Goal: Task Accomplishment & Management: Complete application form

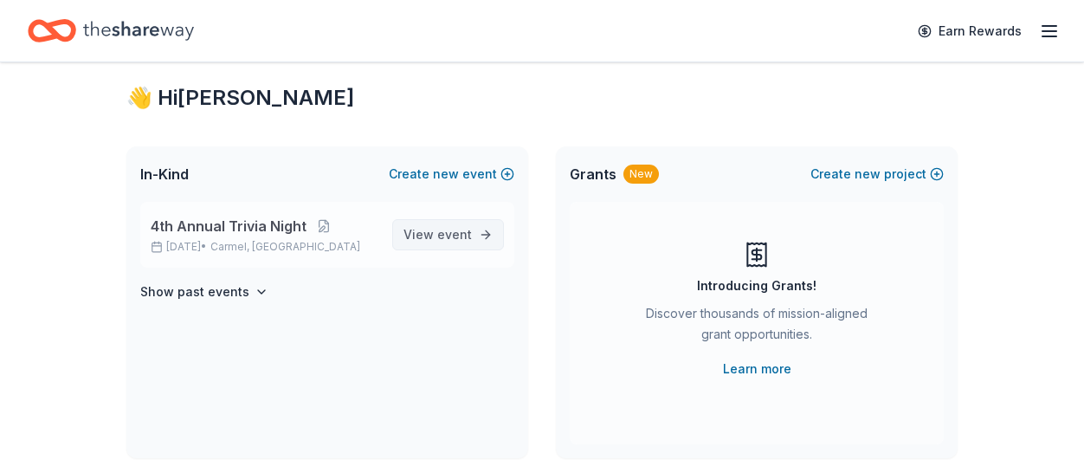
scroll to position [37, 0]
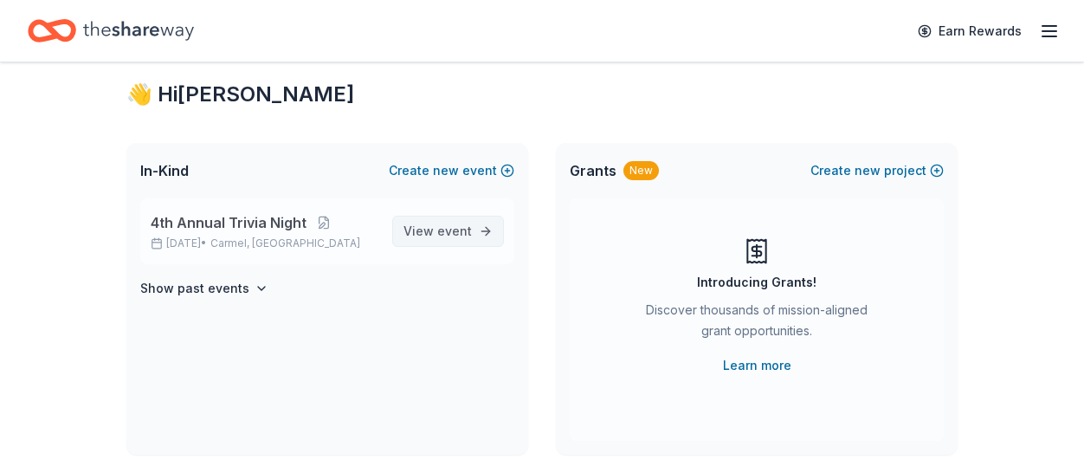
click at [458, 233] on span "event" at bounding box center [454, 230] width 35 height 15
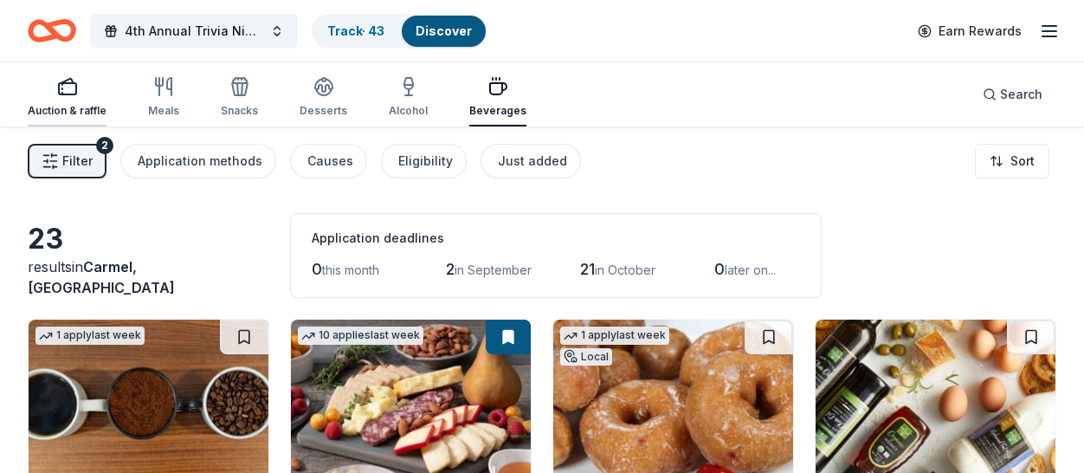
click at [68, 100] on div "Auction & raffle" at bounding box center [67, 97] width 79 height 42
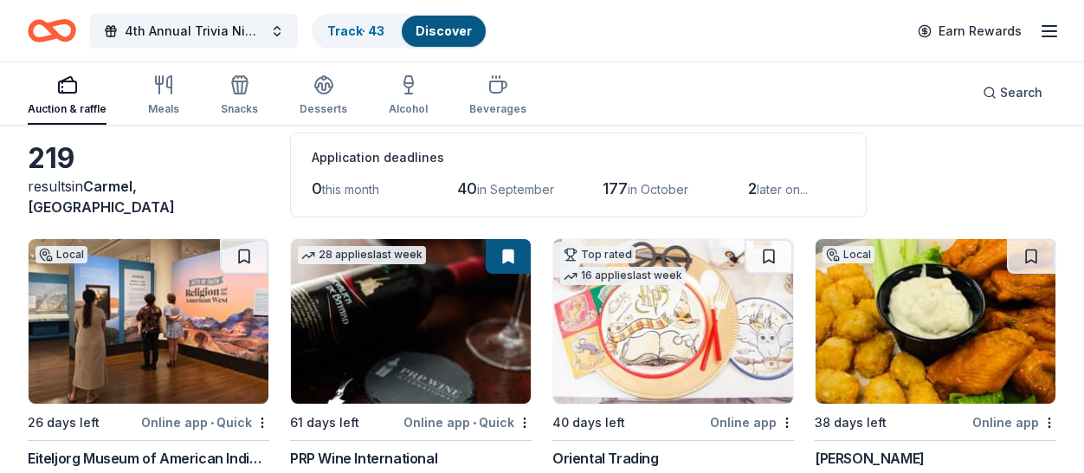
scroll to position [72, 0]
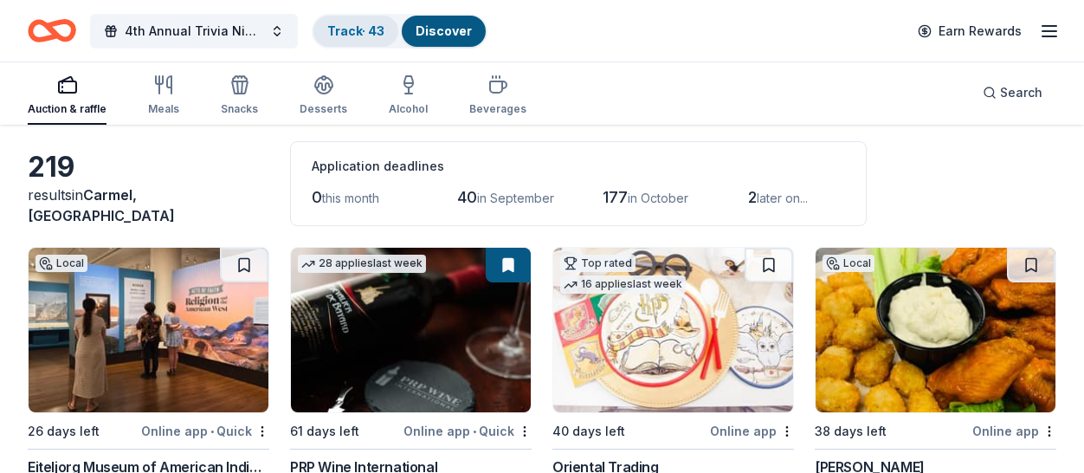
click at [348, 33] on link "Track · 43" at bounding box center [355, 30] width 57 height 15
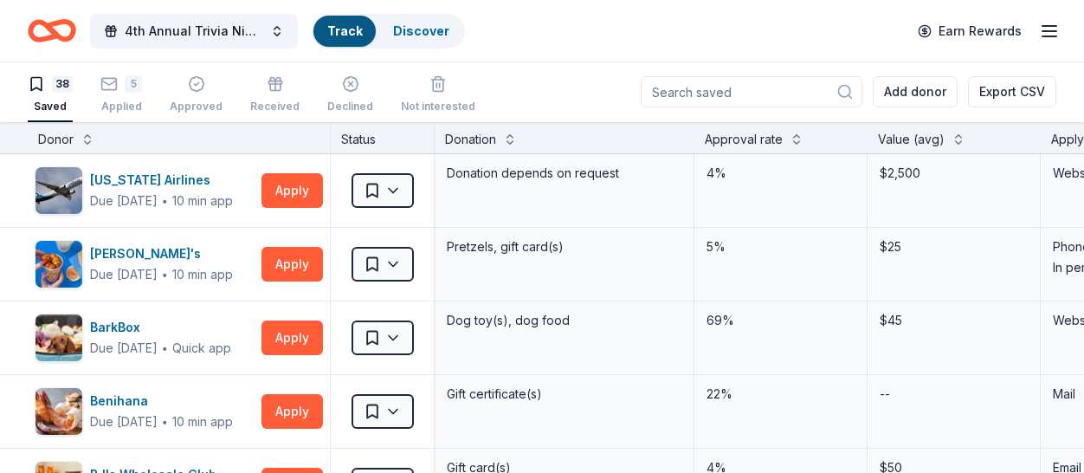
scroll to position [1, 0]
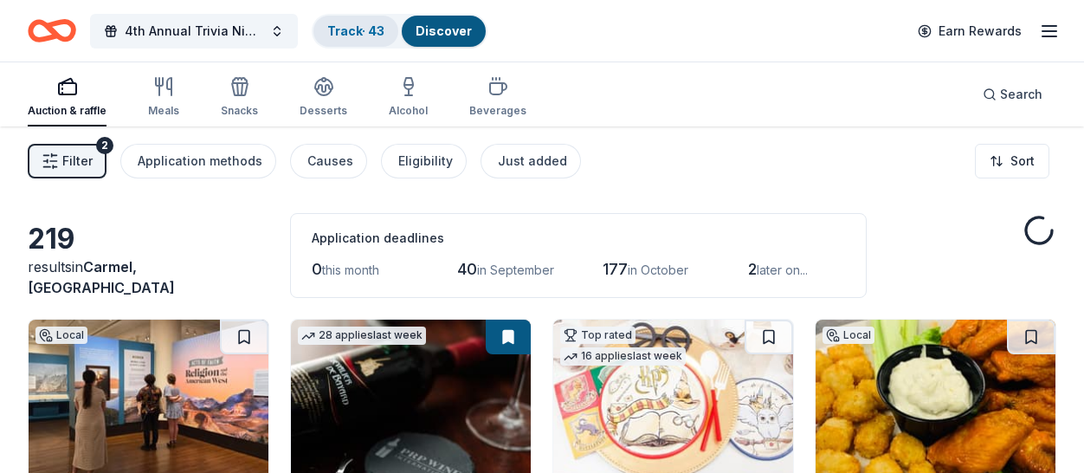
click at [364, 30] on link "Track · 43" at bounding box center [355, 30] width 57 height 15
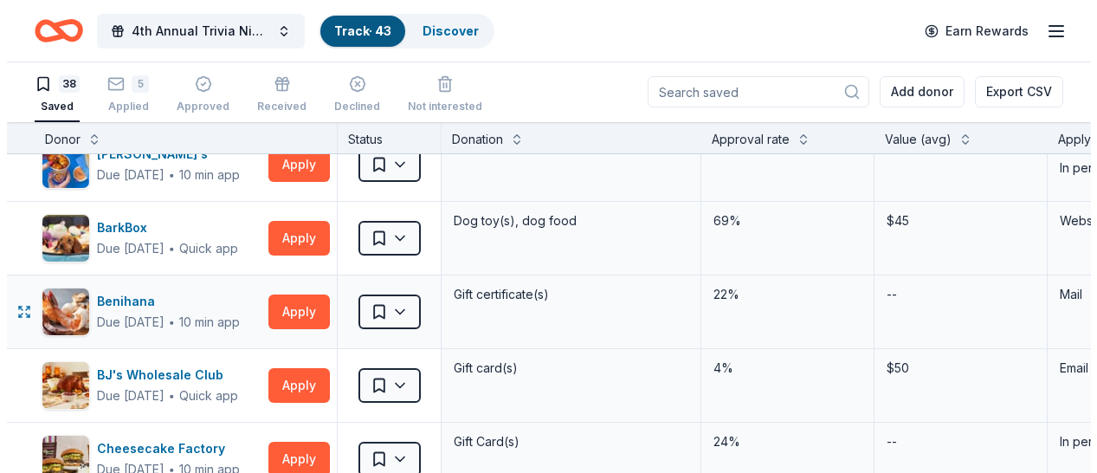
scroll to position [100, 0]
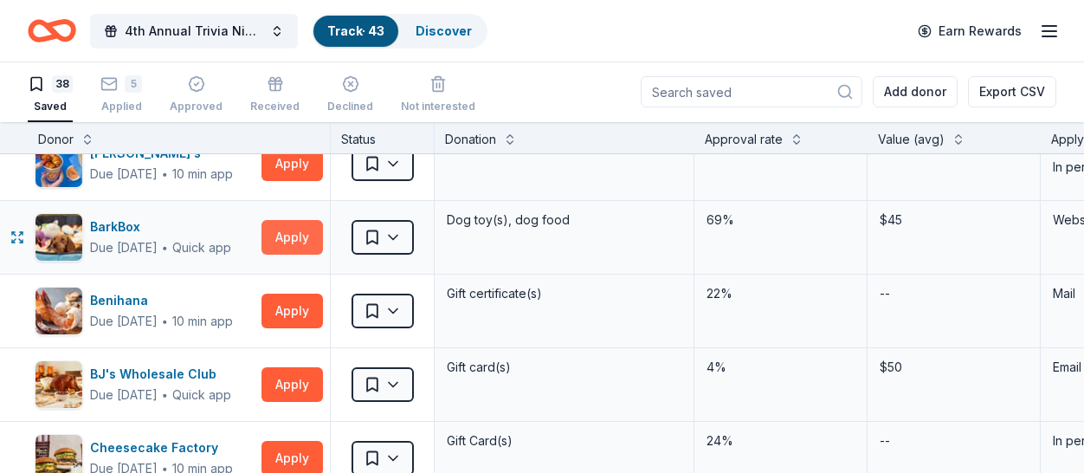
click at [294, 242] on button "Apply" at bounding box center [291, 237] width 61 height 35
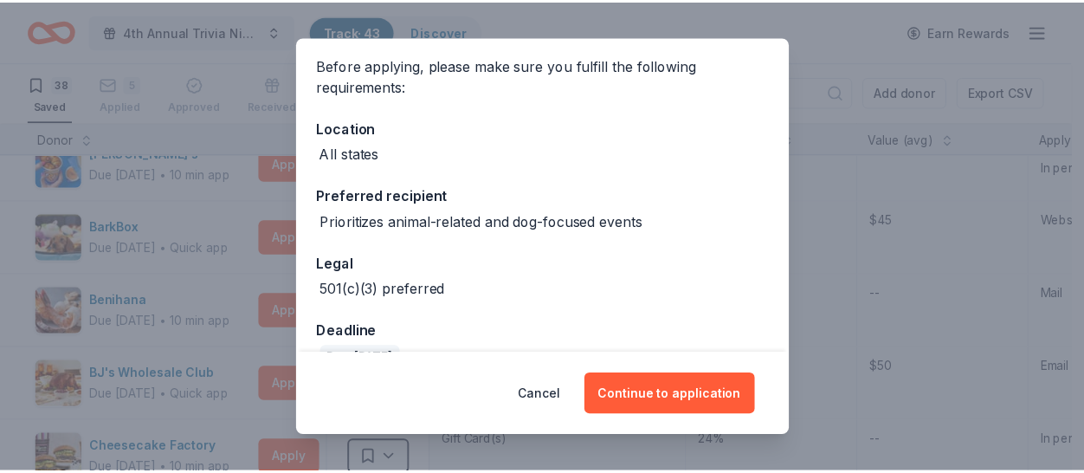
scroll to position [142, 0]
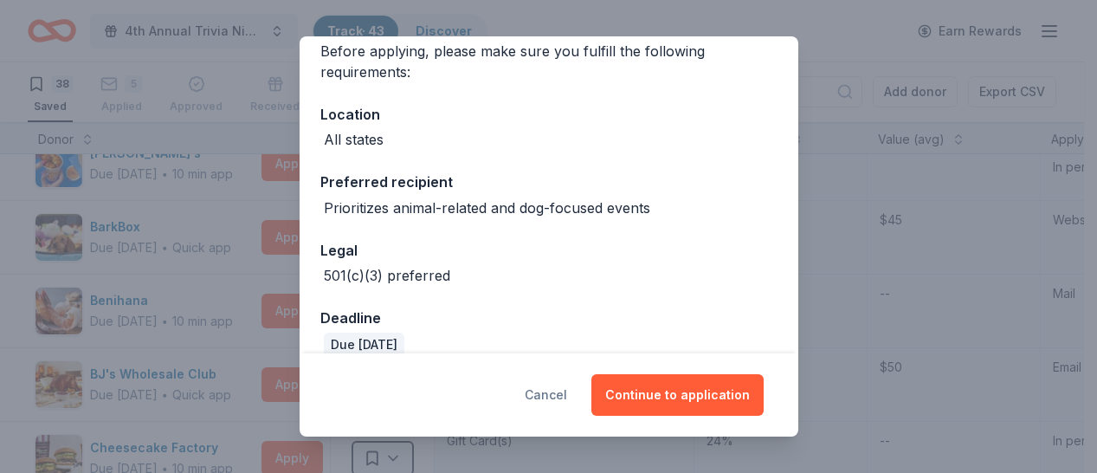
click at [556, 399] on button "Cancel" at bounding box center [546, 395] width 42 height 42
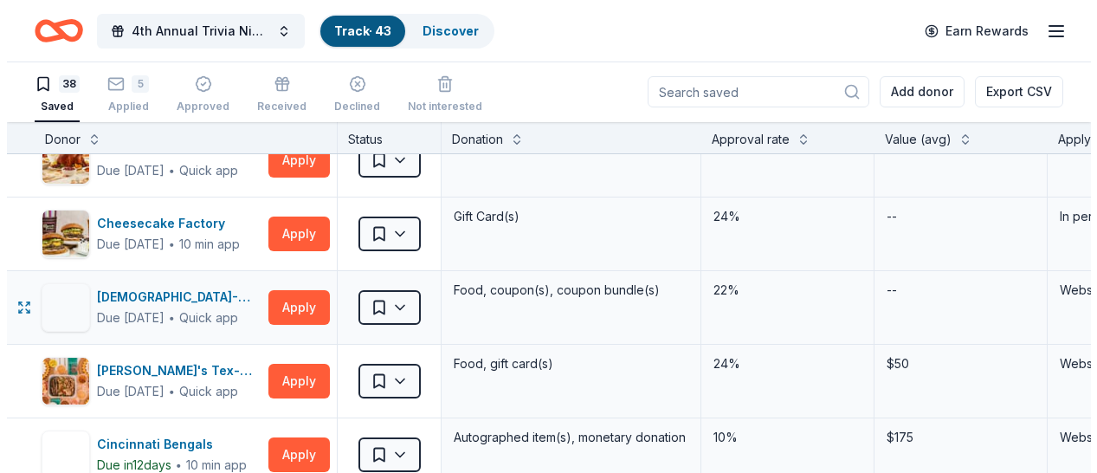
scroll to position [326, 0]
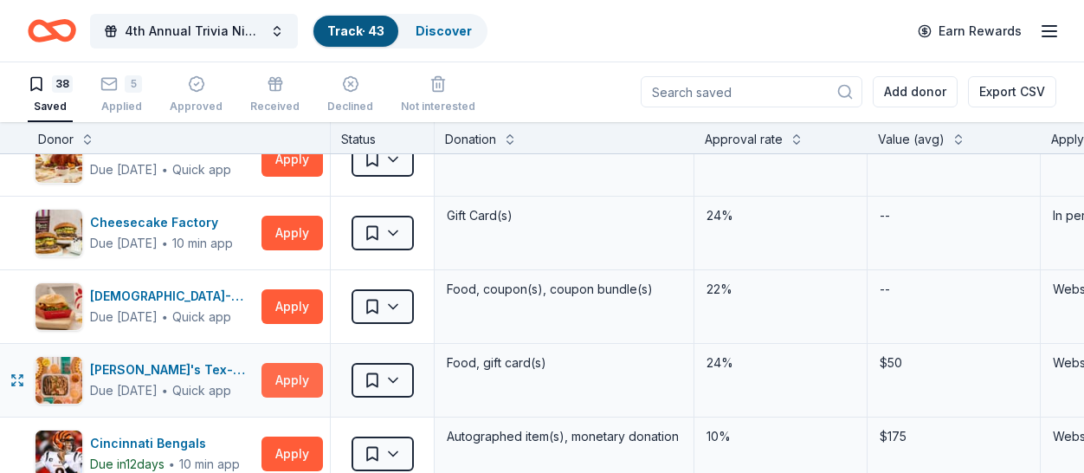
click at [302, 387] on button "Apply" at bounding box center [291, 380] width 61 height 35
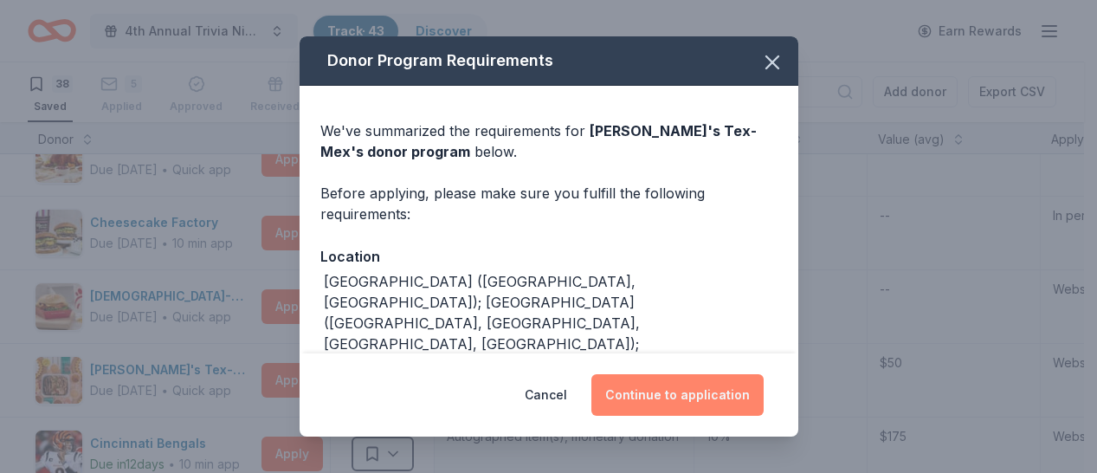
click at [633, 396] on button "Continue to application" at bounding box center [677, 395] width 172 height 42
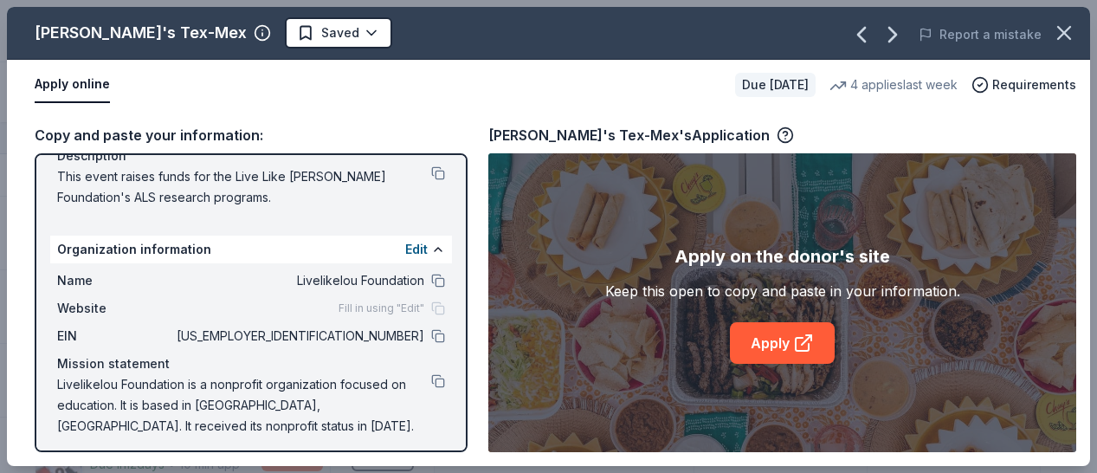
scroll to position [197, 0]
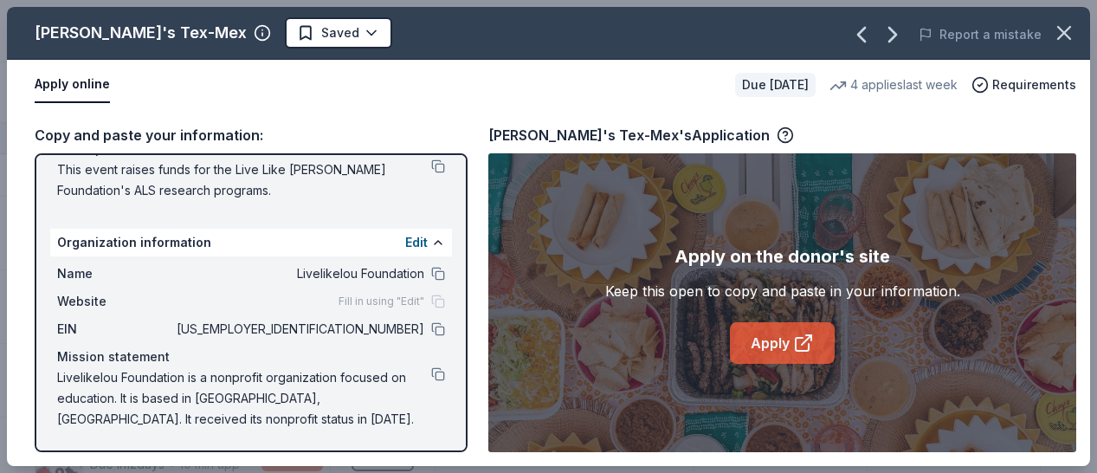
click at [783, 351] on link "Apply" at bounding box center [782, 343] width 105 height 42
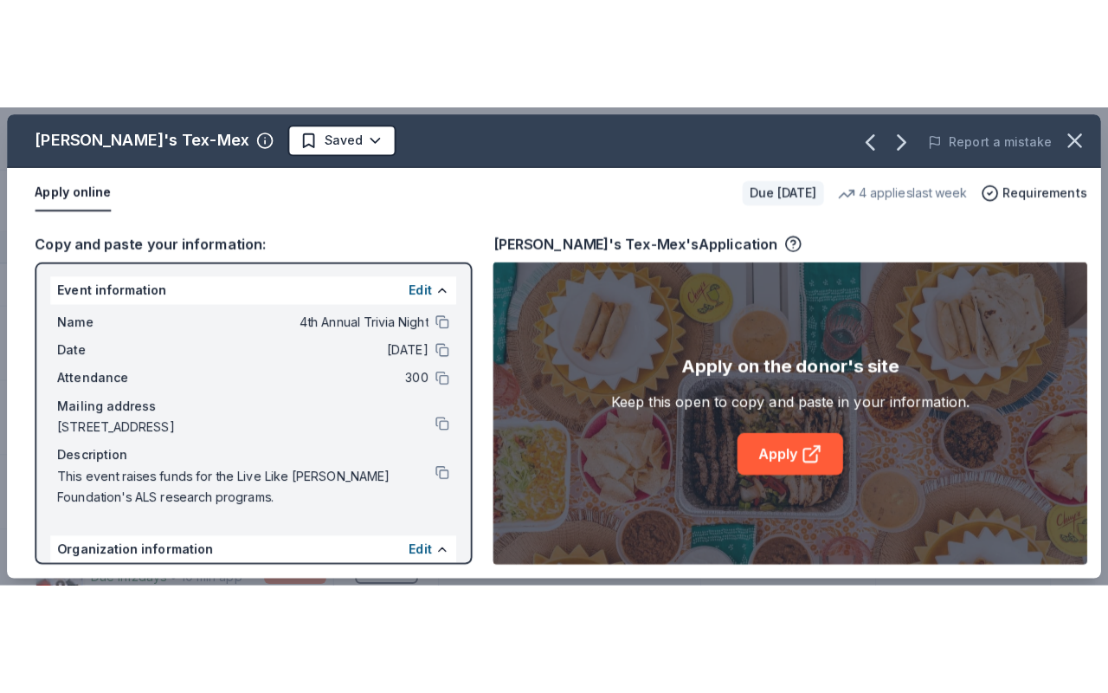
scroll to position [0, 0]
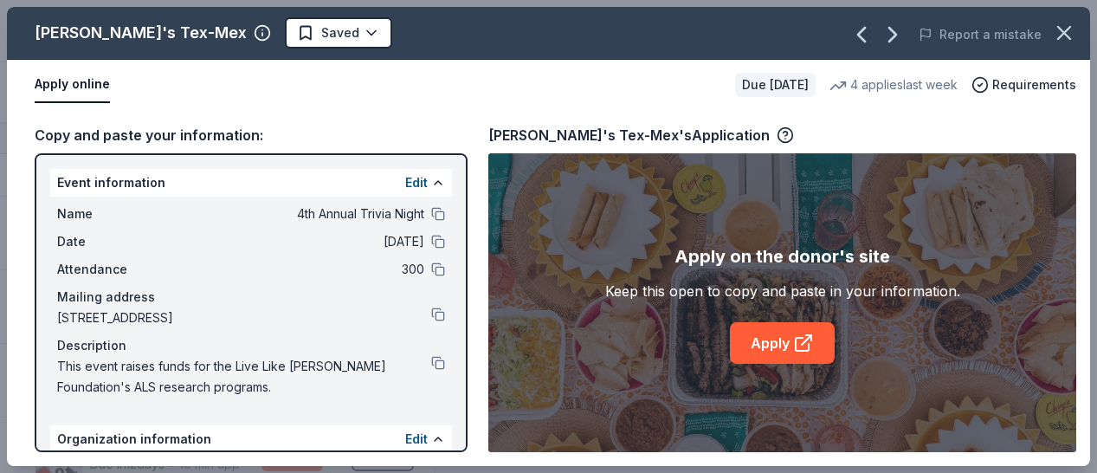
click at [726, 187] on div "Apply on the donor's site Keep this open to copy and paste in your information.…" at bounding box center [782, 302] width 588 height 299
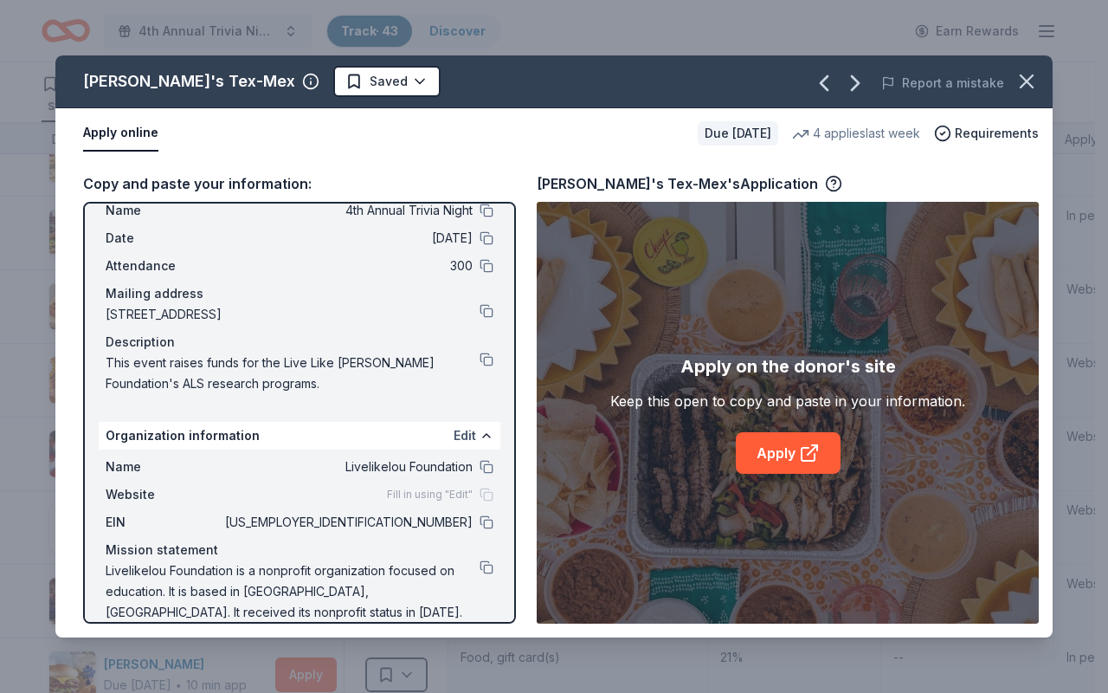
scroll to position [74, 0]
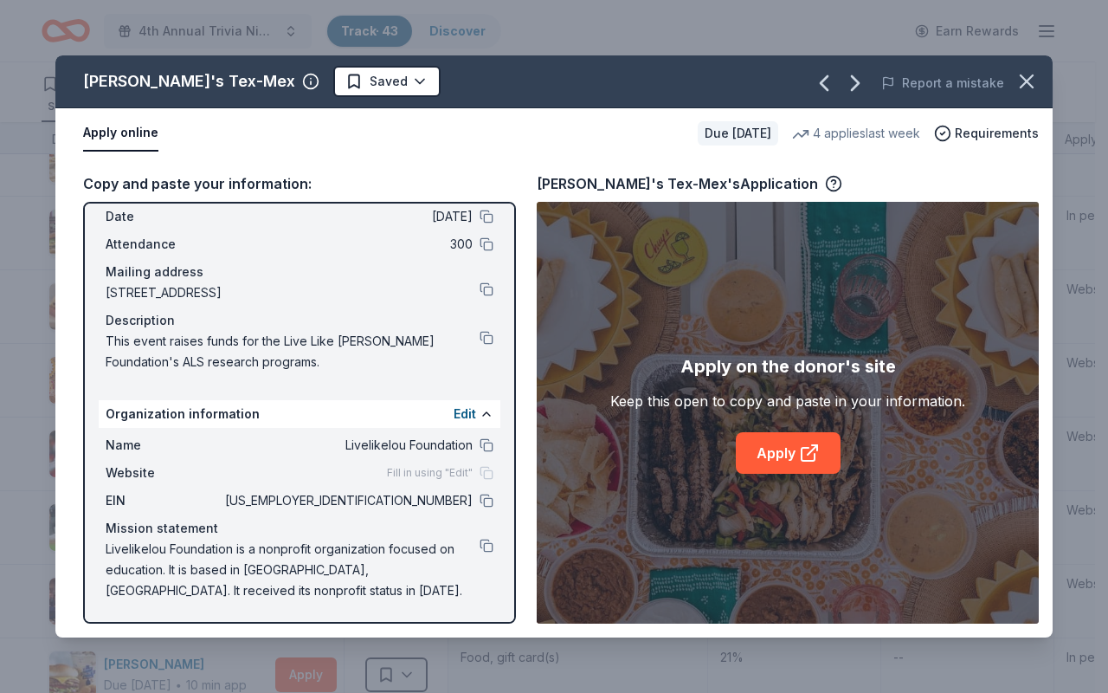
click at [135, 129] on button "Apply online" at bounding box center [120, 133] width 75 height 36
drag, startPoint x: 99, startPoint y: 216, endPoint x: 429, endPoint y: 233, distance: 330.3
click at [288, 255] on div "Name 4th Annual Trivia Night Date [DATE] Attendance 300 Mailing address [STREET…" at bounding box center [300, 275] width 402 height 208
click at [480, 216] on button at bounding box center [487, 217] width 14 height 14
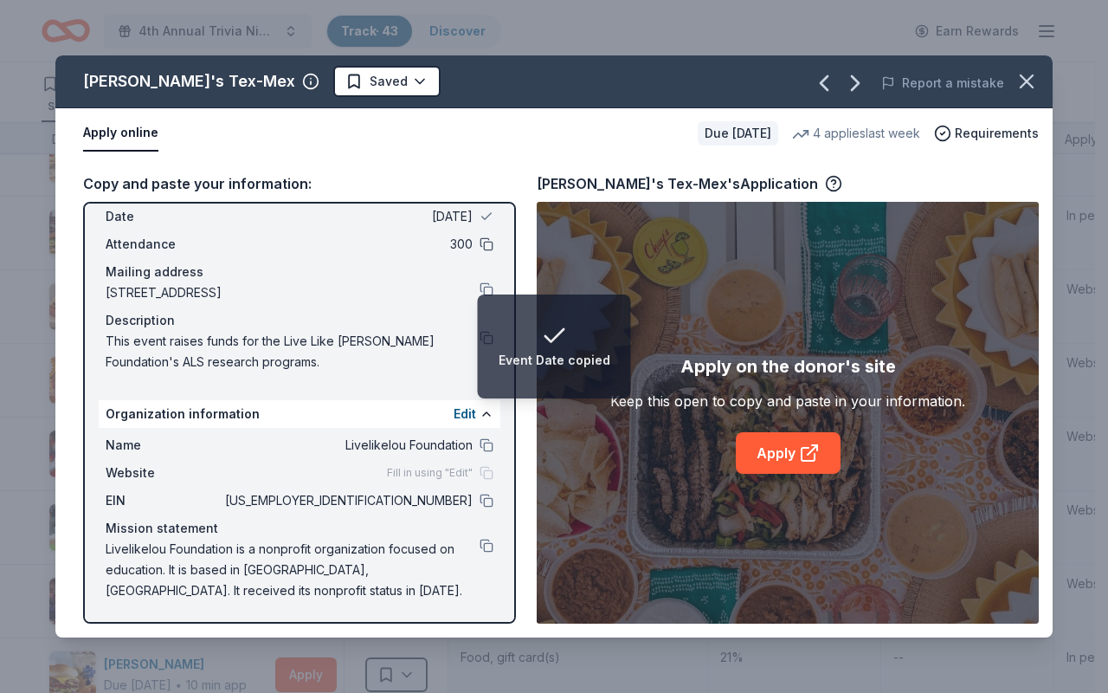
click at [480, 249] on button at bounding box center [487, 244] width 14 height 14
click at [480, 289] on button at bounding box center [487, 289] width 14 height 14
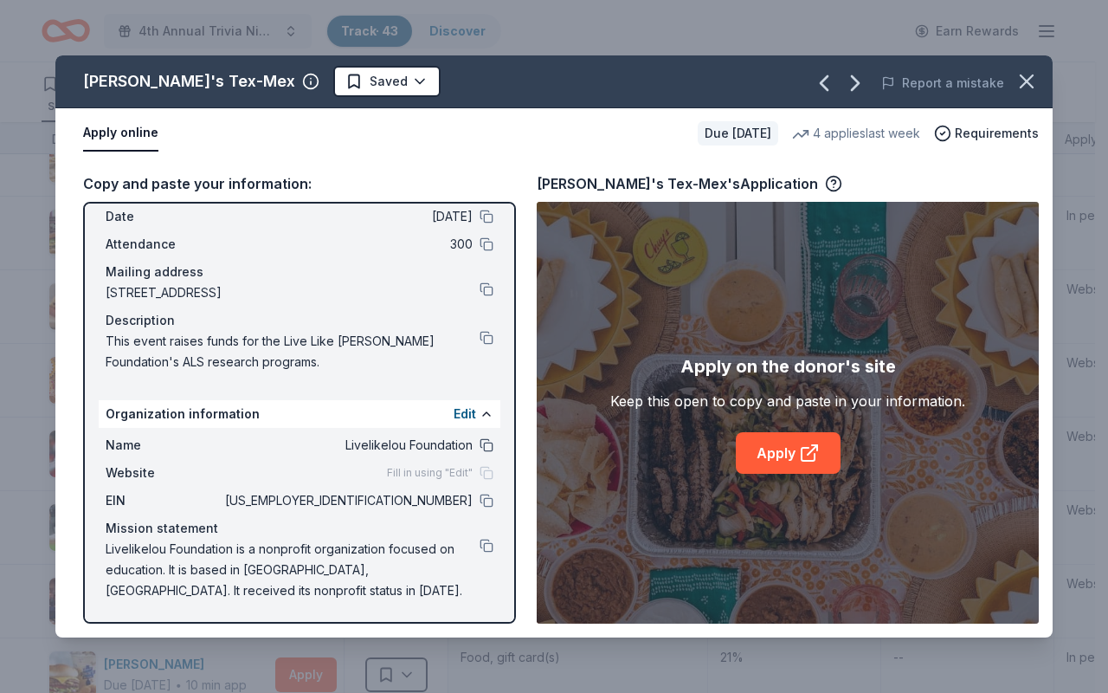
click at [480, 446] on button at bounding box center [487, 445] width 14 height 14
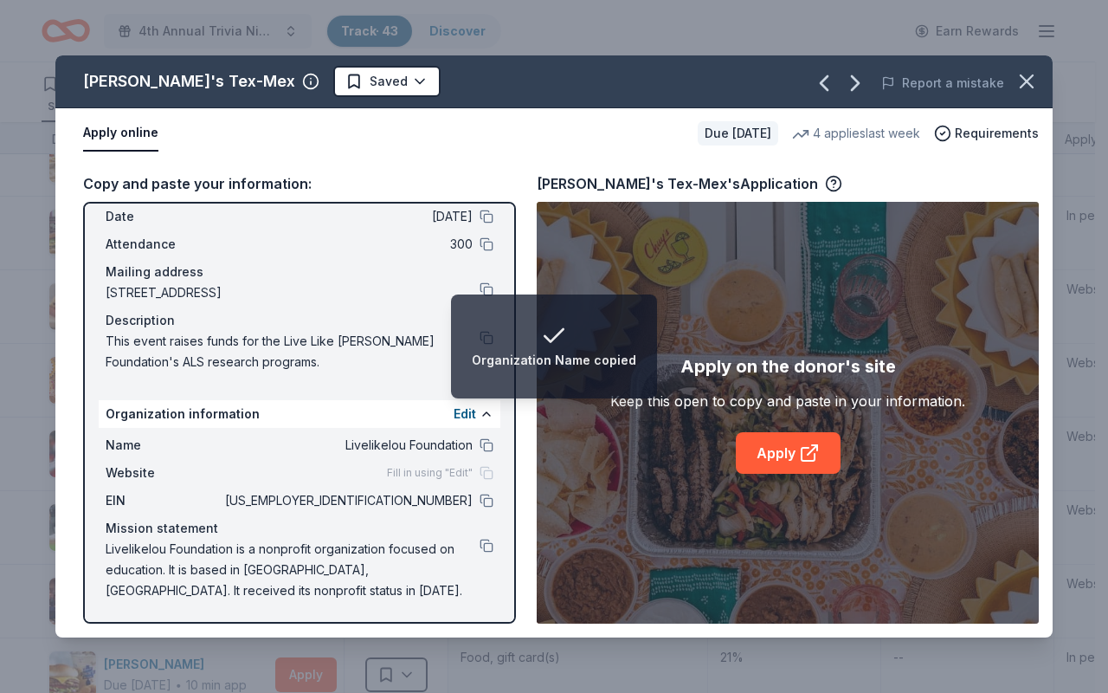
click at [470, 339] on li "Organization Name copied" at bounding box center [554, 346] width 206 height 104
click at [480, 287] on button at bounding box center [487, 289] width 14 height 14
click at [470, 341] on div "Event Mailing Address copied" at bounding box center [554, 346] width 182 height 48
click at [480, 472] on button at bounding box center [487, 500] width 14 height 14
click at [480, 472] on button at bounding box center [487, 546] width 14 height 14
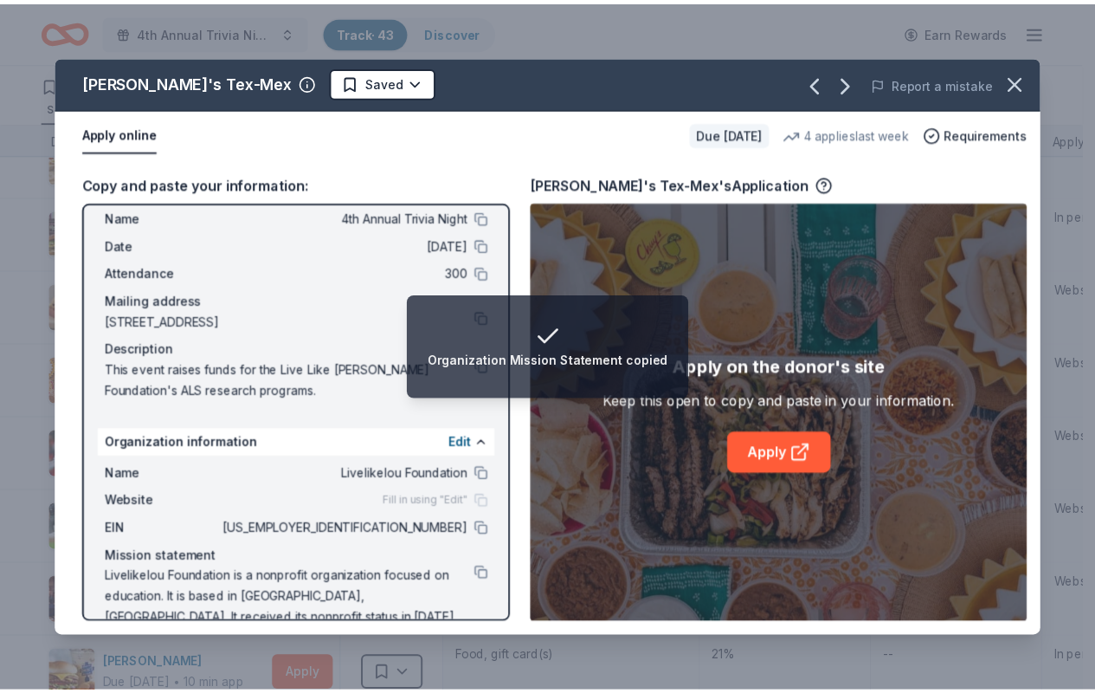
scroll to position [0, 0]
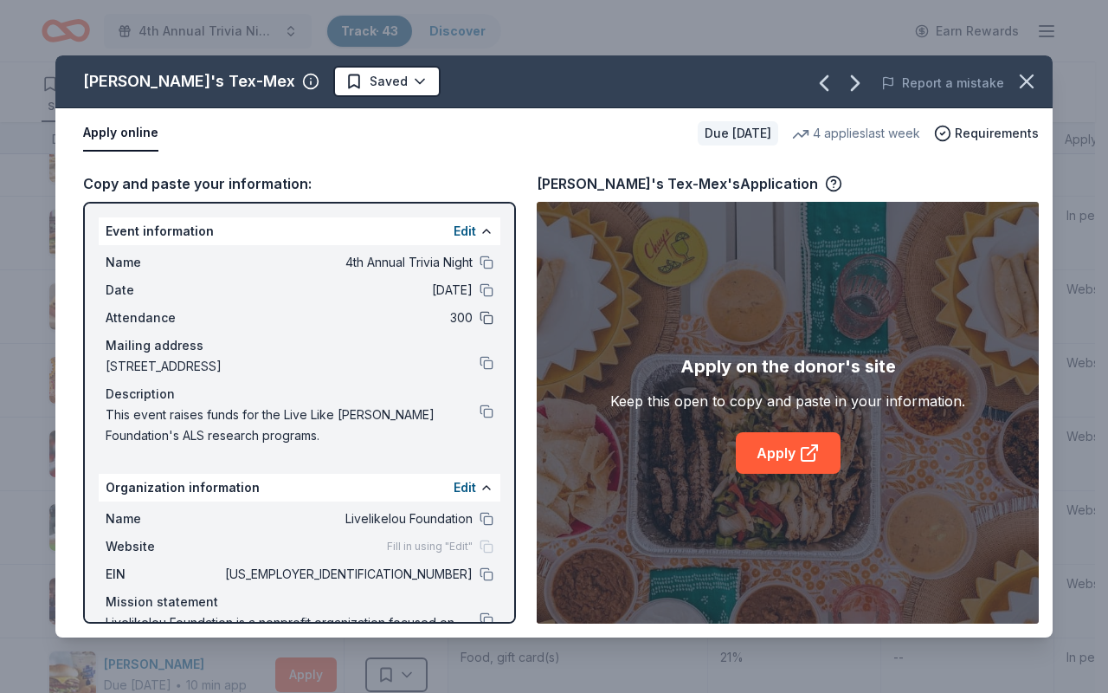
click at [480, 319] on button at bounding box center [487, 318] width 14 height 14
click at [820, 467] on link "Apply" at bounding box center [788, 453] width 105 height 42
click at [1029, 88] on icon "button" at bounding box center [1027, 81] width 24 height 24
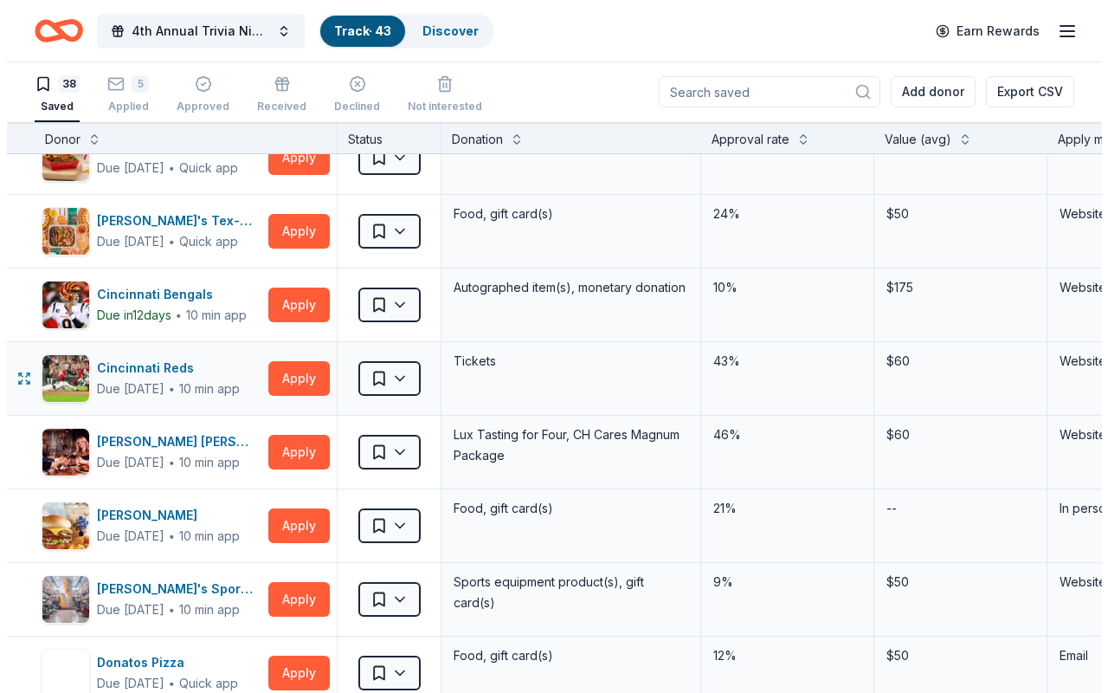
scroll to position [497, 0]
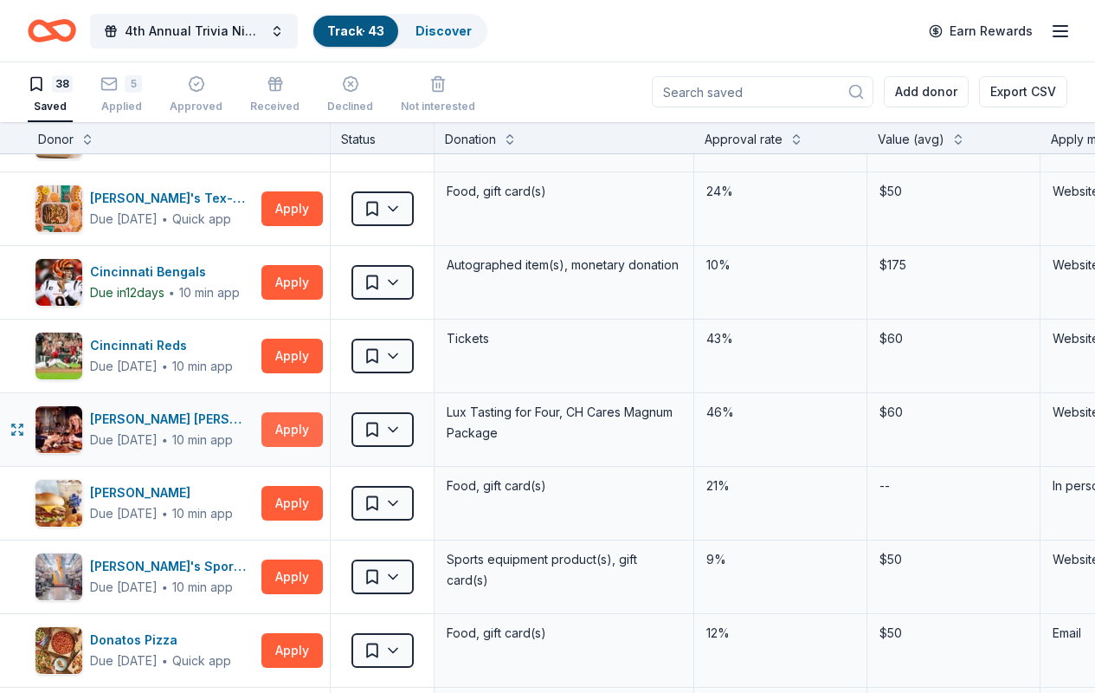
click at [311, 431] on button "Apply" at bounding box center [291, 429] width 61 height 35
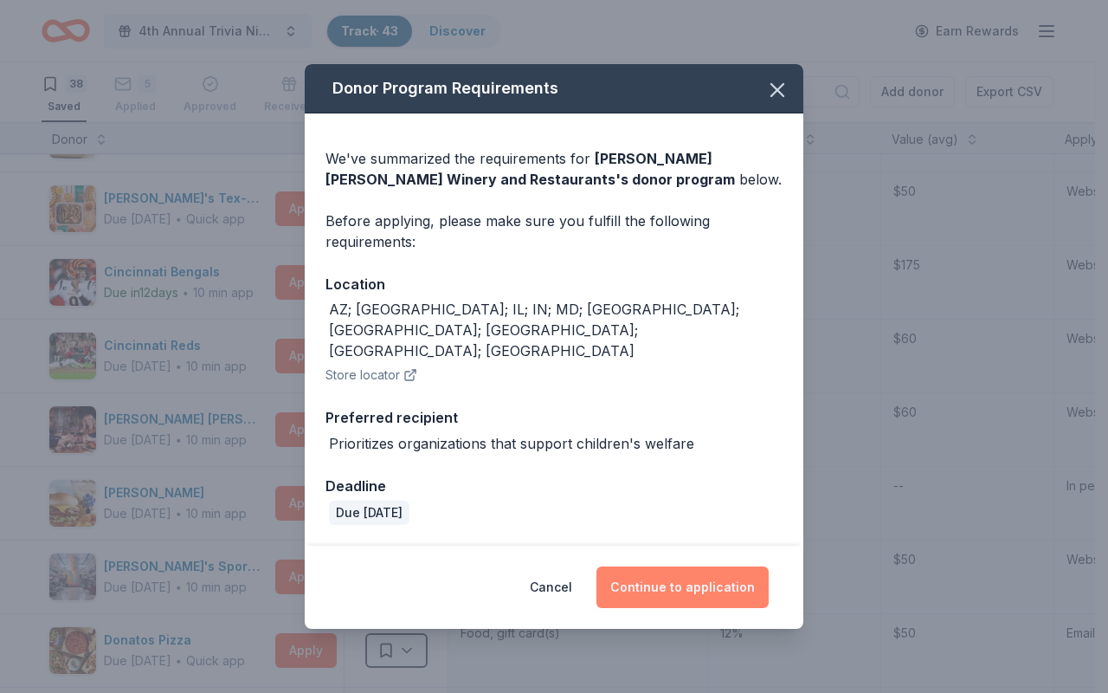
click at [681, 472] on button "Continue to application" at bounding box center [683, 587] width 172 height 42
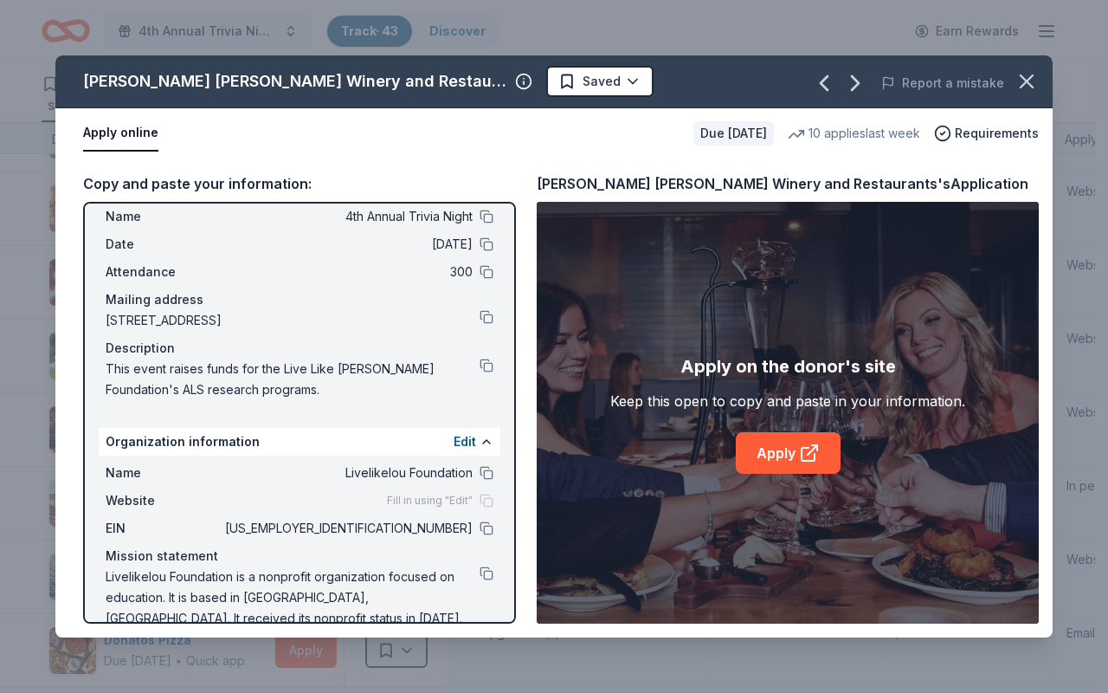
scroll to position [0, 0]
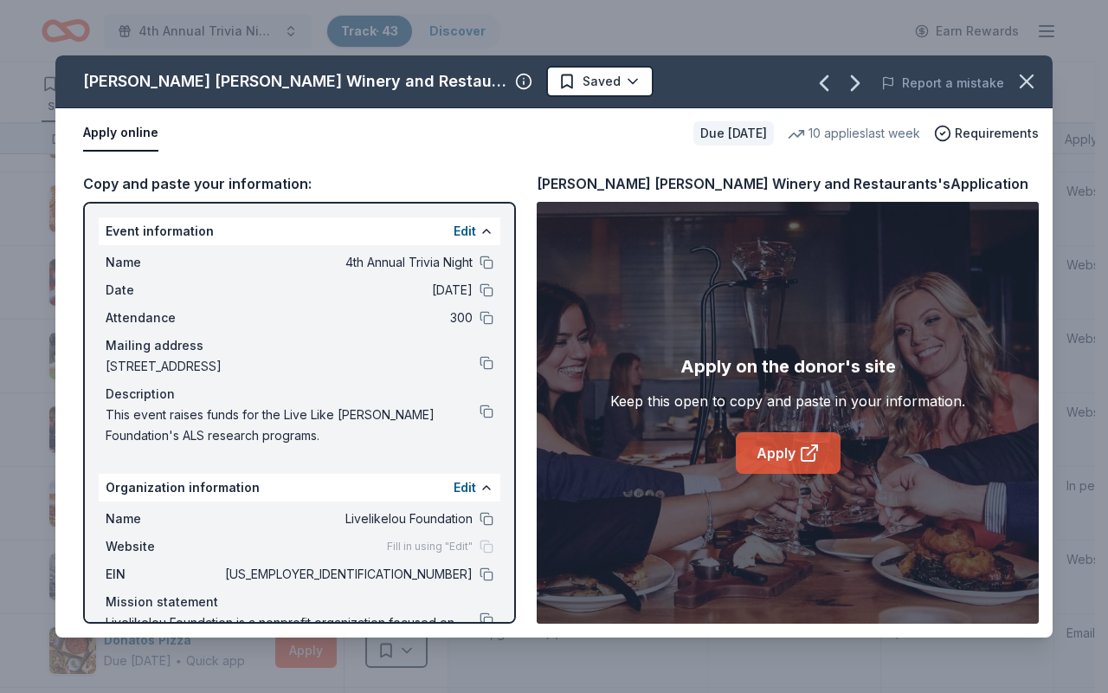
click at [768, 457] on link "Apply" at bounding box center [788, 453] width 105 height 42
click at [480, 264] on button at bounding box center [487, 262] width 14 height 14
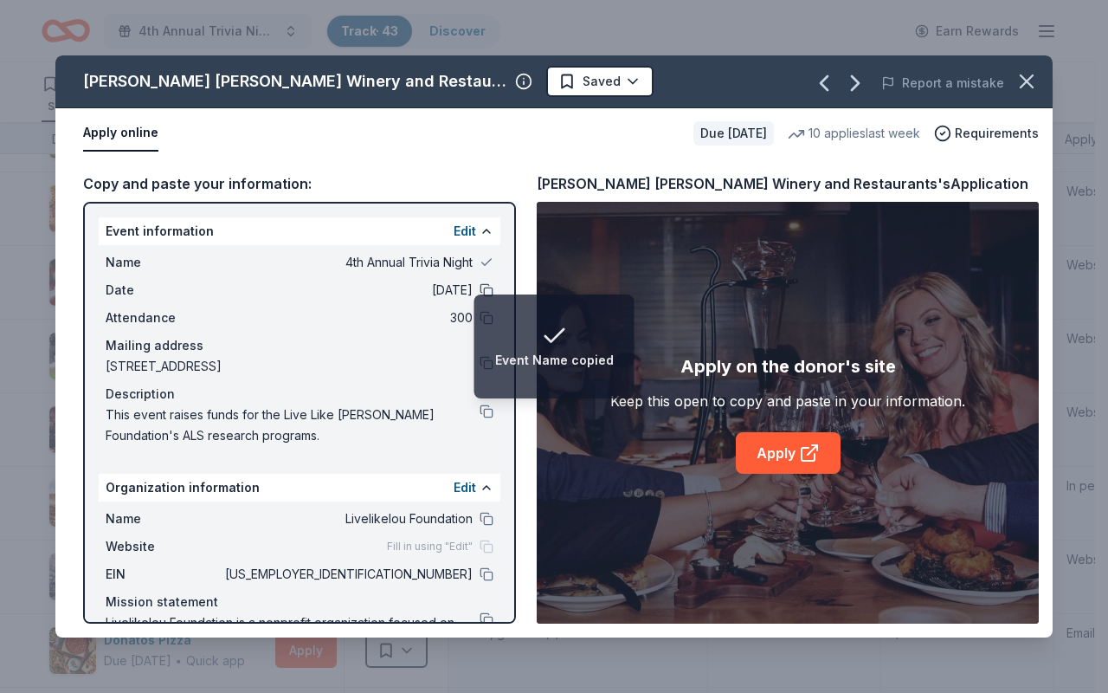
click at [480, 288] on button at bounding box center [487, 290] width 14 height 14
click at [480, 318] on button at bounding box center [487, 318] width 14 height 14
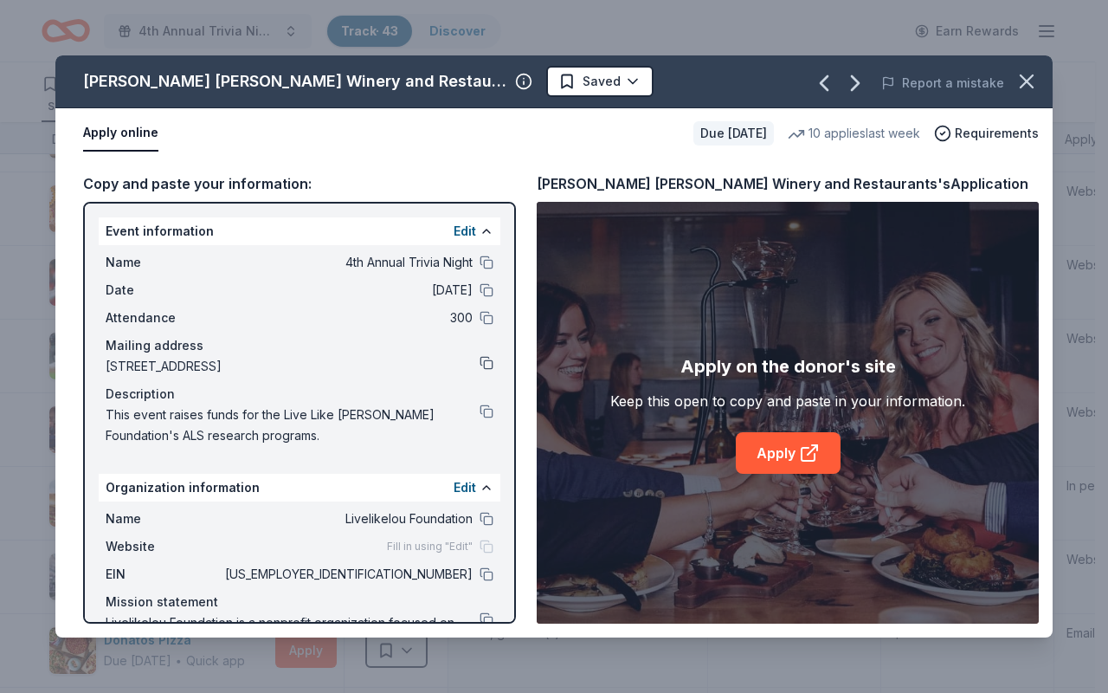
click at [480, 364] on button at bounding box center [487, 363] width 14 height 14
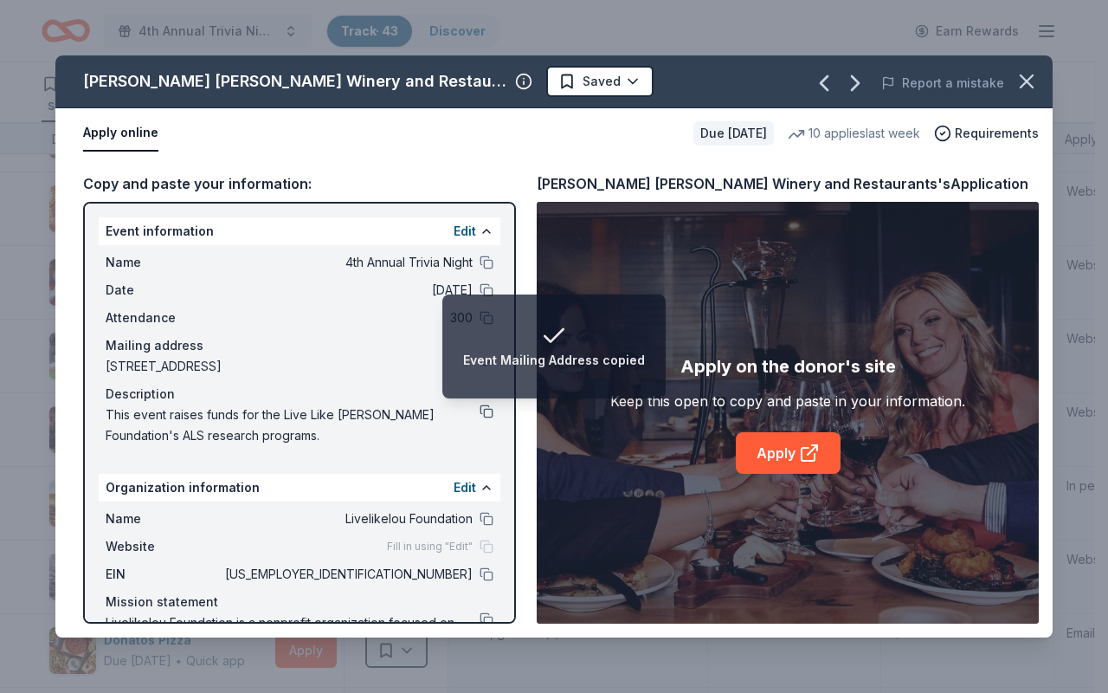
click at [480, 413] on button at bounding box center [487, 411] width 14 height 14
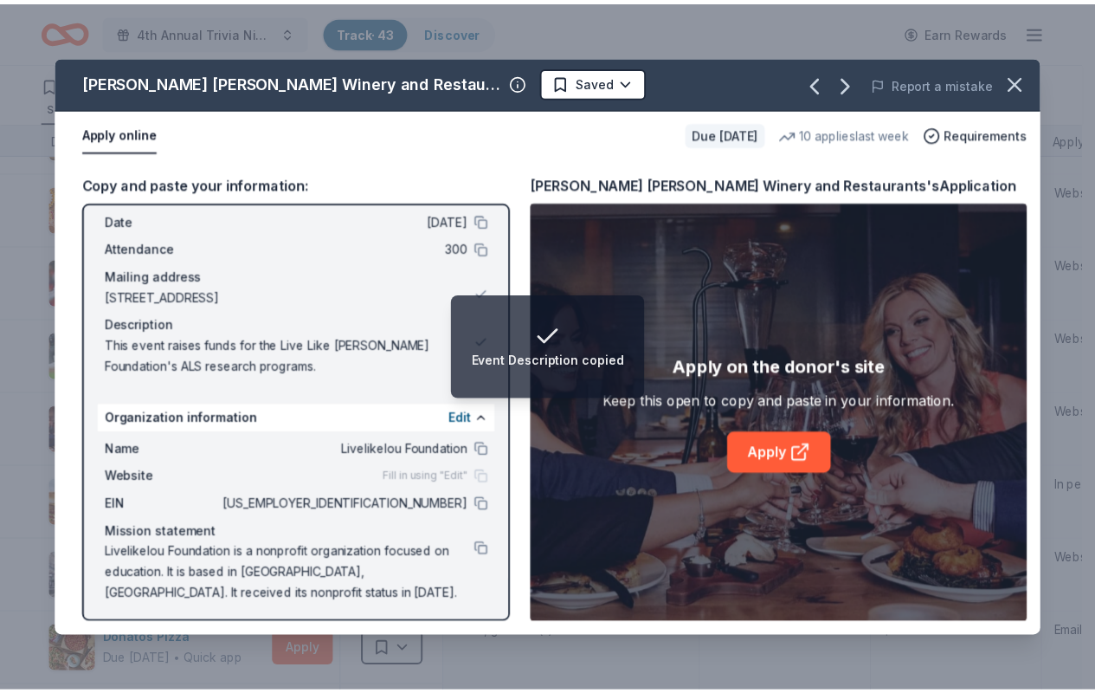
scroll to position [74, 0]
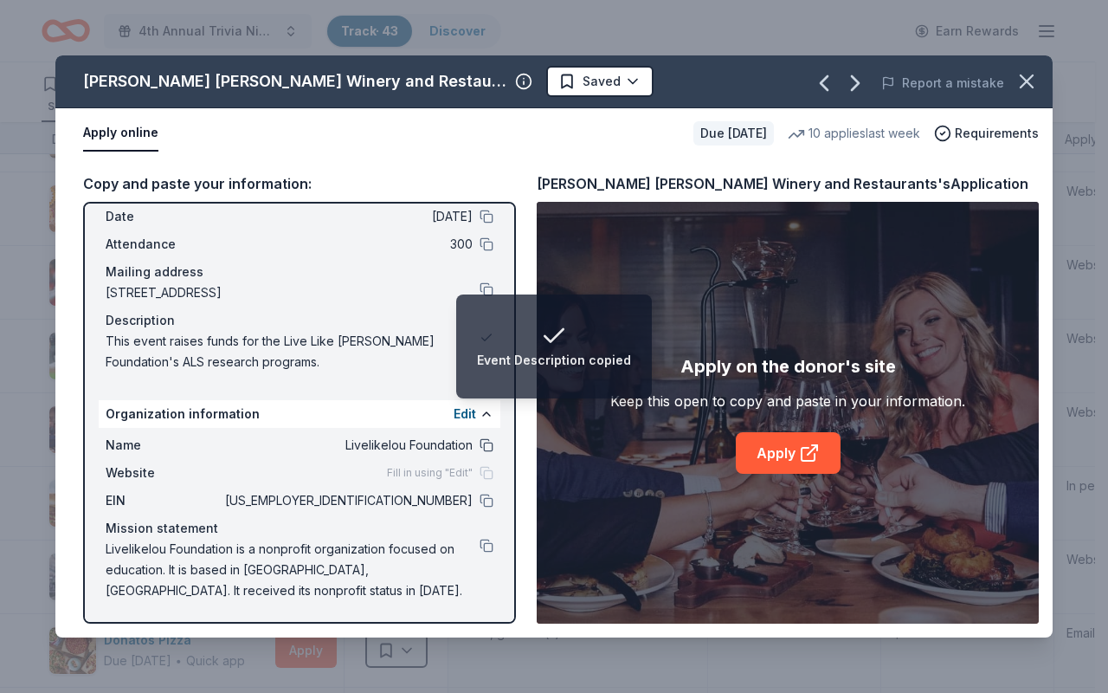
click at [480, 444] on button at bounding box center [487, 445] width 14 height 14
click at [480, 472] on button at bounding box center [487, 500] width 14 height 14
click at [480, 472] on button at bounding box center [487, 546] width 14 height 14
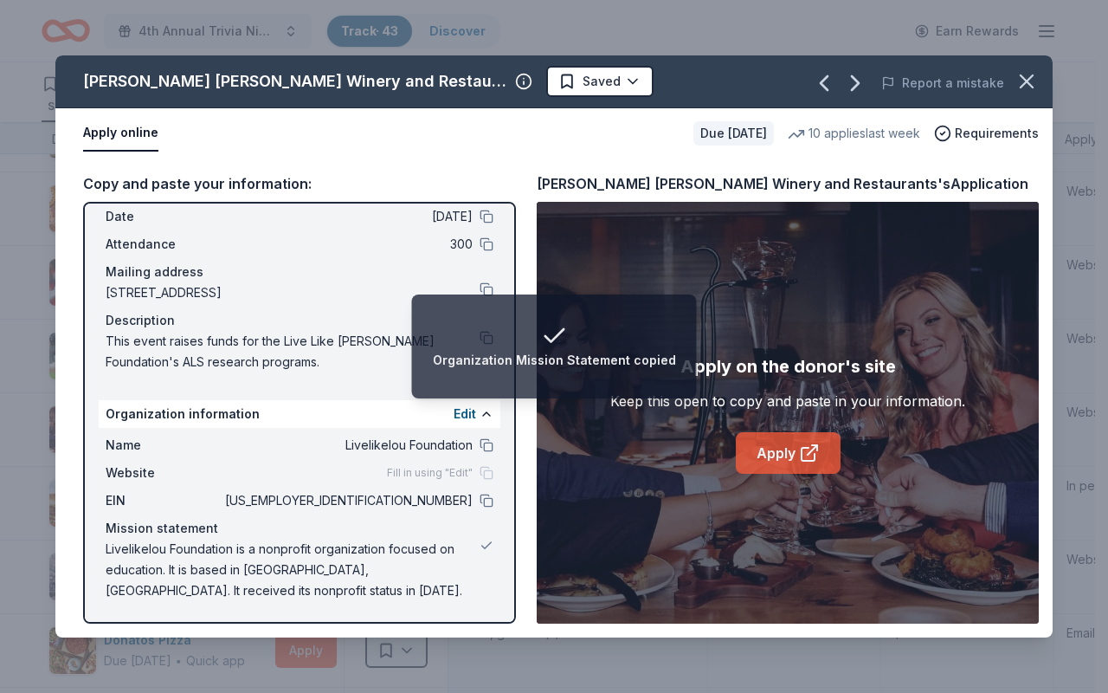
click at [769, 452] on link "Apply" at bounding box center [788, 453] width 105 height 42
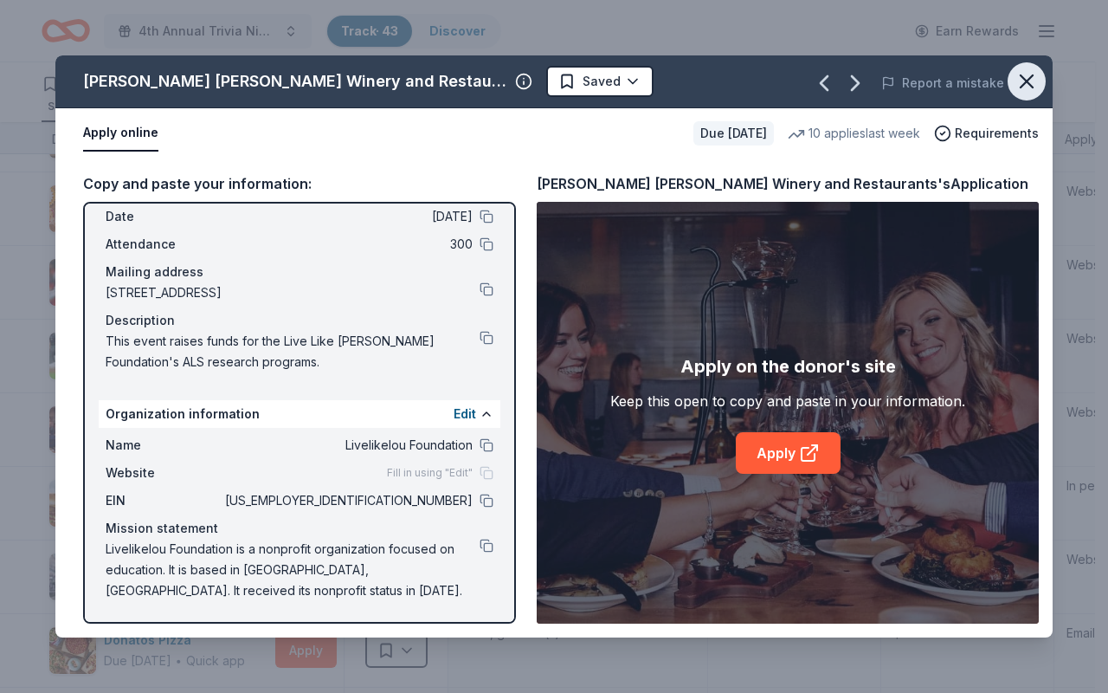
click at [1030, 80] on icon "button" at bounding box center [1027, 81] width 24 height 24
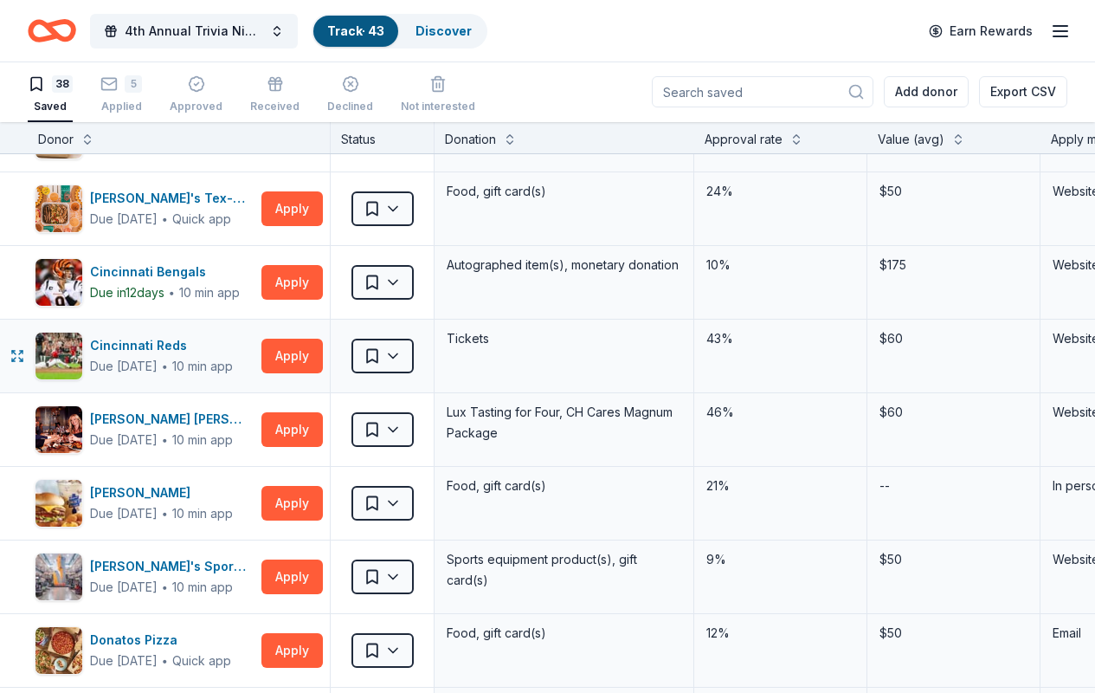
scroll to position [780, 0]
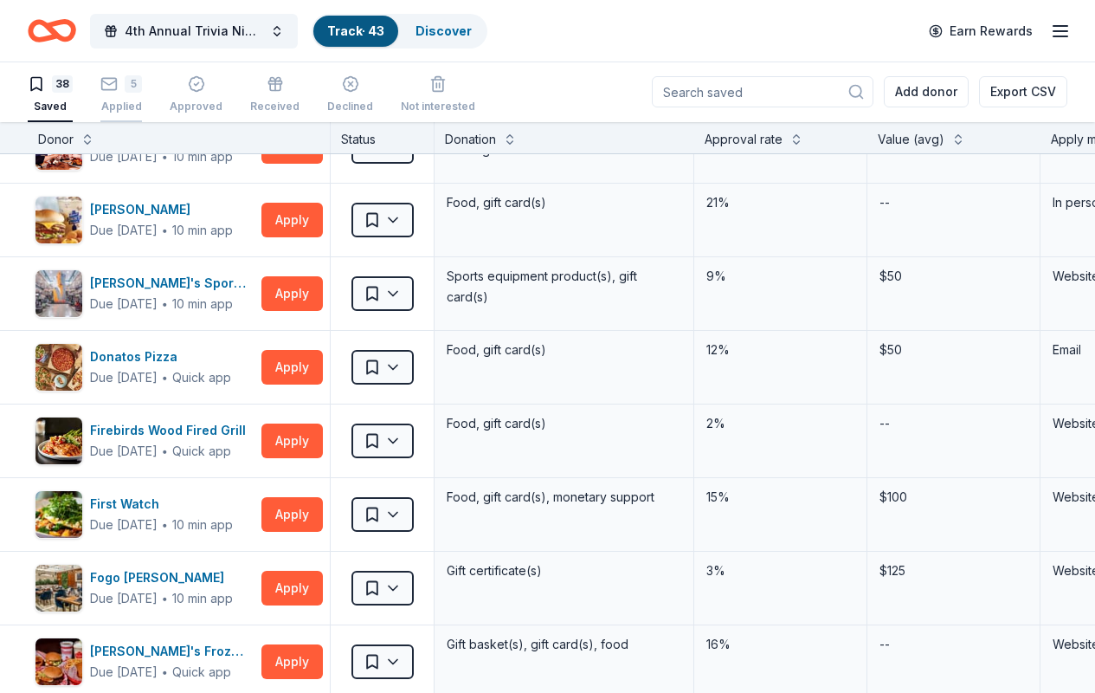
click at [118, 87] on icon "button" at bounding box center [108, 83] width 17 height 17
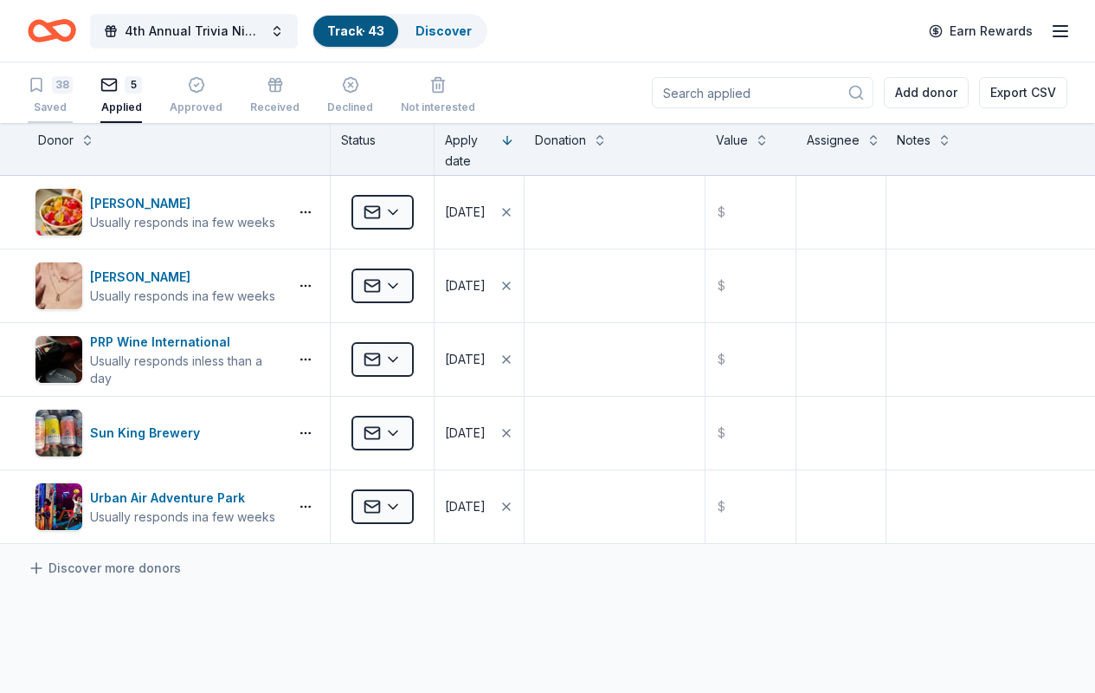
click at [73, 87] on div "38" at bounding box center [62, 84] width 21 height 17
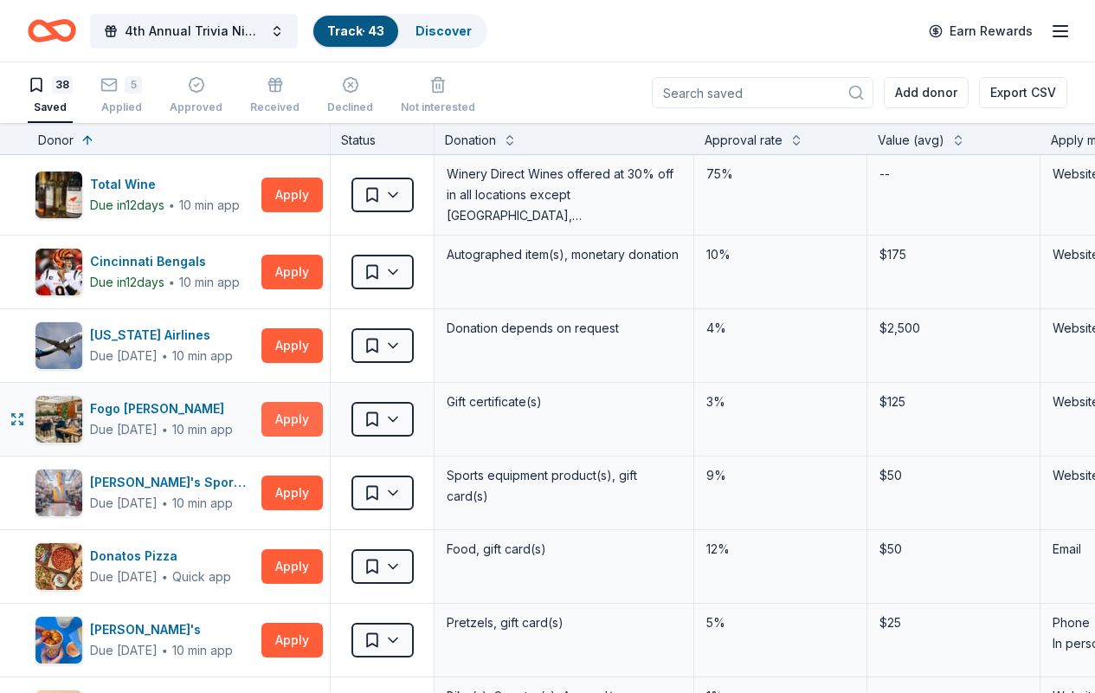
click at [301, 421] on button "Apply" at bounding box center [291, 419] width 61 height 35
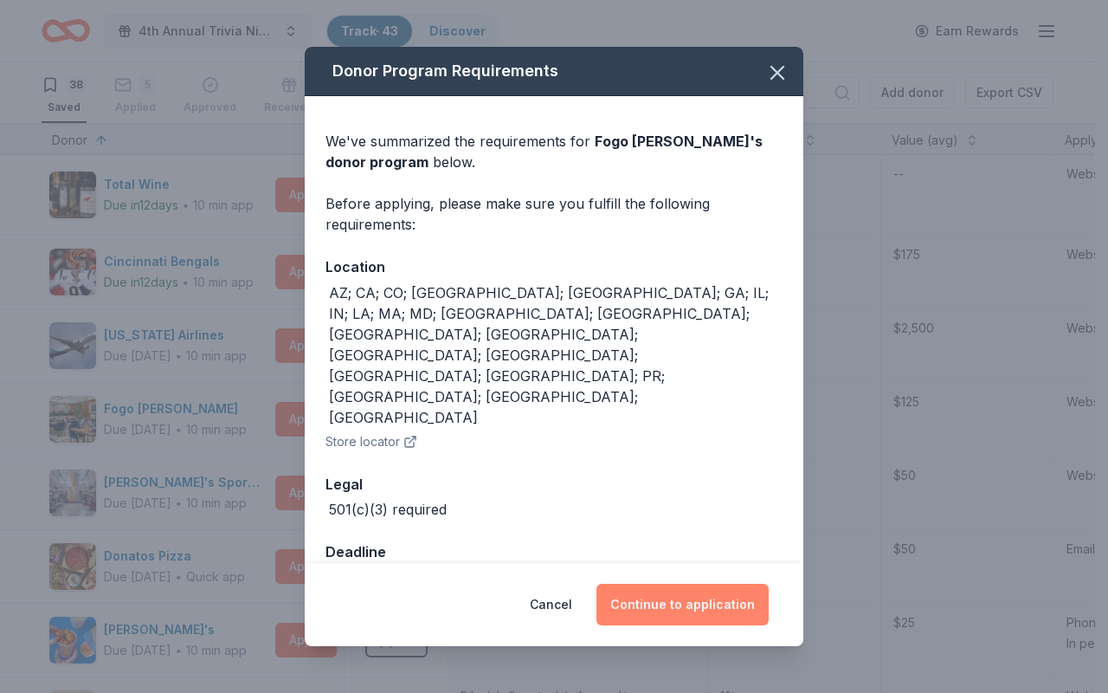
click at [663, 472] on button "Continue to application" at bounding box center [683, 605] width 172 height 42
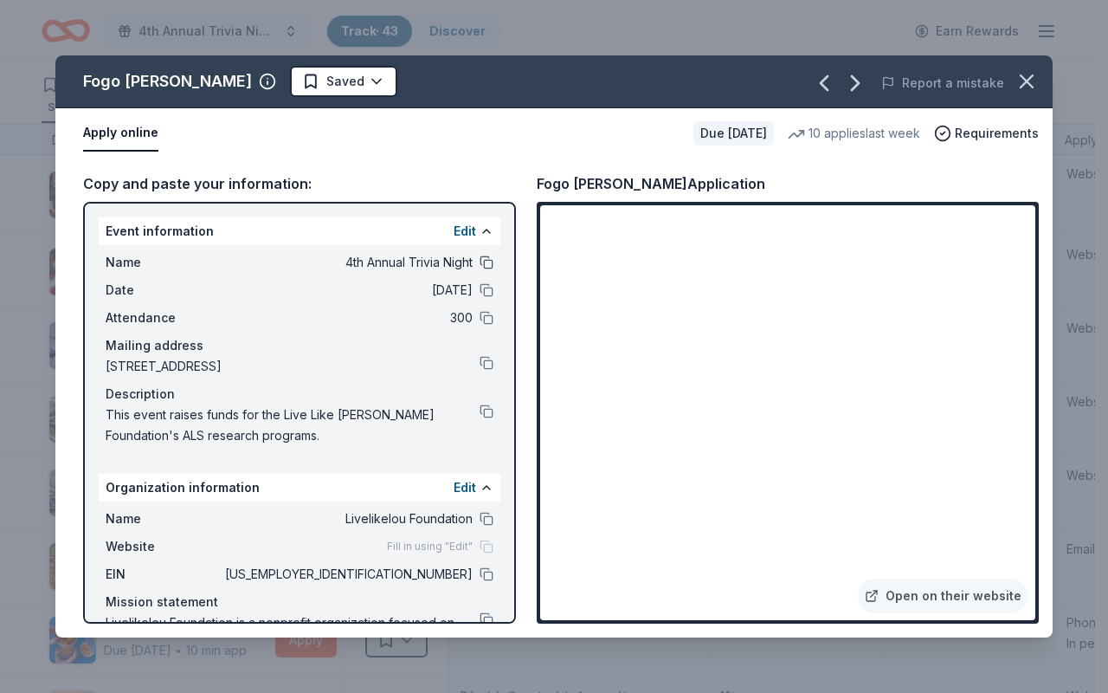
click at [480, 264] on button at bounding box center [487, 262] width 14 height 14
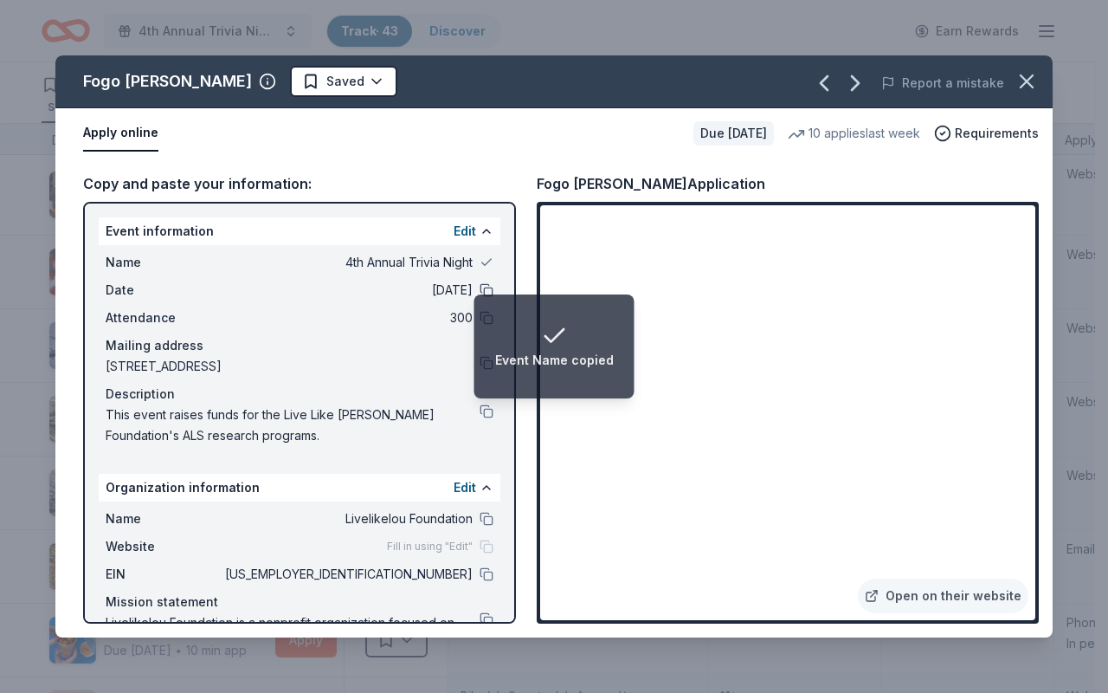
click at [480, 293] on button at bounding box center [487, 290] width 14 height 14
click at [480, 315] on button at bounding box center [487, 318] width 14 height 14
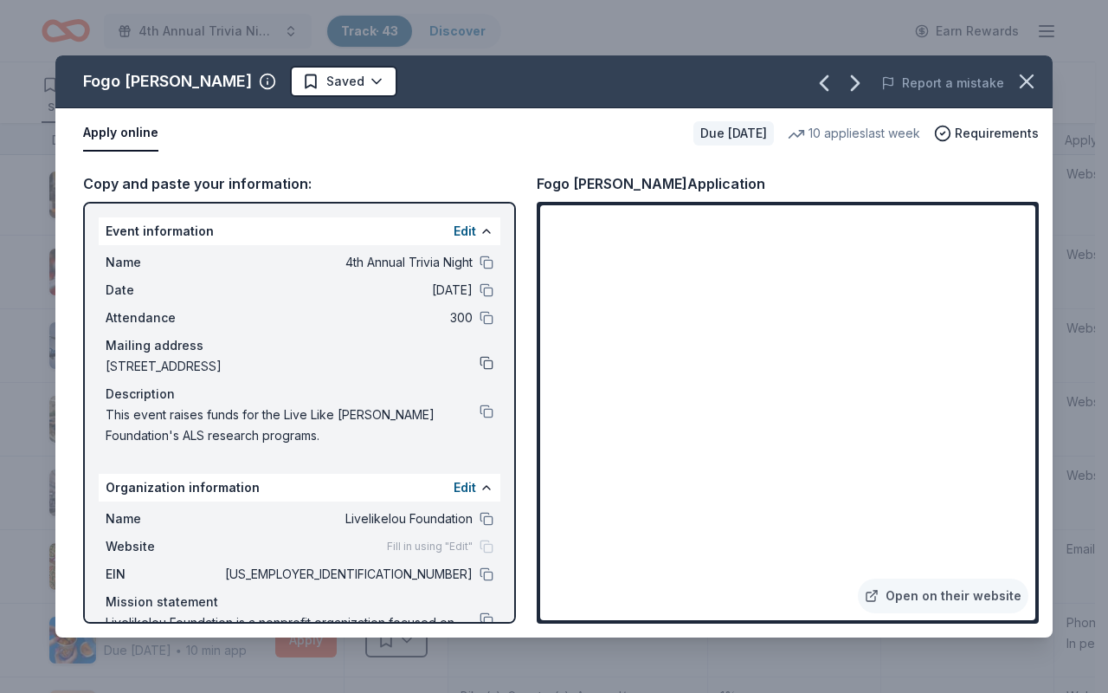
click at [480, 367] on button at bounding box center [487, 363] width 14 height 14
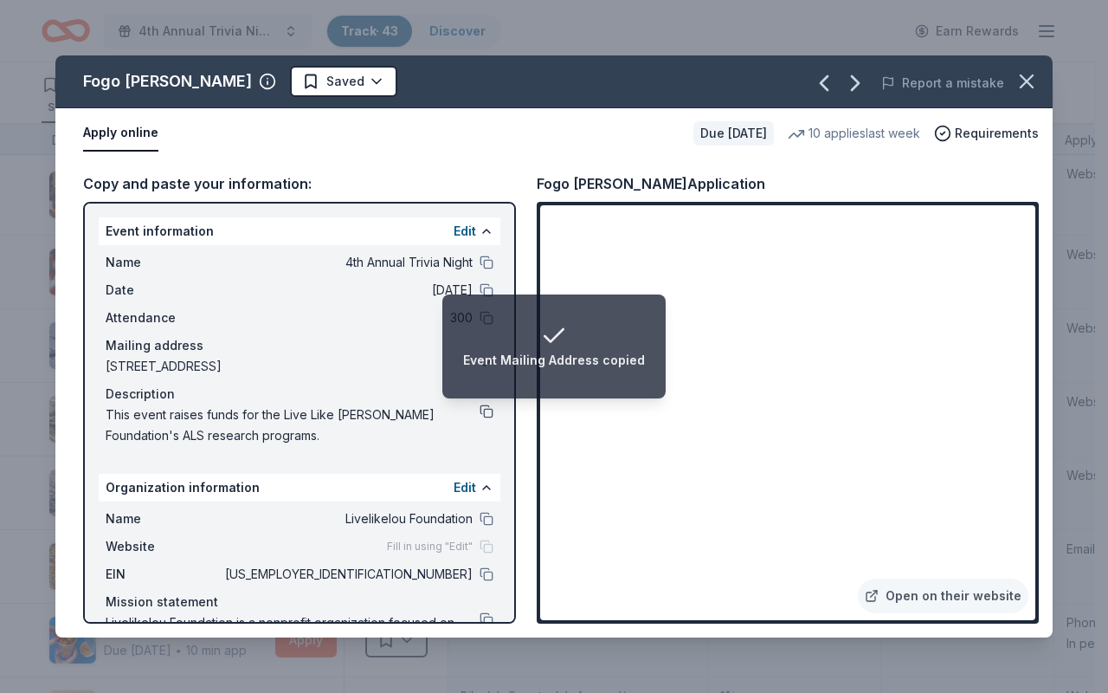
click at [480, 410] on button at bounding box center [487, 411] width 14 height 14
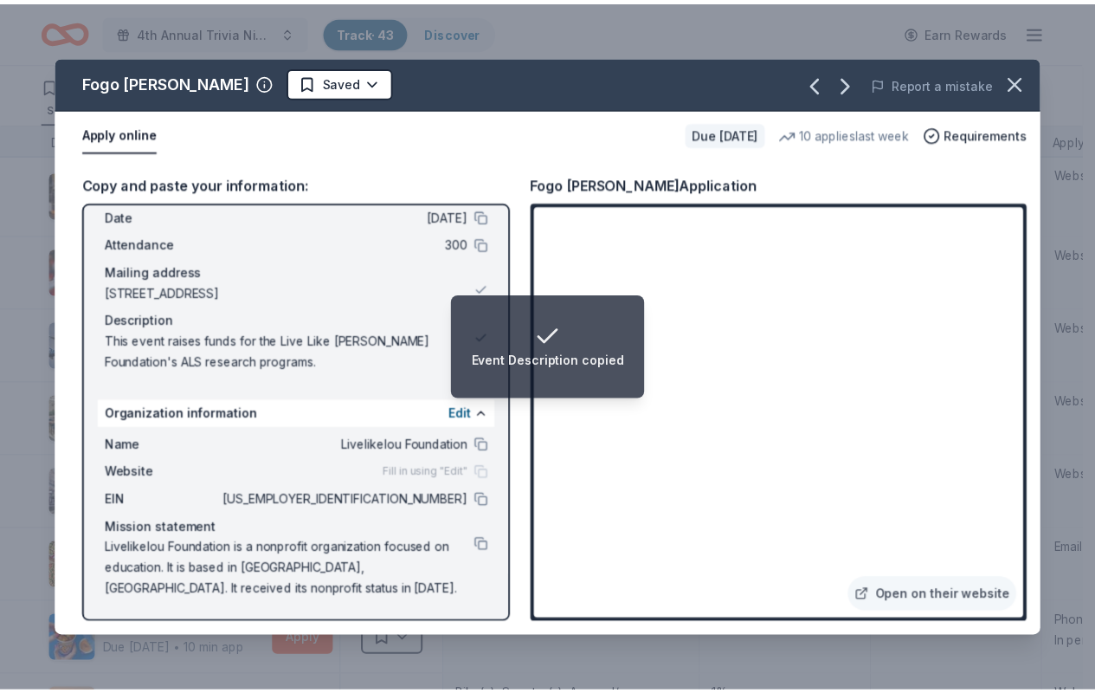
scroll to position [74, 0]
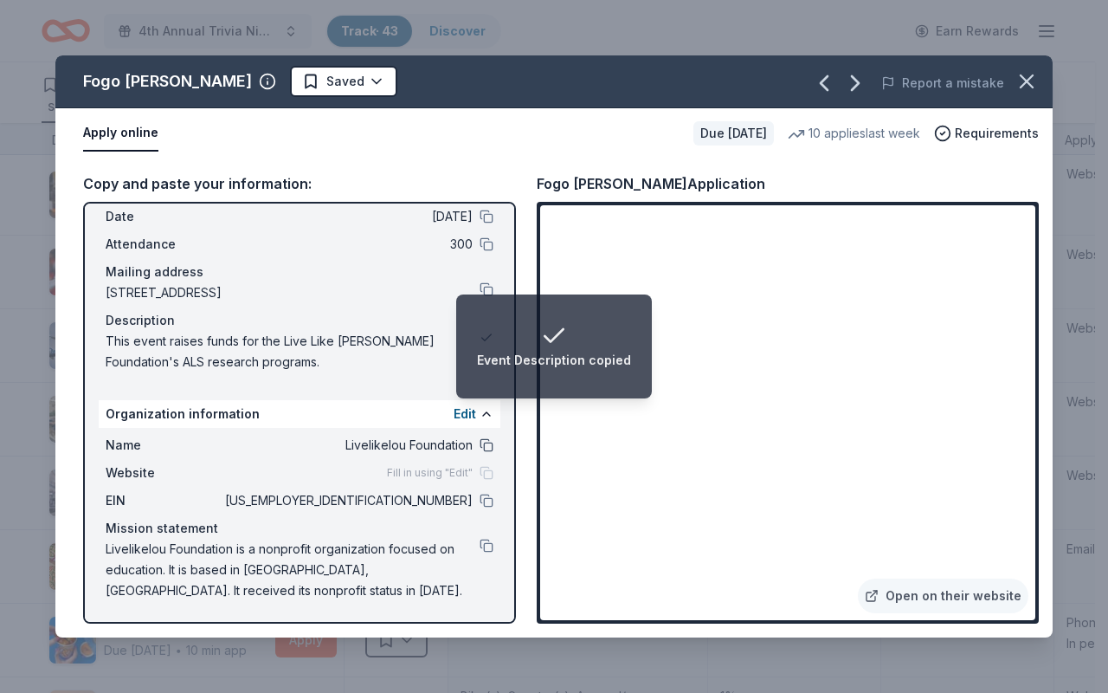
click at [480, 450] on button at bounding box center [487, 445] width 14 height 14
click at [480, 472] on button at bounding box center [487, 500] width 14 height 14
click at [480, 472] on button at bounding box center [487, 546] width 14 height 14
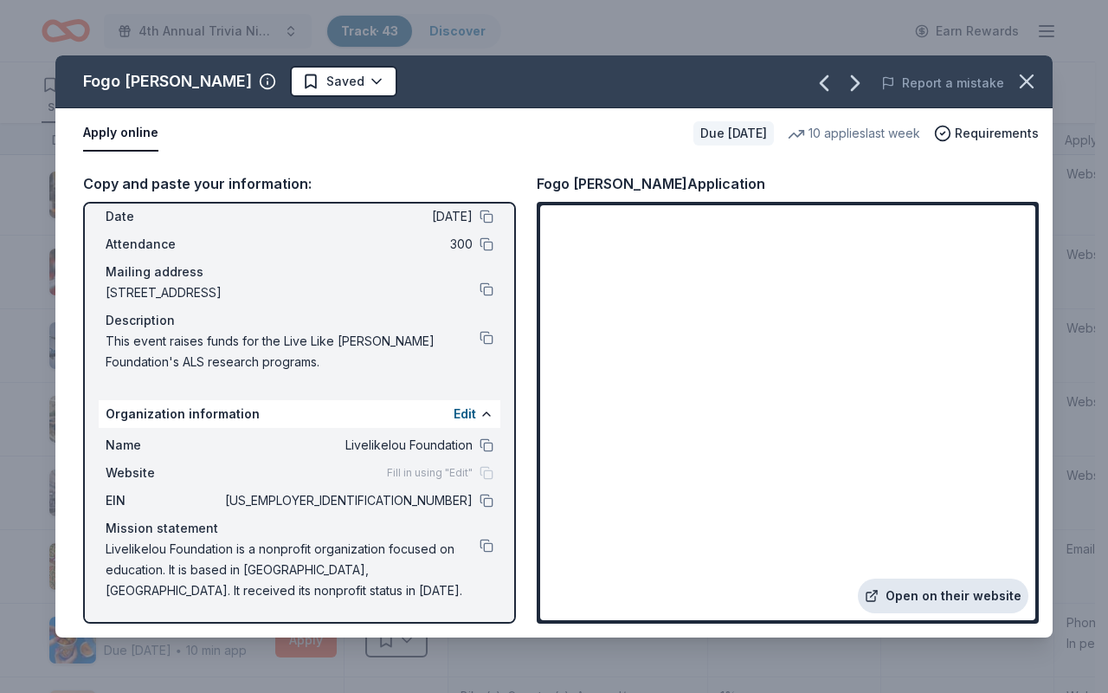
click at [914, 472] on link "Open on their website" at bounding box center [943, 595] width 171 height 35
click at [1024, 87] on icon "button" at bounding box center [1027, 81] width 24 height 24
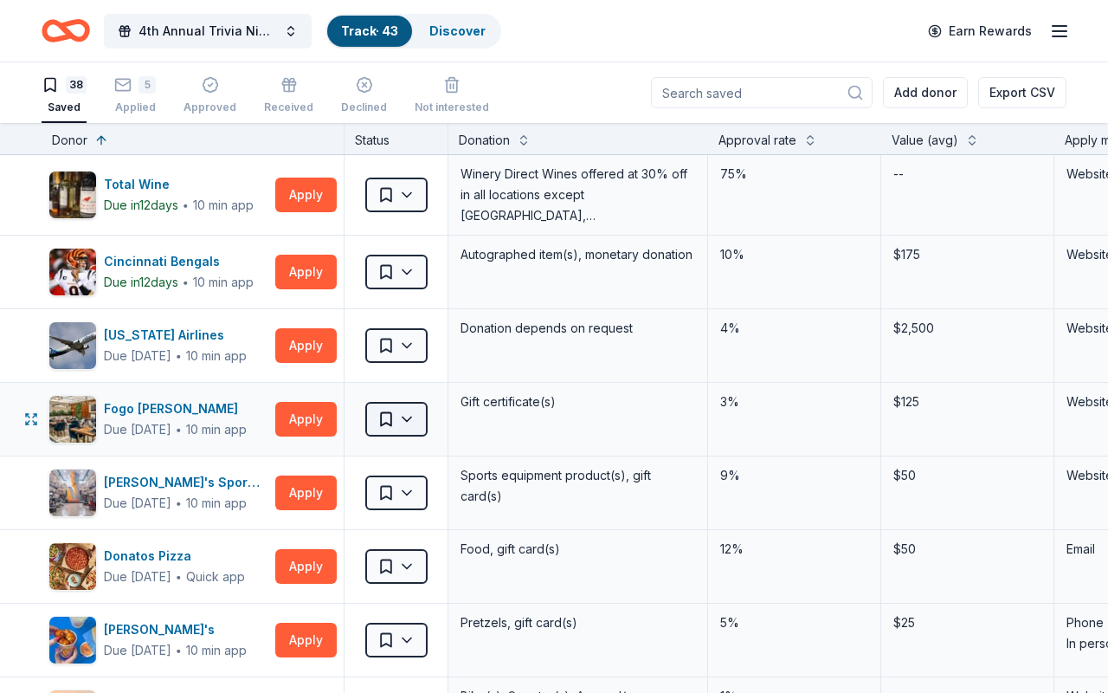
click at [393, 422] on html "4th Annual Trivia Night Track · 43 Discover Earn Rewards 38 Saved 5 Applied App…" at bounding box center [554, 346] width 1108 height 693
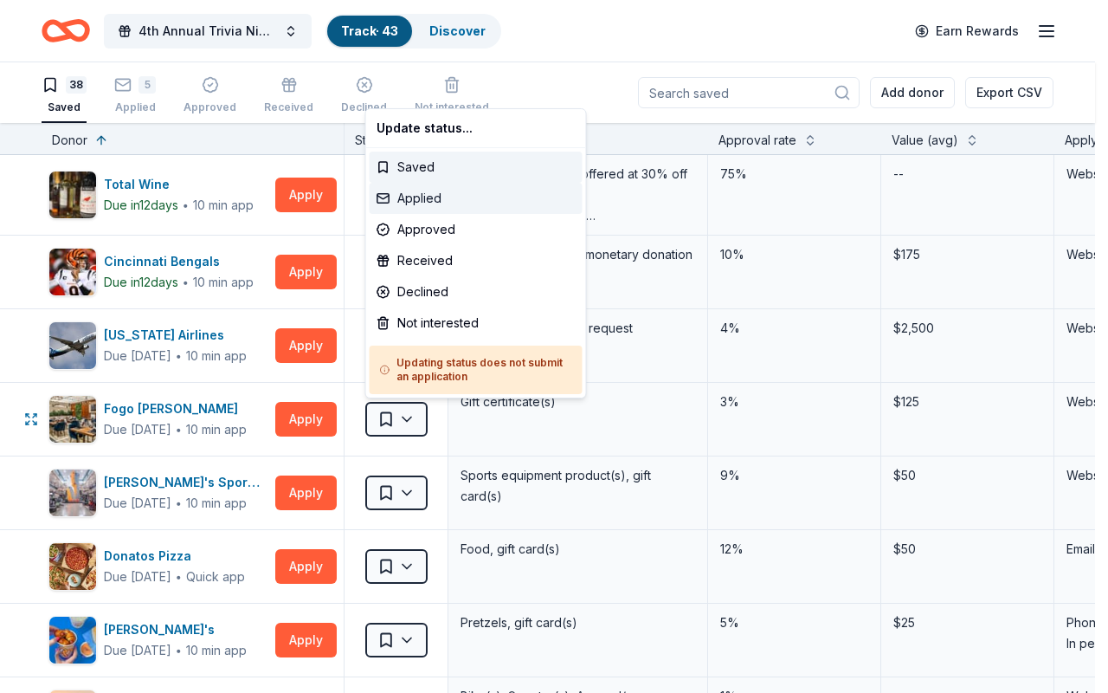
click at [442, 194] on div "Applied" at bounding box center [476, 198] width 213 height 31
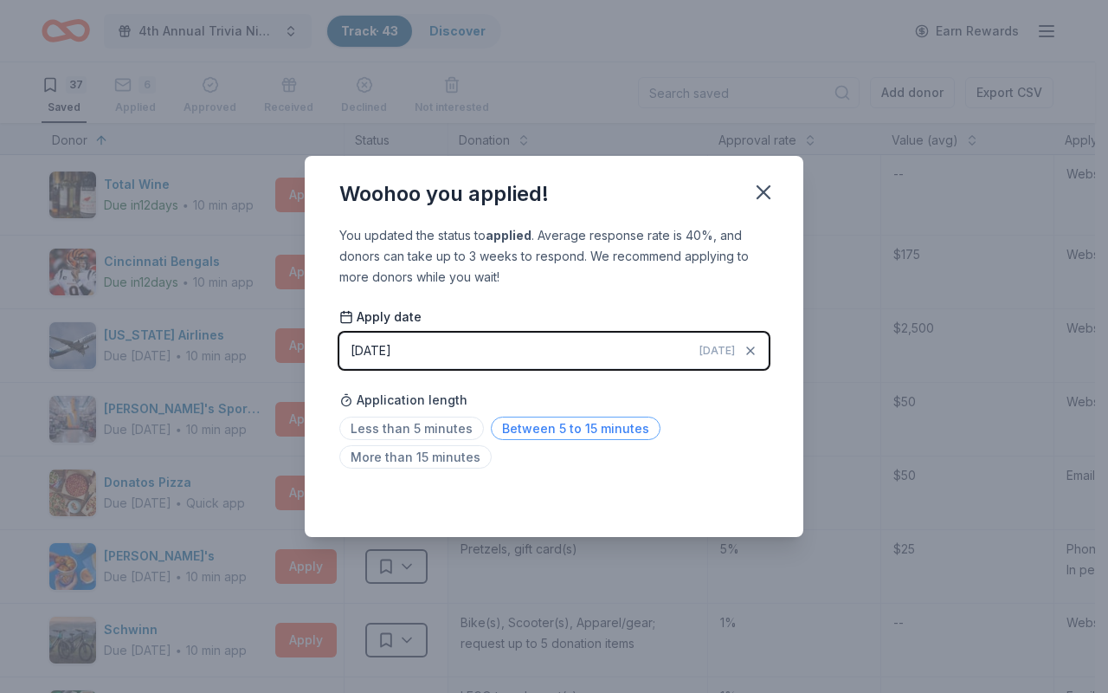
click at [551, 432] on span "Between 5 to 15 minutes" at bounding box center [576, 427] width 170 height 23
click at [757, 199] on icon "button" at bounding box center [763, 192] width 24 height 24
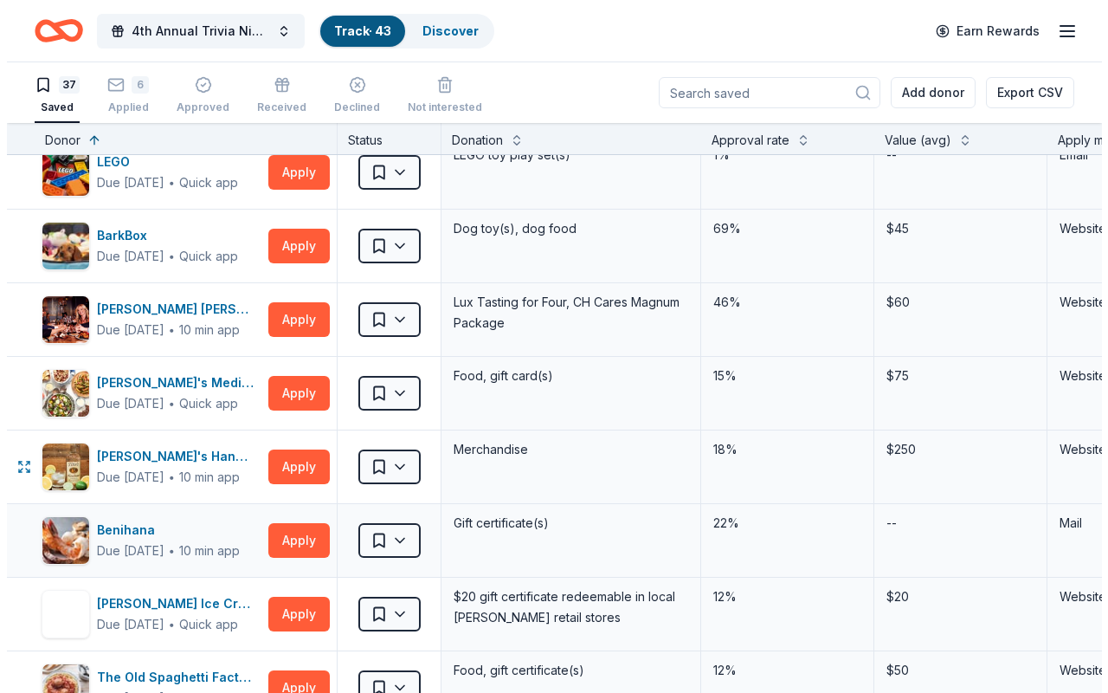
scroll to position [621, 0]
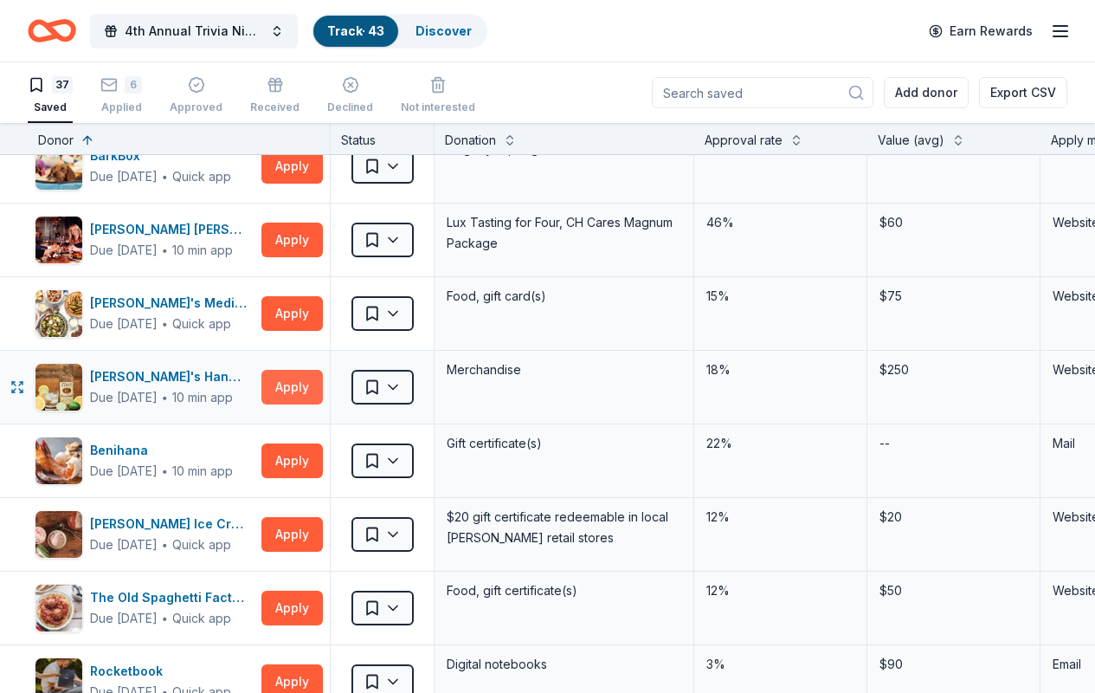
click at [318, 387] on button "Apply" at bounding box center [291, 387] width 61 height 35
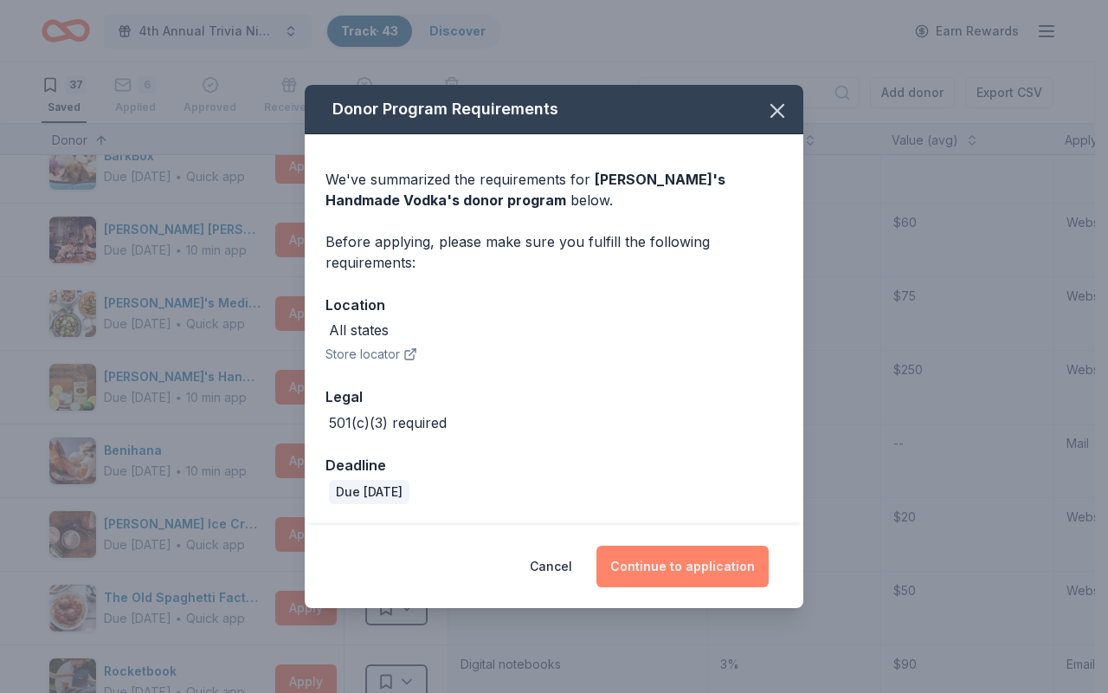
click at [678, 472] on button "Continue to application" at bounding box center [683, 566] width 172 height 42
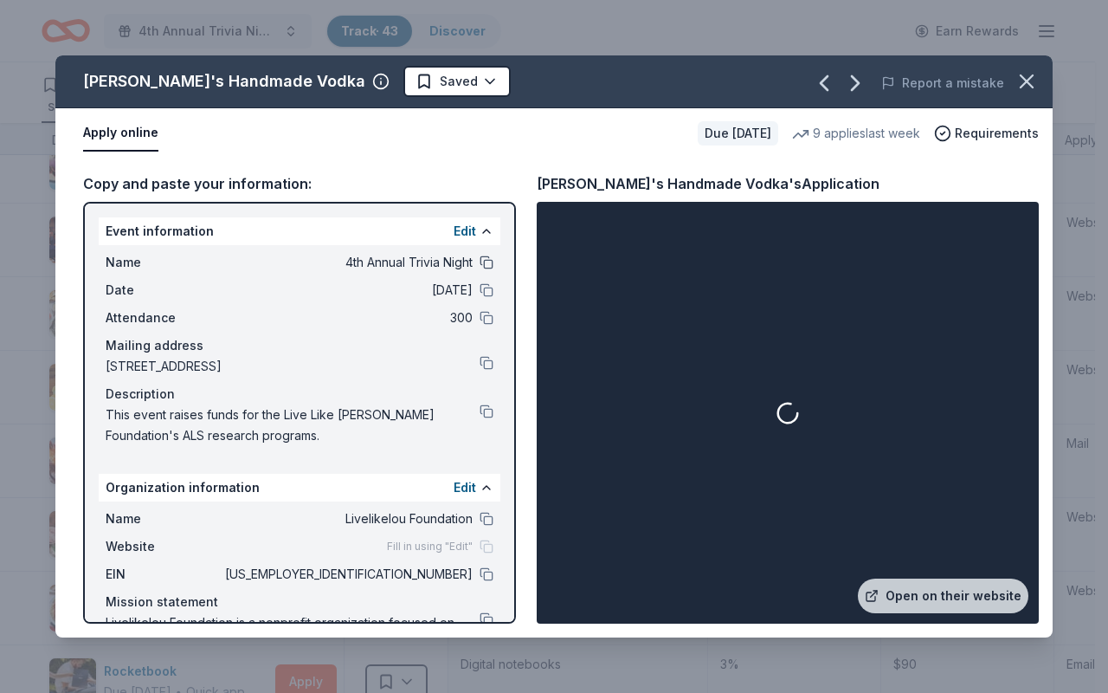
click at [480, 264] on button at bounding box center [487, 262] width 14 height 14
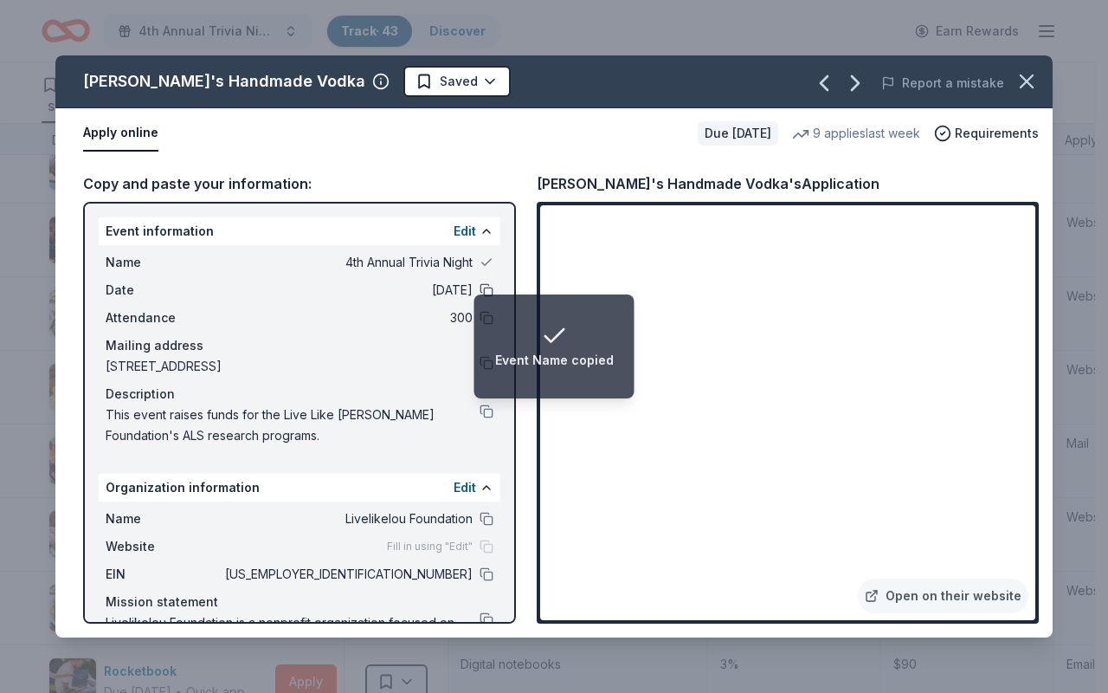
click at [480, 287] on button at bounding box center [487, 290] width 14 height 14
click at [480, 317] on button at bounding box center [487, 318] width 14 height 14
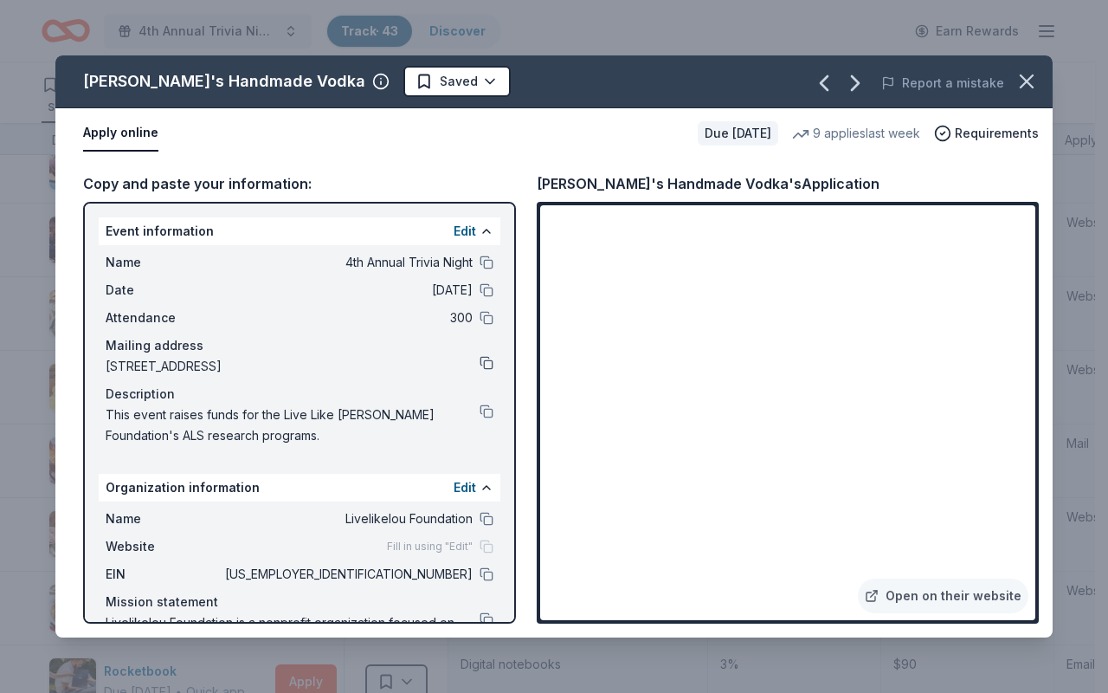
click at [480, 362] on button at bounding box center [487, 363] width 14 height 14
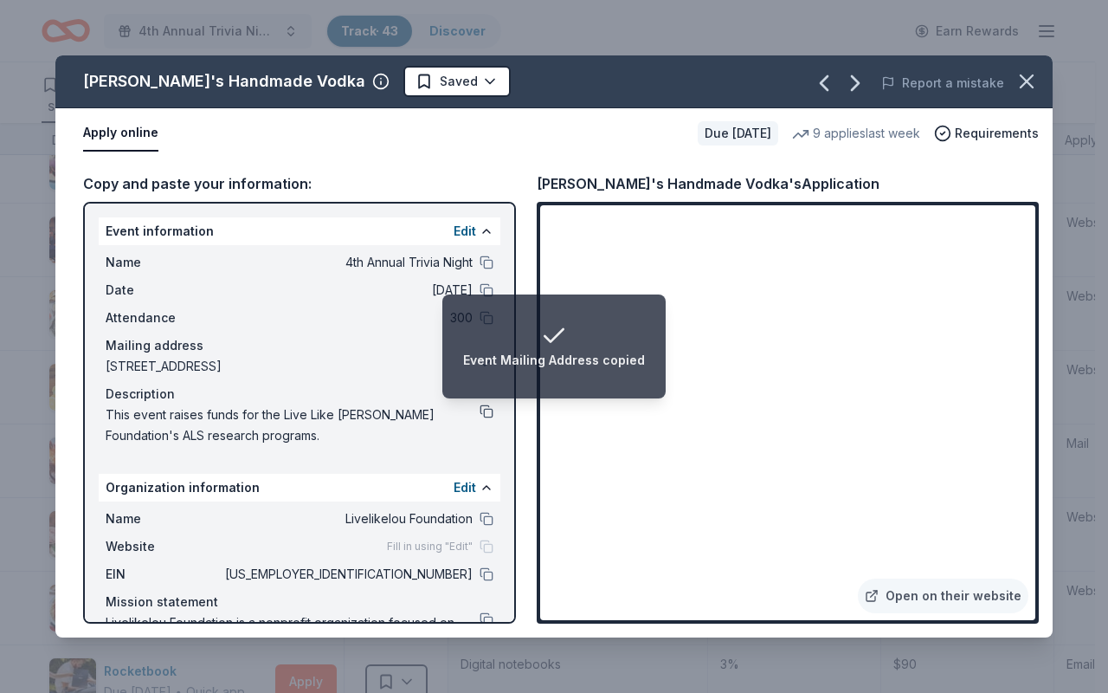
click at [480, 415] on button at bounding box center [487, 411] width 14 height 14
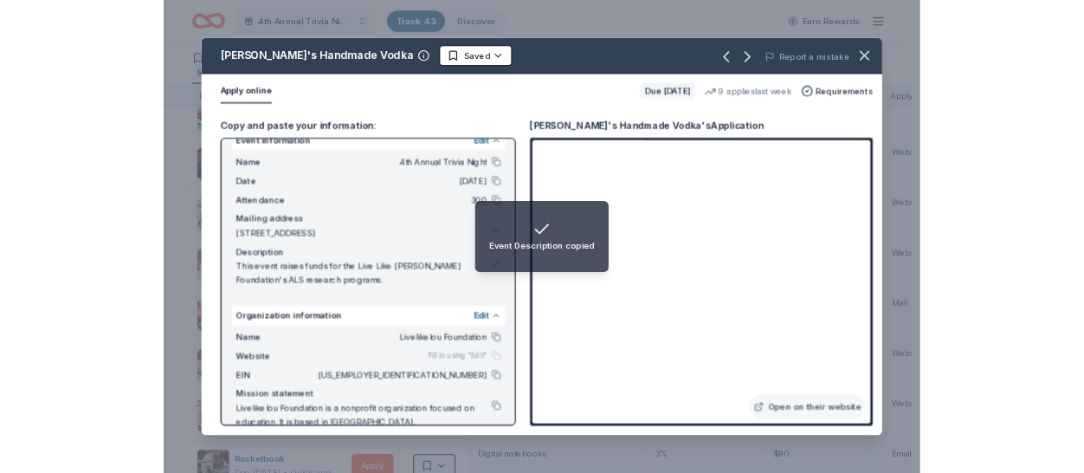
scroll to position [74, 0]
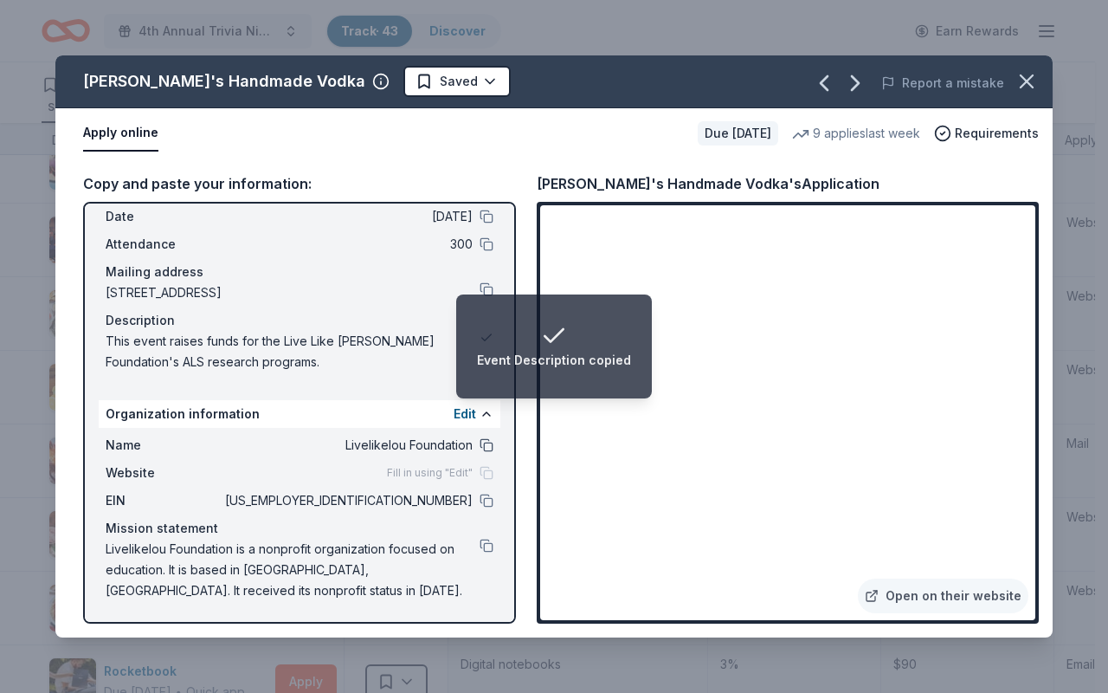
click at [480, 445] on button at bounding box center [487, 445] width 14 height 14
click at [480, 472] on button at bounding box center [487, 500] width 14 height 14
click at [480, 472] on button at bounding box center [487, 546] width 14 height 14
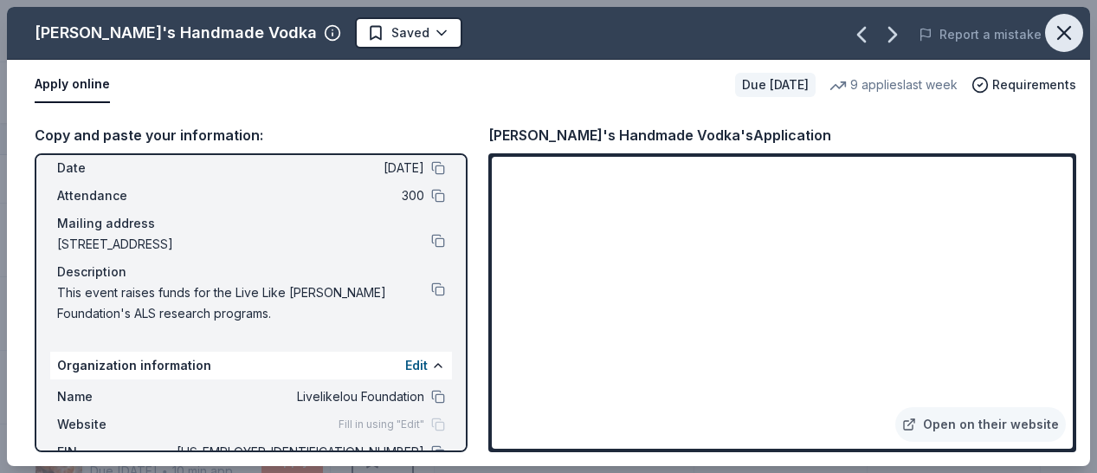
click at [1066, 42] on icon "button" at bounding box center [1064, 33] width 24 height 24
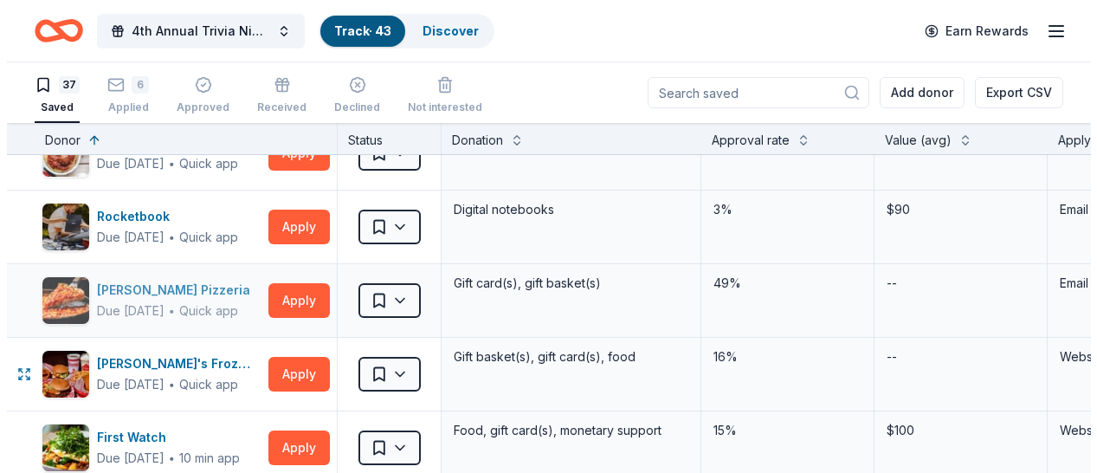
scroll to position [1090, 0]
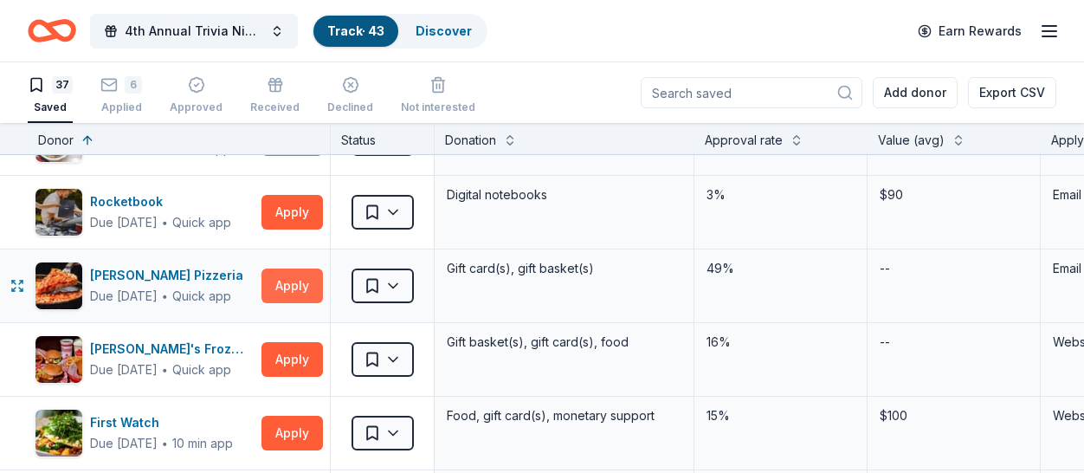
click at [287, 289] on button "Apply" at bounding box center [291, 285] width 61 height 35
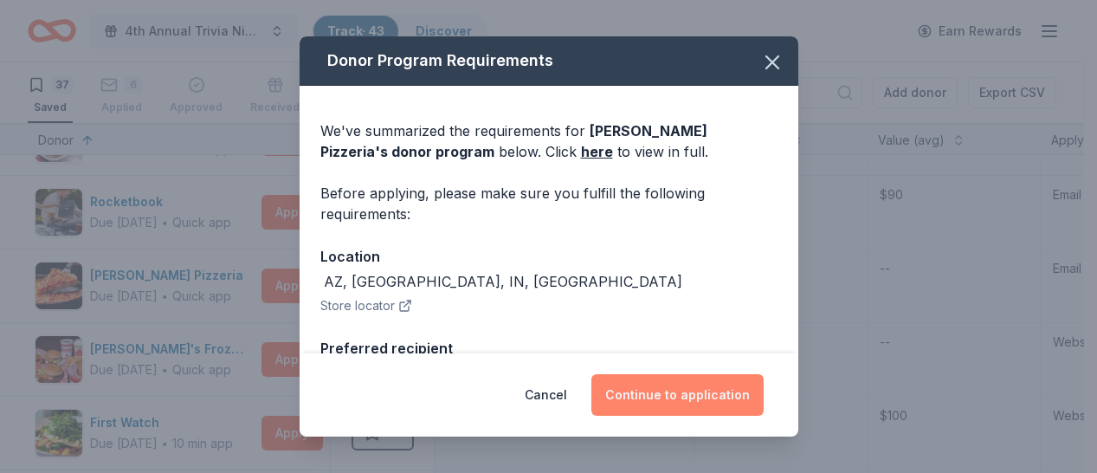
click at [629, 394] on button "Continue to application" at bounding box center [677, 395] width 172 height 42
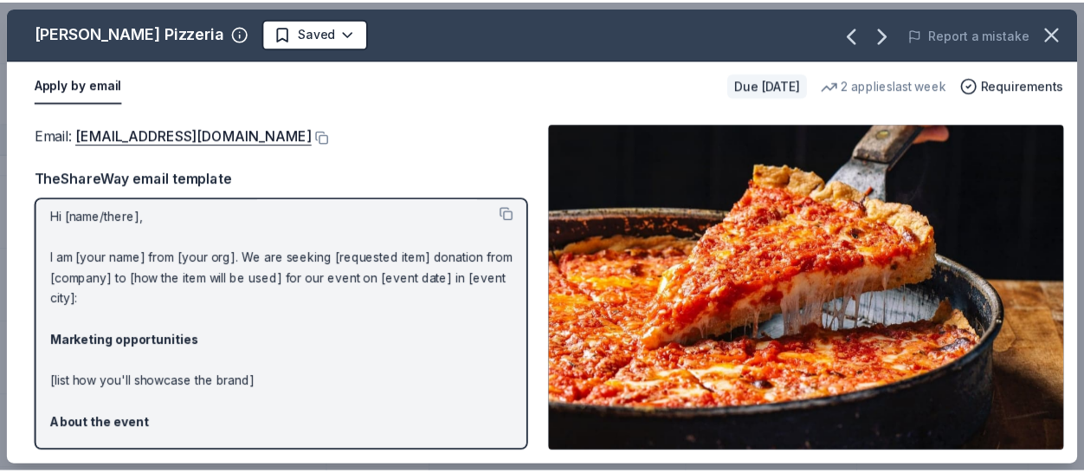
scroll to position [0, 0]
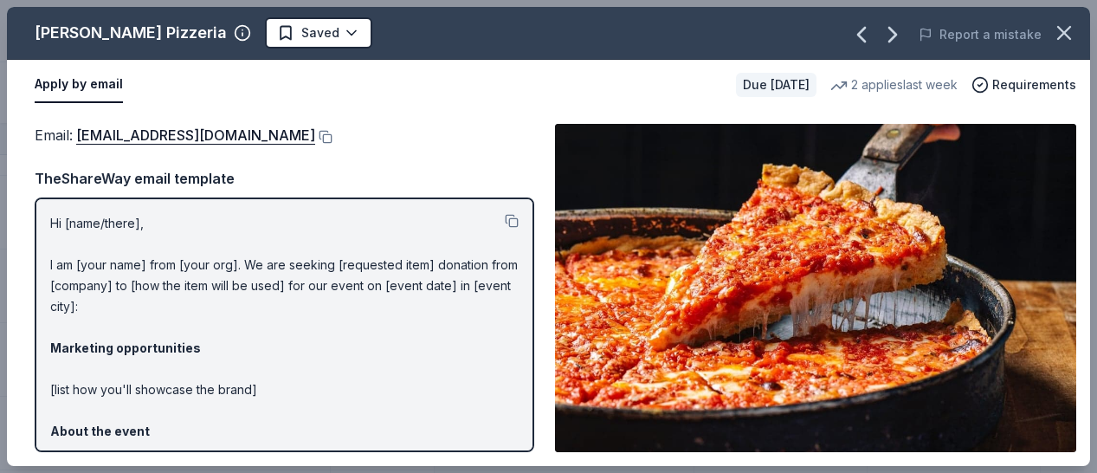
click at [138, 225] on p "Hi [name/there], I am [your name] from [your org]. We are seeking [requested it…" at bounding box center [284, 441] width 468 height 457
click at [117, 227] on p "Hi [name/there], I am [your name] from [your org]. We are seeking [requested it…" at bounding box center [284, 441] width 468 height 457
click at [505, 222] on button at bounding box center [512, 221] width 14 height 14
click at [222, 137] on link "[EMAIL_ADDRESS][DOMAIN_NAME]" at bounding box center [195, 135] width 239 height 23
click at [197, 140] on link "[EMAIL_ADDRESS][DOMAIN_NAME]" at bounding box center [195, 135] width 239 height 23
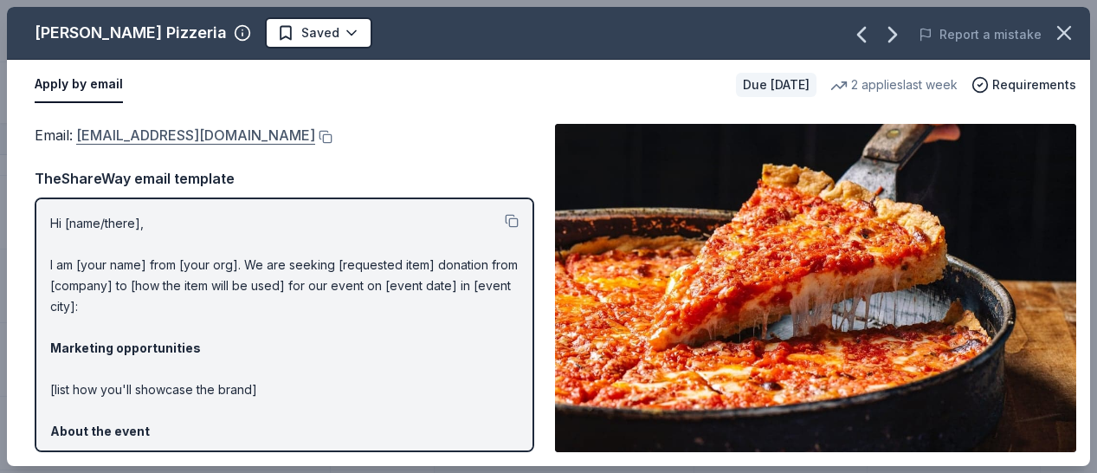
click at [197, 140] on link "[EMAIL_ADDRESS][DOMAIN_NAME]" at bounding box center [195, 135] width 239 height 23
click at [315, 139] on button at bounding box center [323, 137] width 17 height 14
click at [505, 221] on button at bounding box center [512, 221] width 14 height 14
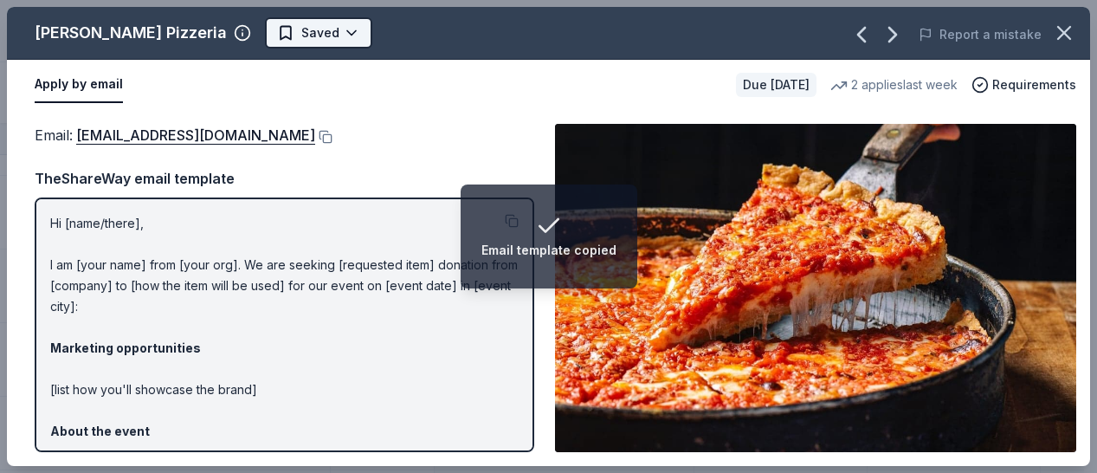
click at [319, 38] on html "Email template copied 4th Annual Trivia Night Track · 43 Discover Earn Rewards …" at bounding box center [548, 236] width 1097 height 473
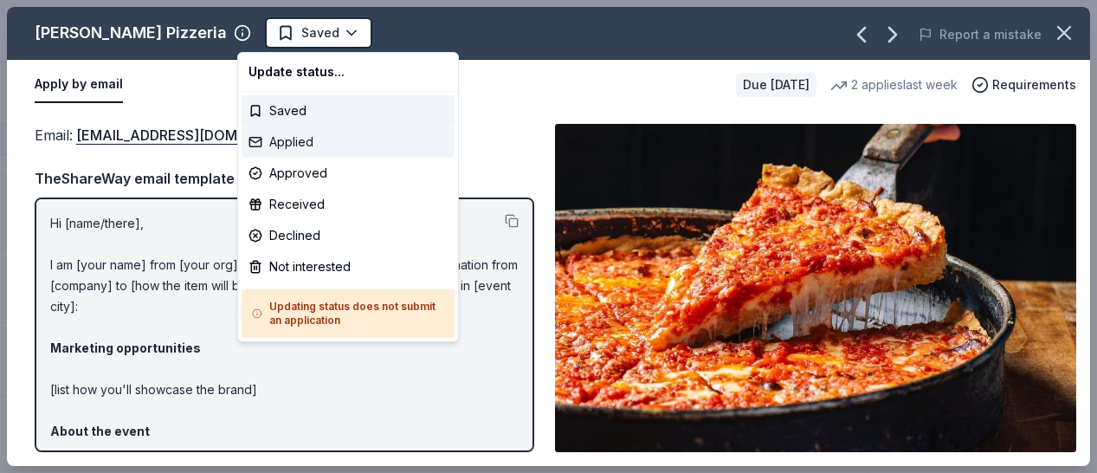
click at [304, 143] on div "Applied" at bounding box center [348, 141] width 213 height 31
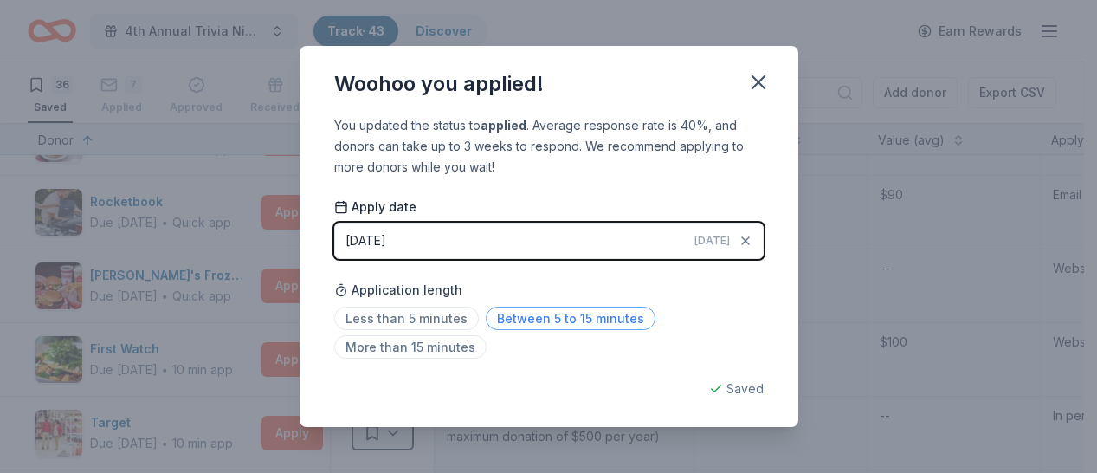
click at [528, 319] on span "Between 5 to 15 minutes" at bounding box center [571, 317] width 170 height 23
click at [757, 89] on icon "button" at bounding box center [758, 82] width 24 height 24
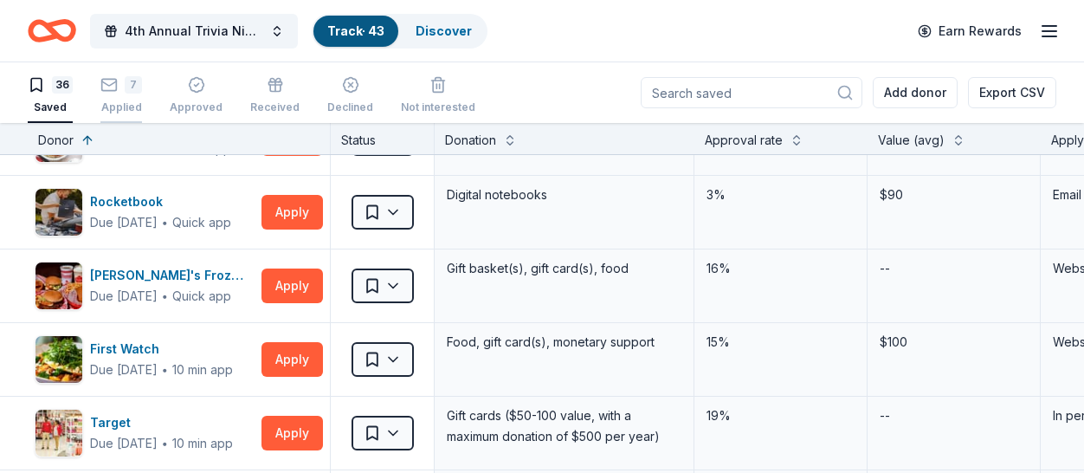
click at [134, 84] on div "7" at bounding box center [133, 75] width 17 height 17
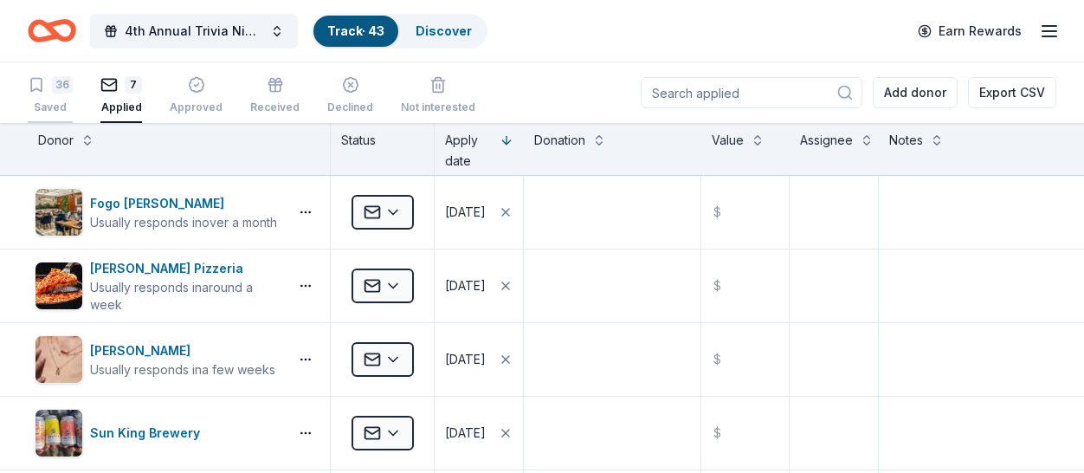
click at [61, 94] on div "36 Saved" at bounding box center [50, 95] width 45 height 38
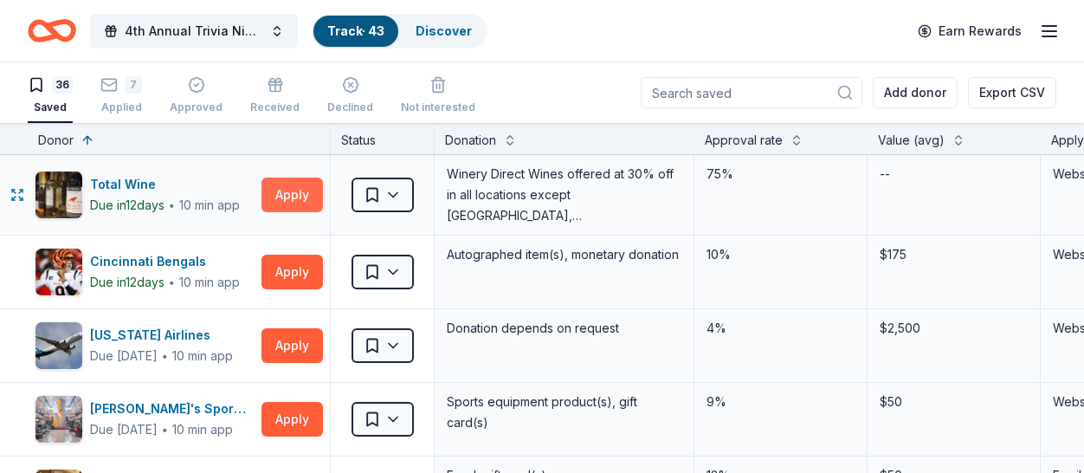
click at [292, 197] on button "Apply" at bounding box center [291, 194] width 61 height 35
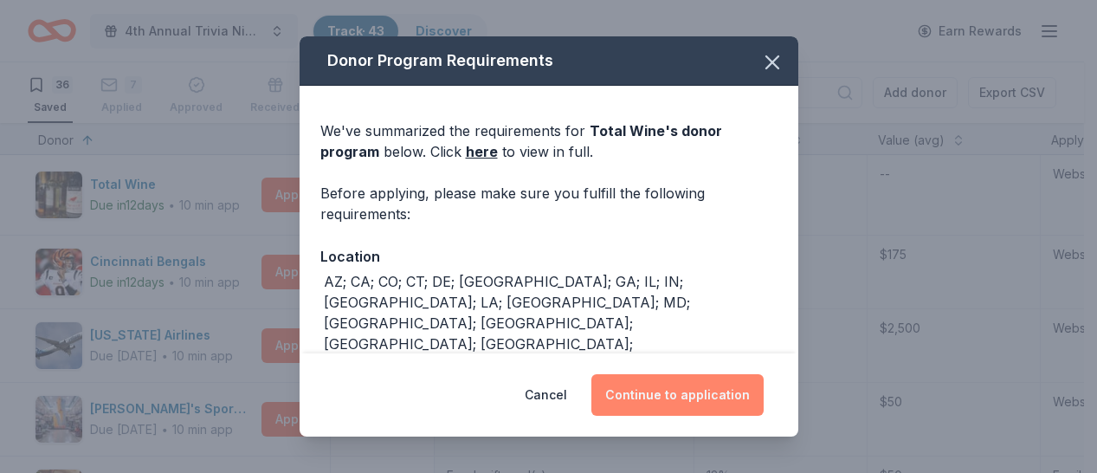
click at [647, 401] on button "Continue to application" at bounding box center [677, 395] width 172 height 42
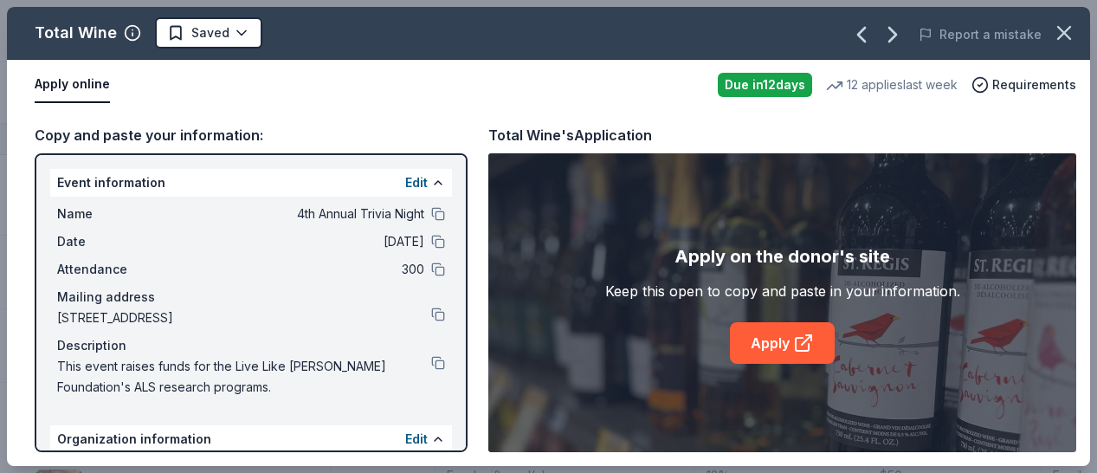
drag, startPoint x: 425, startPoint y: 216, endPoint x: 430, endPoint y: 231, distance: 15.6
click at [431, 216] on button at bounding box center [438, 214] width 14 height 14
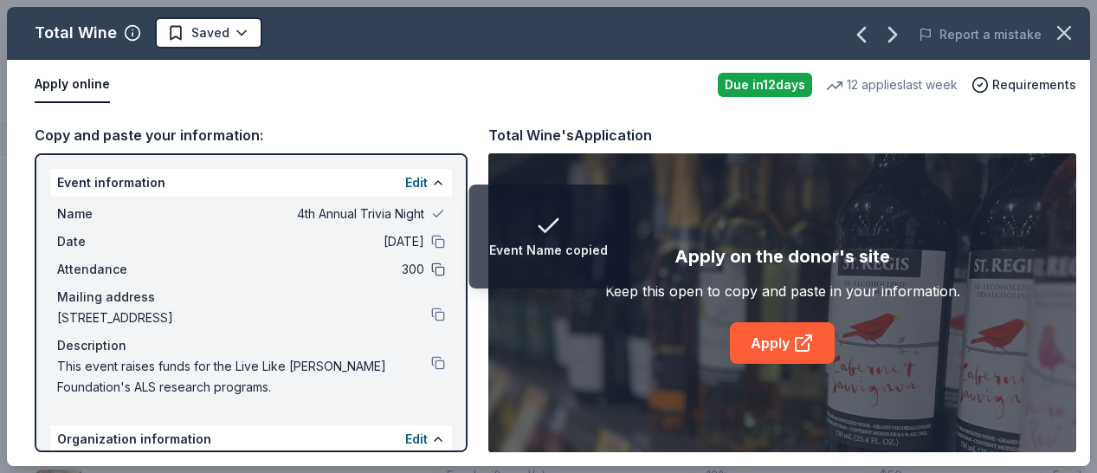
drag, startPoint x: 425, startPoint y: 242, endPoint x: 424, endPoint y: 265, distance: 22.5
click at [431, 243] on button at bounding box center [438, 242] width 14 height 14
click at [431, 271] on button at bounding box center [438, 269] width 14 height 14
click at [431, 318] on button at bounding box center [438, 314] width 14 height 14
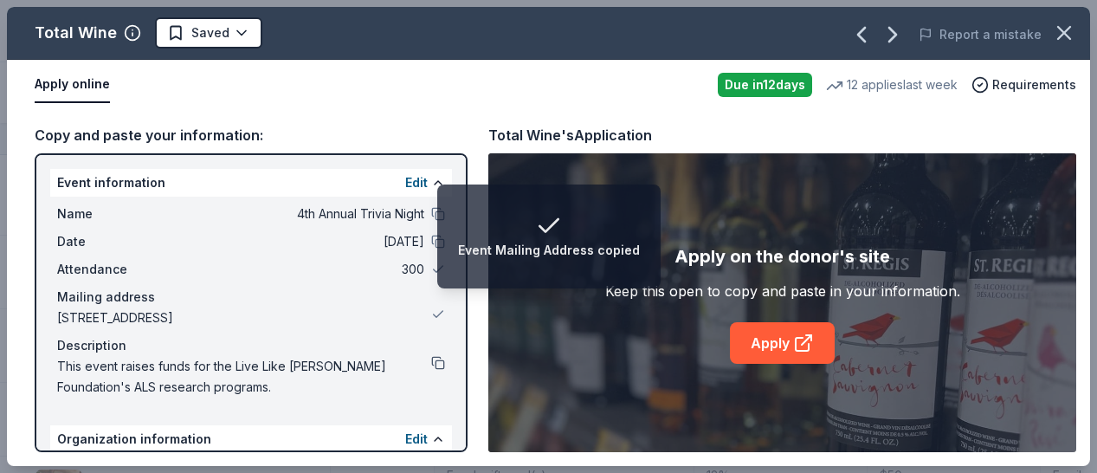
click at [431, 367] on button at bounding box center [438, 363] width 14 height 14
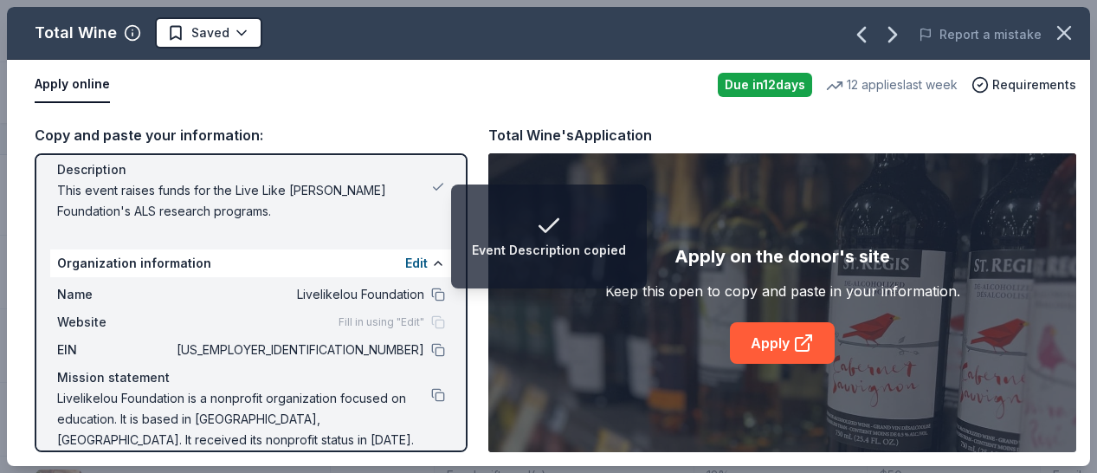
scroll to position [179, 0]
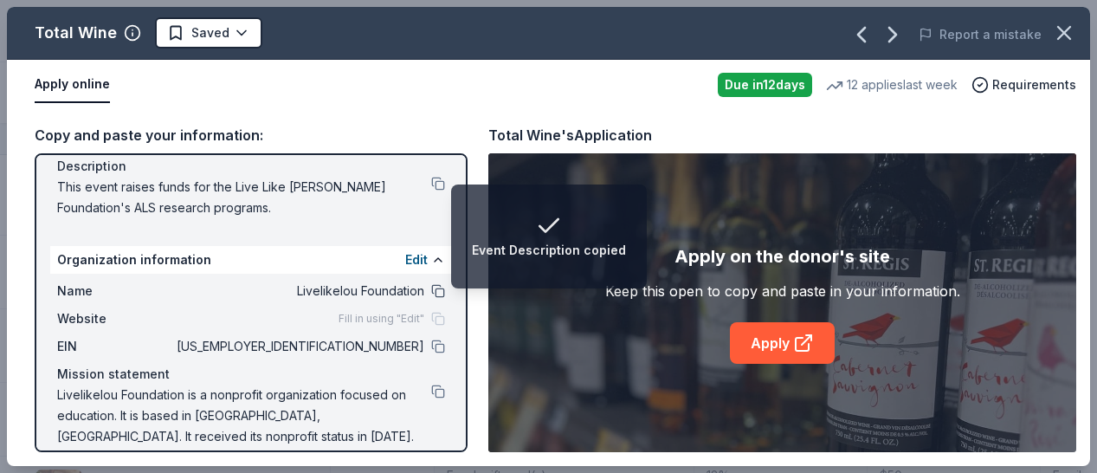
click at [431, 293] on button at bounding box center [438, 291] width 14 height 14
click at [431, 347] on button at bounding box center [438, 346] width 14 height 14
click at [431, 389] on button at bounding box center [438, 391] width 14 height 14
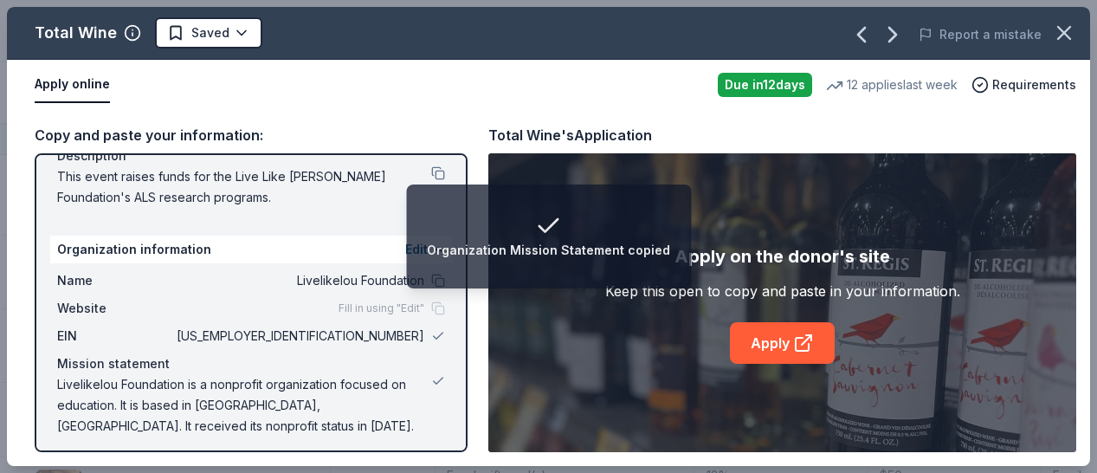
scroll to position [197, 0]
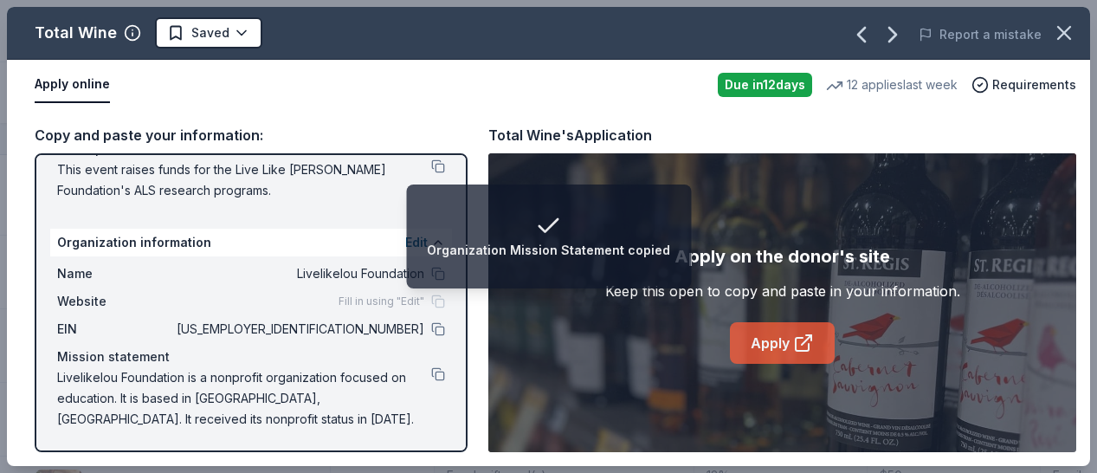
click at [746, 347] on link "Apply" at bounding box center [782, 343] width 105 height 42
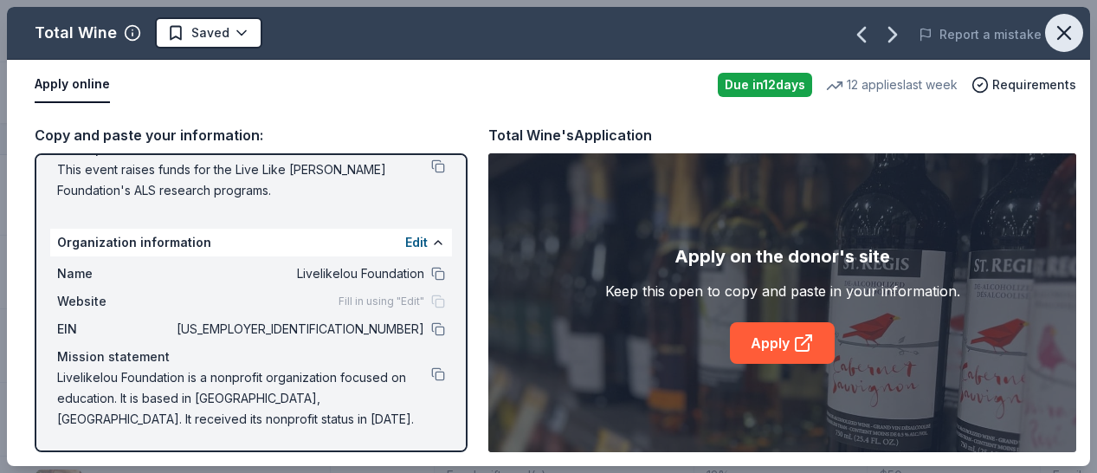
click at [1065, 37] on icon "button" at bounding box center [1064, 33] width 24 height 24
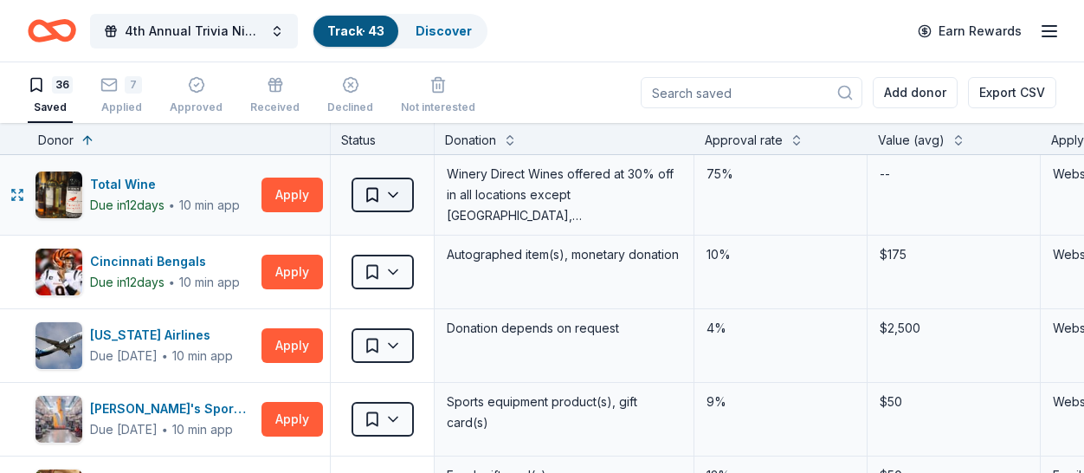
click at [403, 198] on html "4th Annual Trivia Night Track · 43 Discover Earn Rewards 36 Saved 7 Applied App…" at bounding box center [542, 236] width 1084 height 473
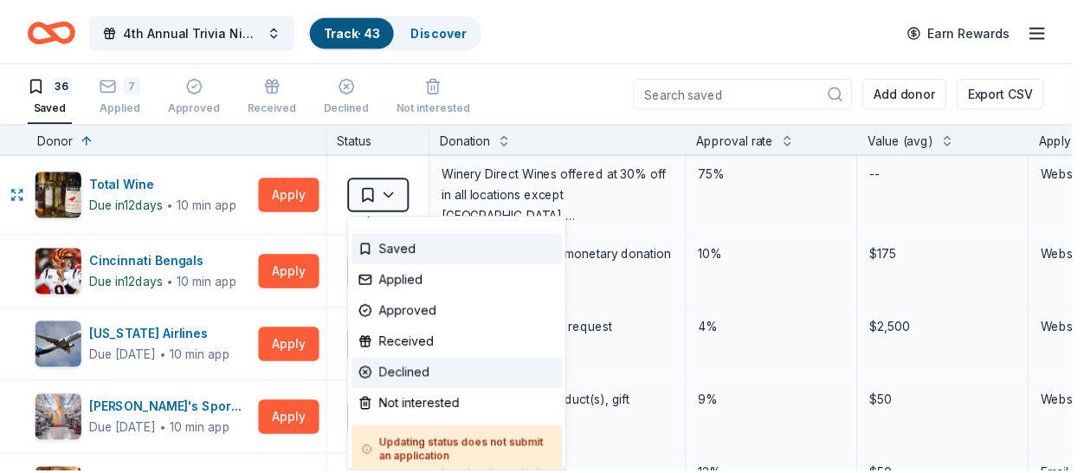
scroll to position [33, 0]
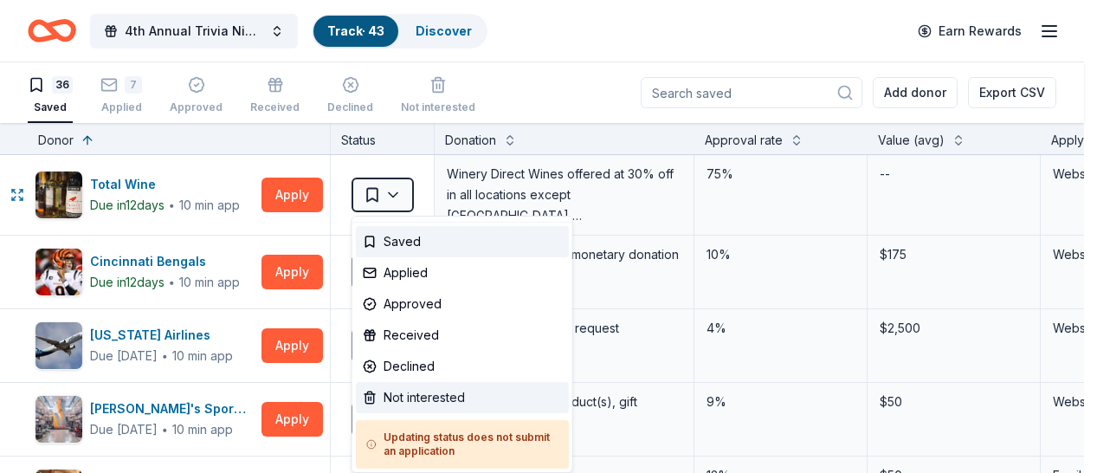
click at [486, 401] on div "Not interested" at bounding box center [462, 397] width 213 height 31
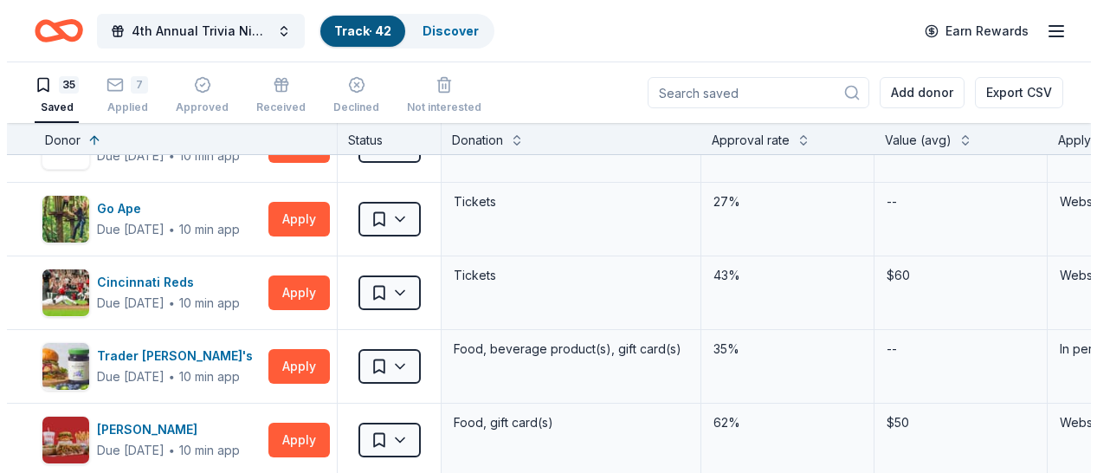
scroll to position [2229, 0]
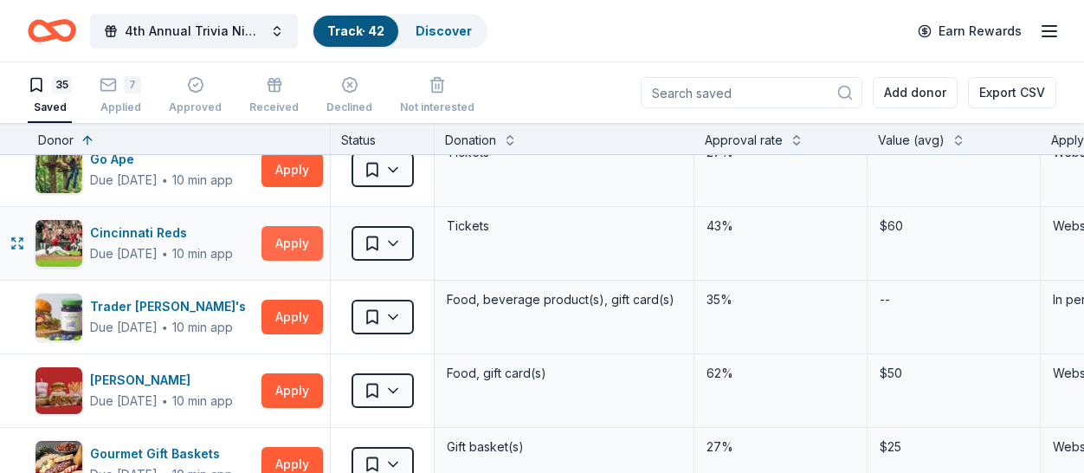
click at [284, 245] on button "Apply" at bounding box center [291, 243] width 61 height 35
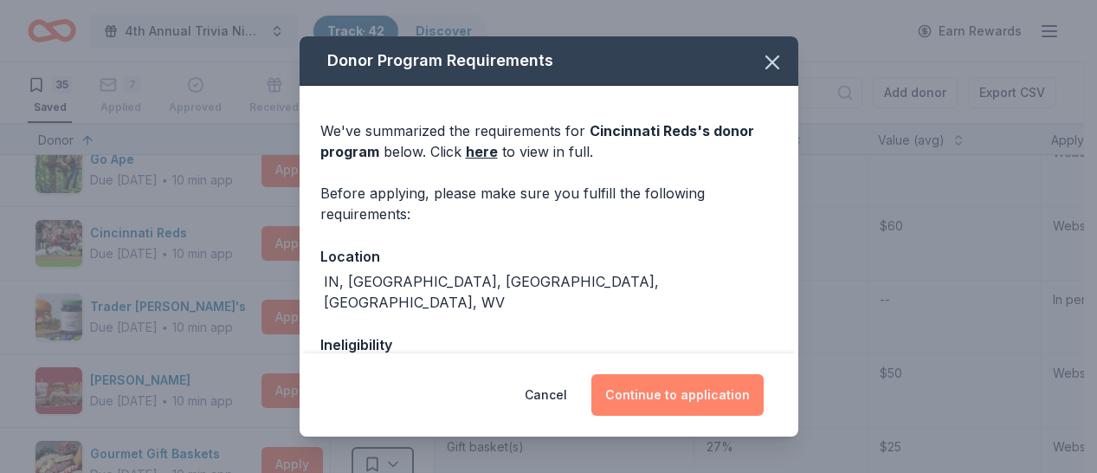
click at [667, 394] on button "Continue to application" at bounding box center [677, 395] width 172 height 42
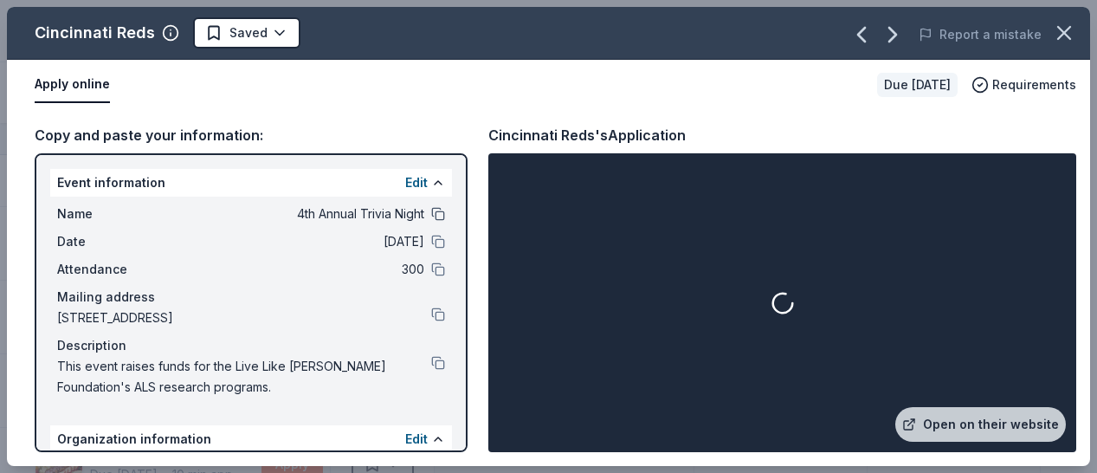
click at [431, 215] on button at bounding box center [438, 214] width 14 height 14
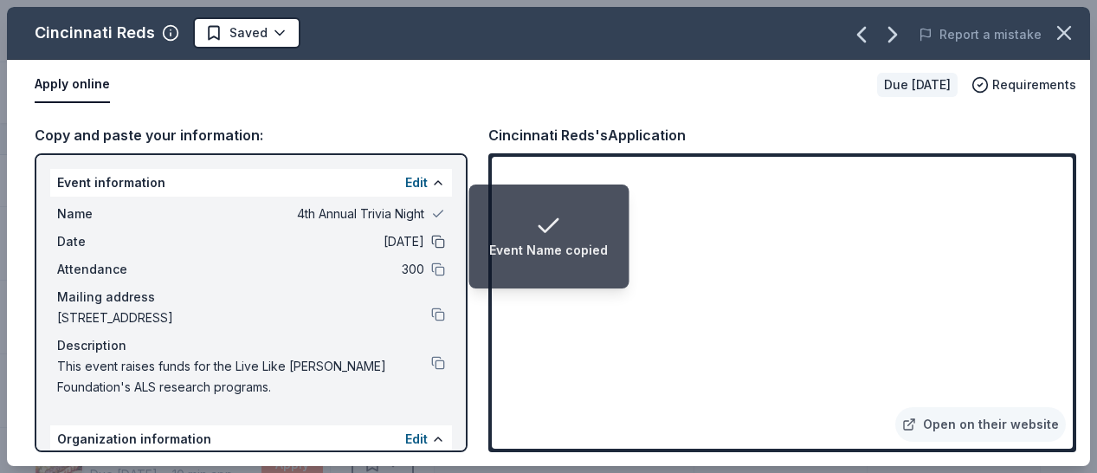
click at [431, 242] on button at bounding box center [438, 242] width 14 height 14
click at [431, 273] on button at bounding box center [438, 269] width 14 height 14
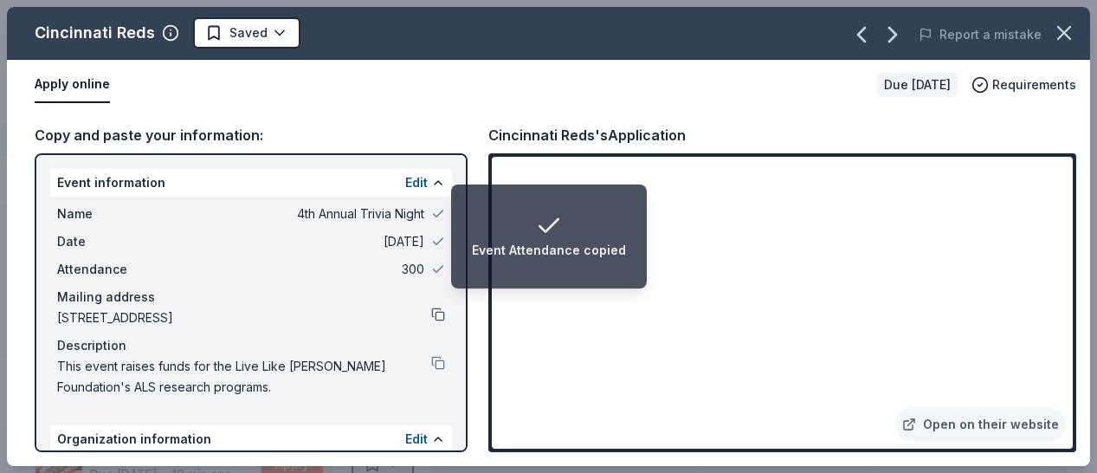
click at [431, 317] on button at bounding box center [438, 314] width 14 height 14
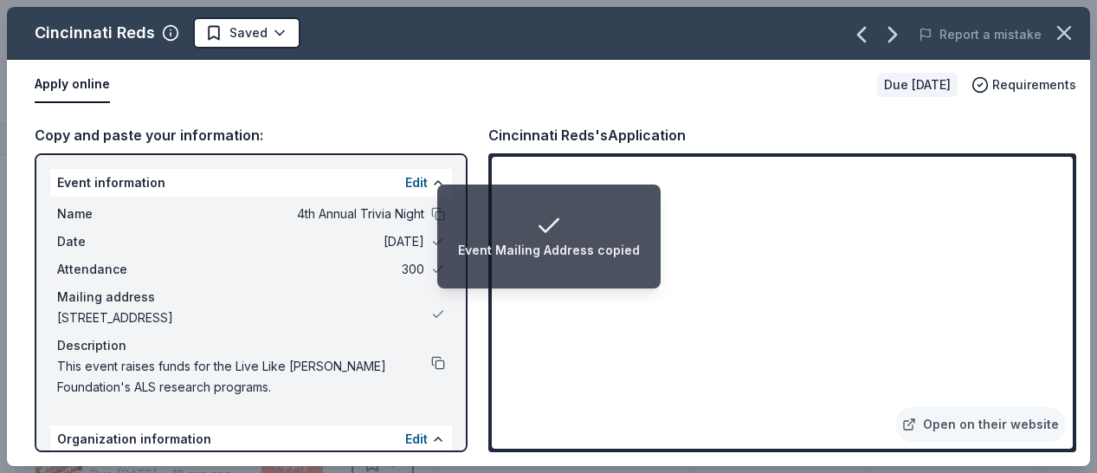
click at [431, 365] on button at bounding box center [438, 363] width 14 height 14
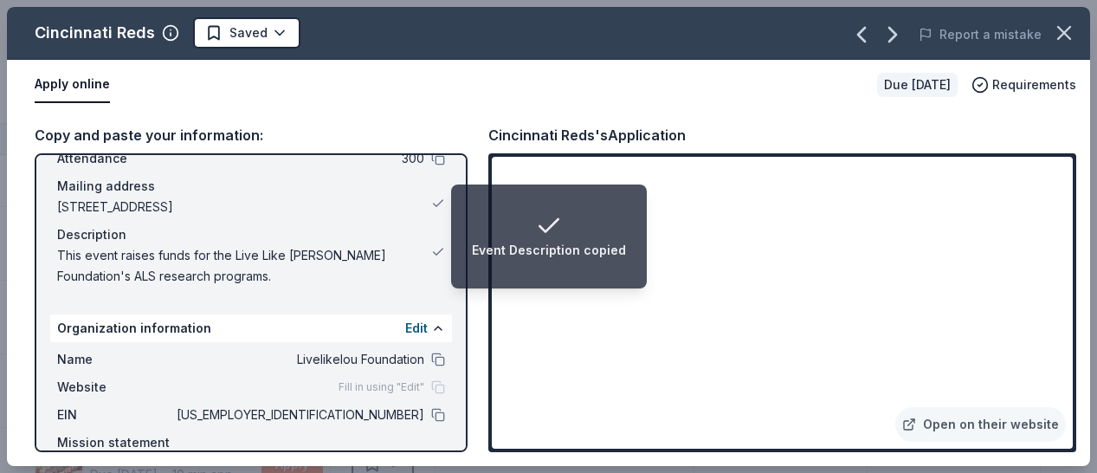
scroll to position [111, 0]
click at [431, 360] on button at bounding box center [438, 359] width 14 height 14
click at [431, 410] on button at bounding box center [438, 415] width 14 height 14
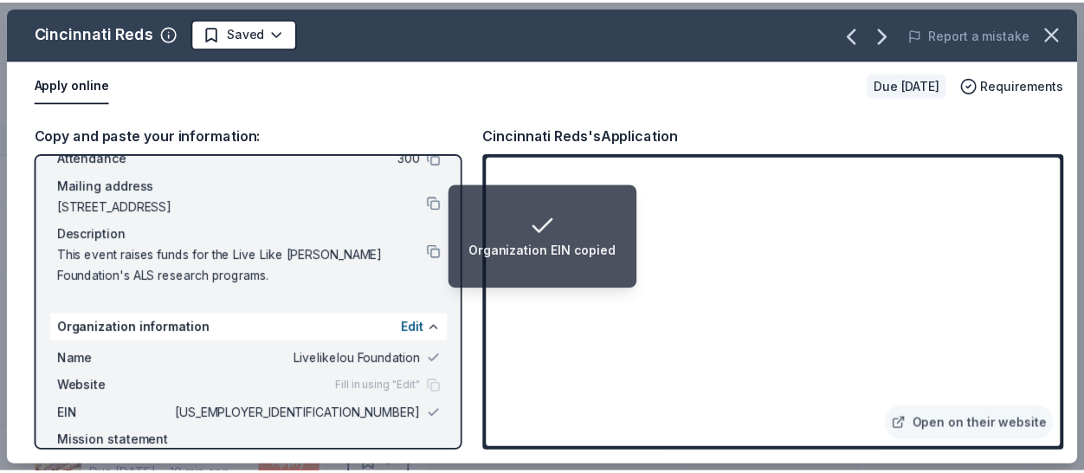
scroll to position [197, 0]
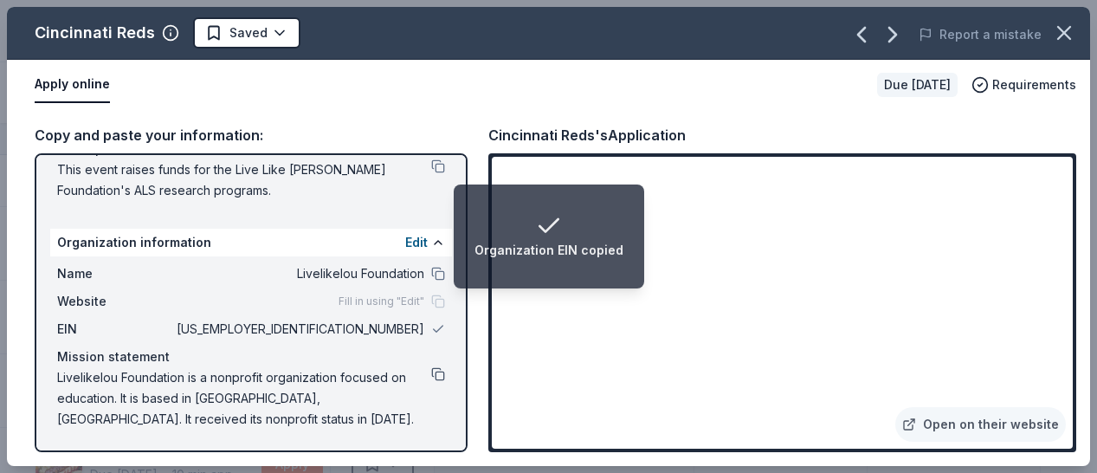
click at [431, 374] on button at bounding box center [438, 374] width 14 height 14
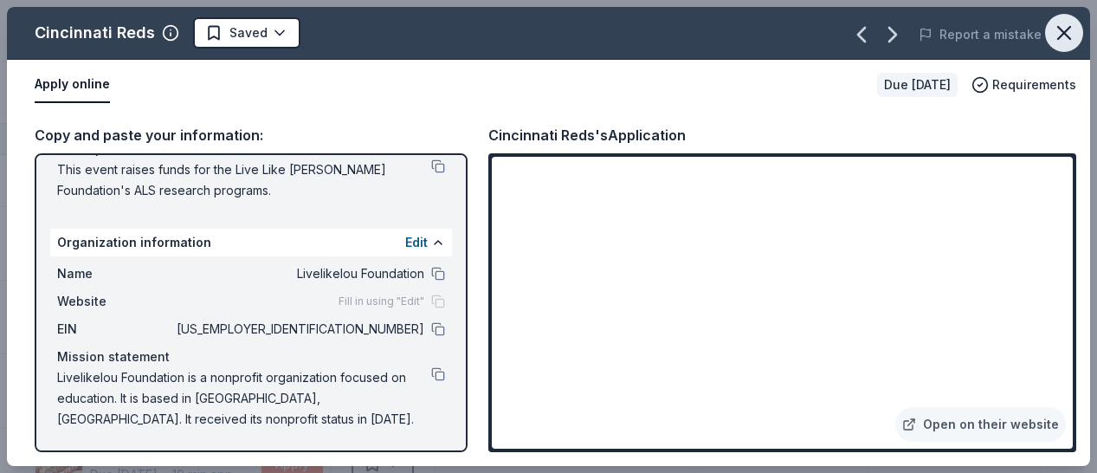
click at [1064, 34] on icon "button" at bounding box center [1064, 33] width 12 height 12
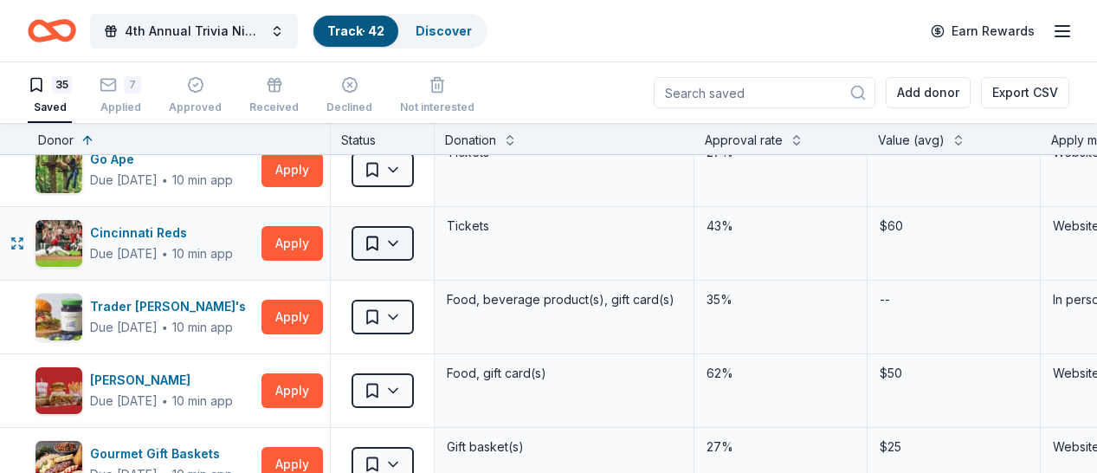
click at [399, 249] on html "4th Annual Trivia Night Track · 42 Discover Earn Rewards 35 Saved 7 Applied App…" at bounding box center [548, 236] width 1097 height 473
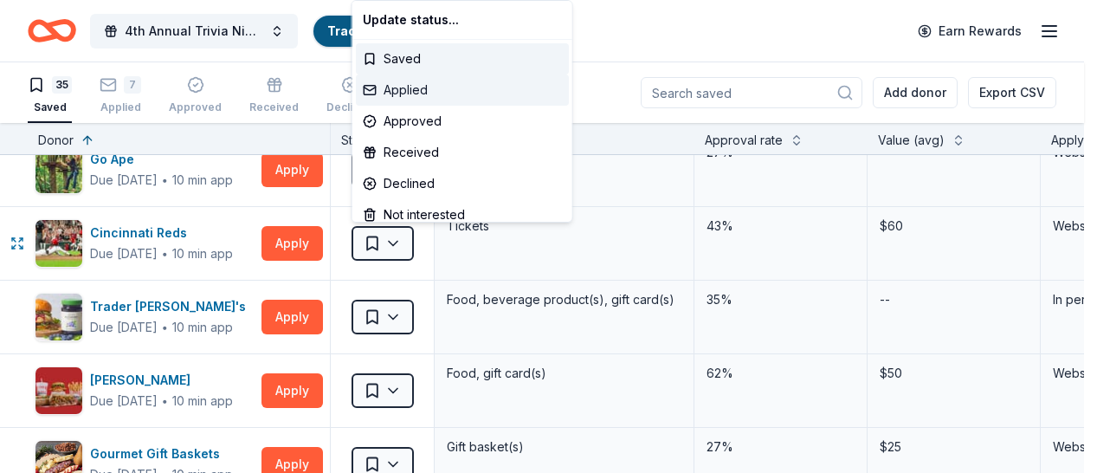
click at [412, 95] on div "Applied" at bounding box center [462, 89] width 213 height 31
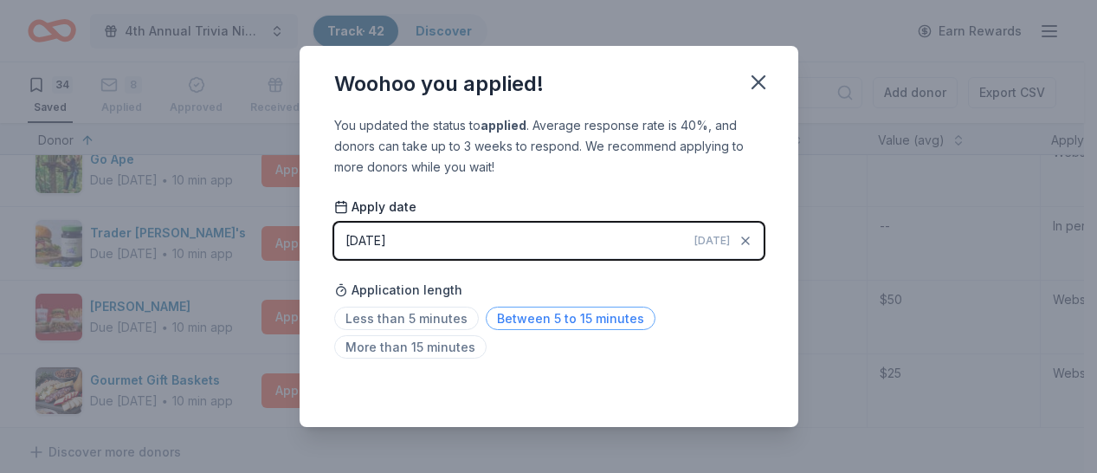
click at [566, 316] on span "Between 5 to 15 minutes" at bounding box center [571, 317] width 170 height 23
click at [756, 87] on icon "button" at bounding box center [758, 82] width 24 height 24
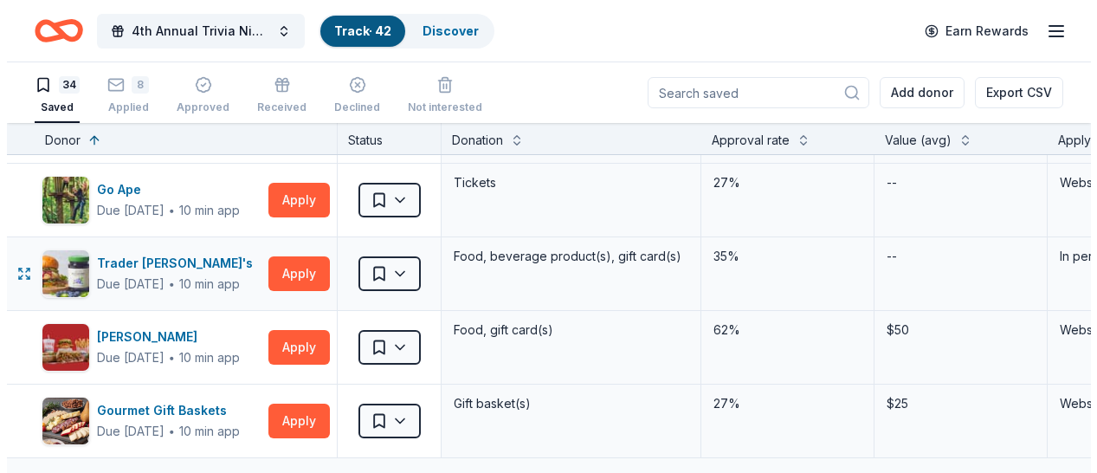
scroll to position [2317, 0]
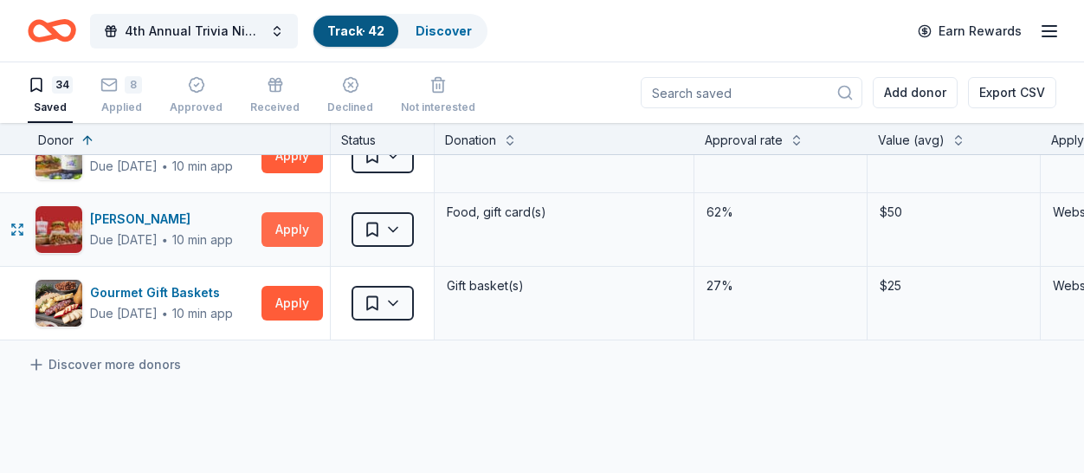
click at [302, 232] on button "Apply" at bounding box center [291, 229] width 61 height 35
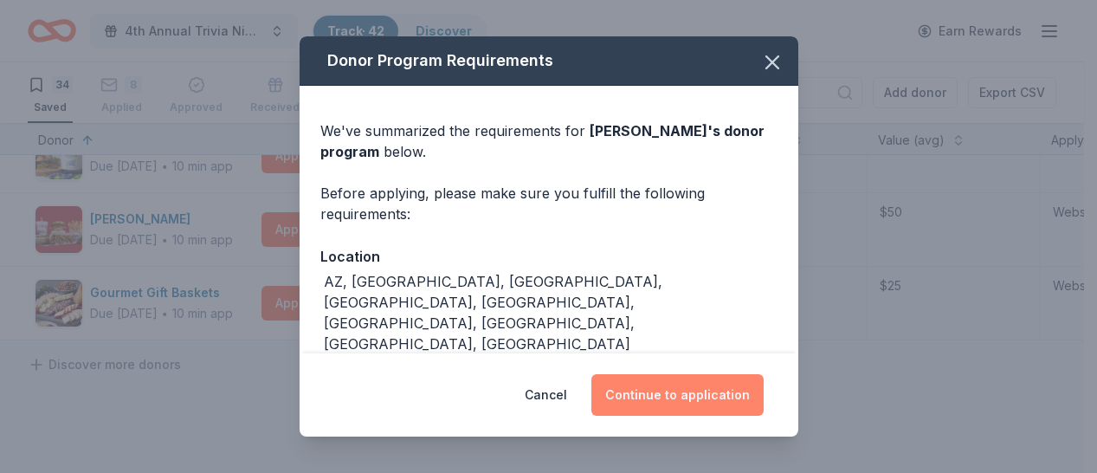
click at [673, 396] on button "Continue to application" at bounding box center [677, 395] width 172 height 42
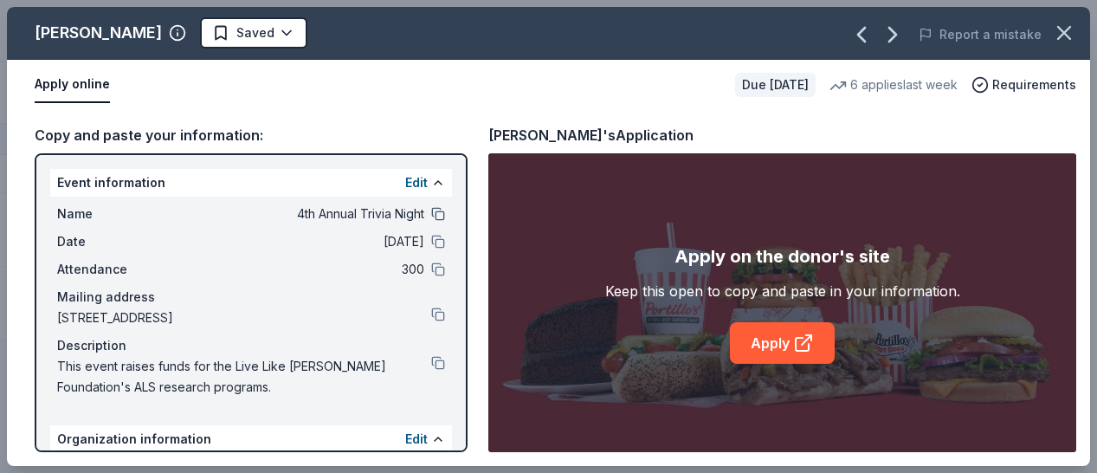
click at [431, 213] on button at bounding box center [438, 214] width 14 height 14
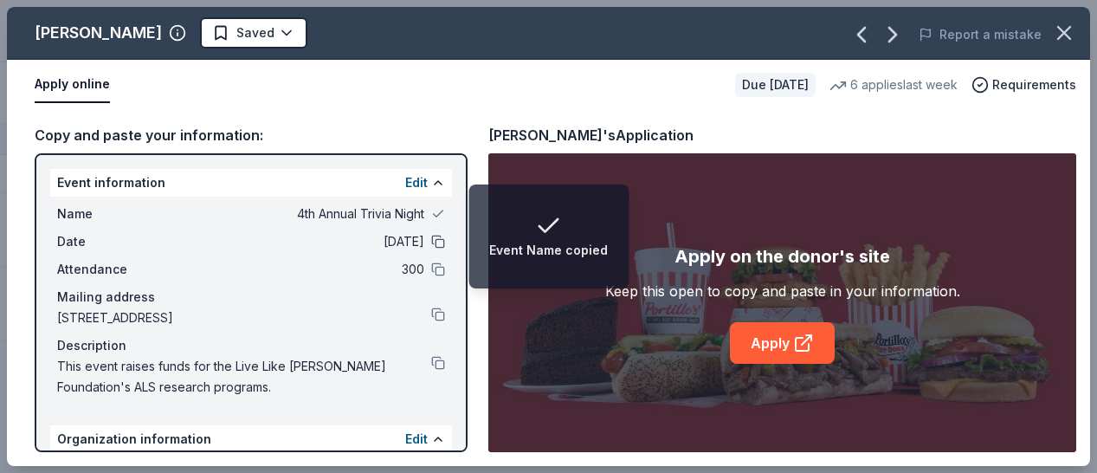
click at [431, 244] on button at bounding box center [438, 242] width 14 height 14
click at [431, 269] on button at bounding box center [438, 269] width 14 height 14
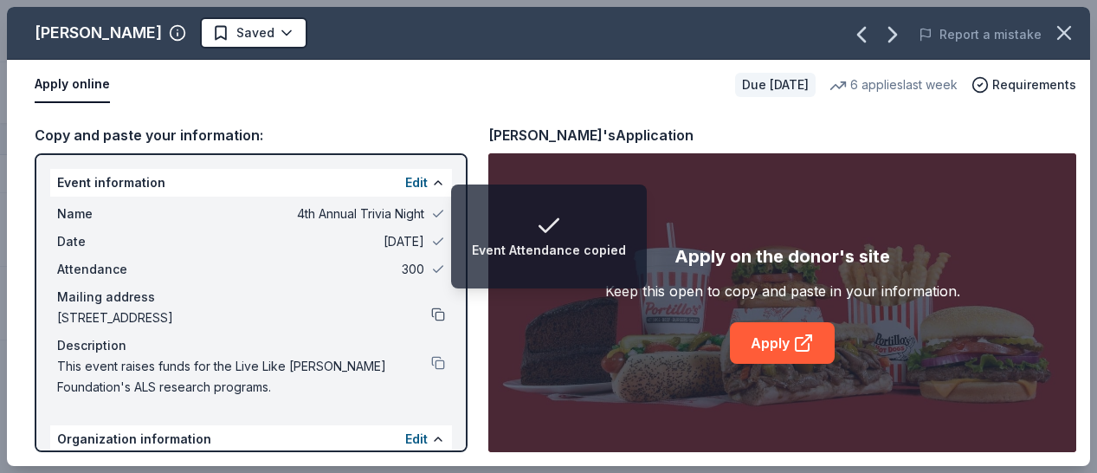
click at [431, 319] on button at bounding box center [438, 314] width 14 height 14
click at [431, 367] on button at bounding box center [438, 363] width 14 height 14
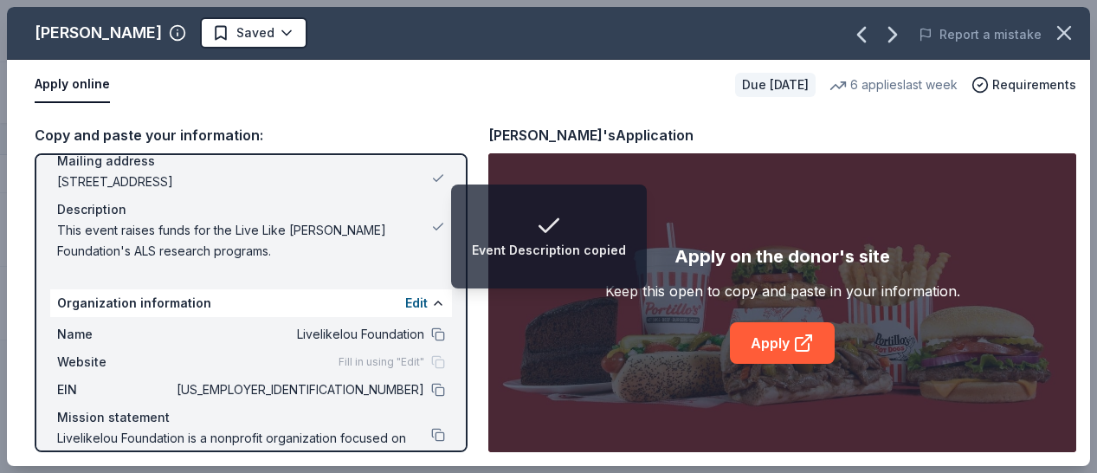
scroll to position [173, 0]
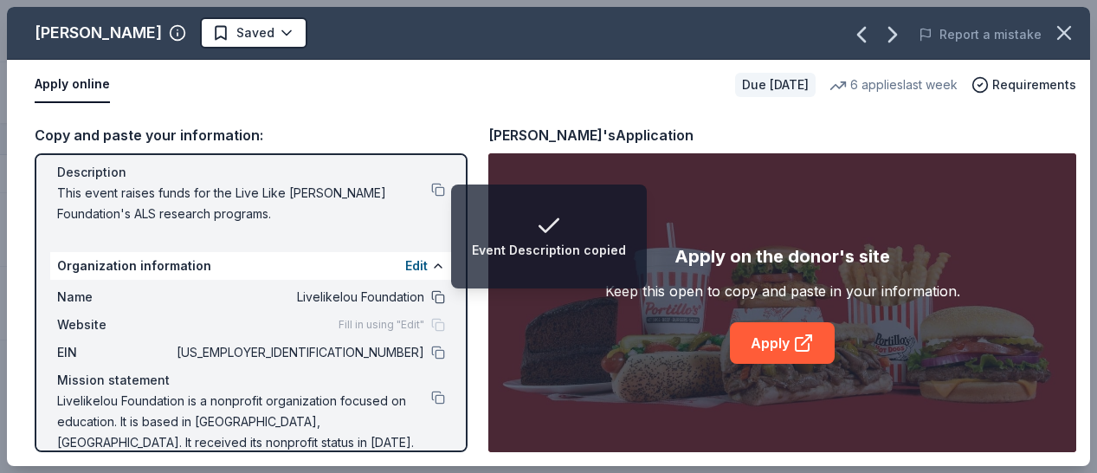
click at [431, 299] on button at bounding box center [438, 297] width 14 height 14
click at [431, 350] on button at bounding box center [438, 352] width 14 height 14
click at [431, 400] on button at bounding box center [438, 397] width 14 height 14
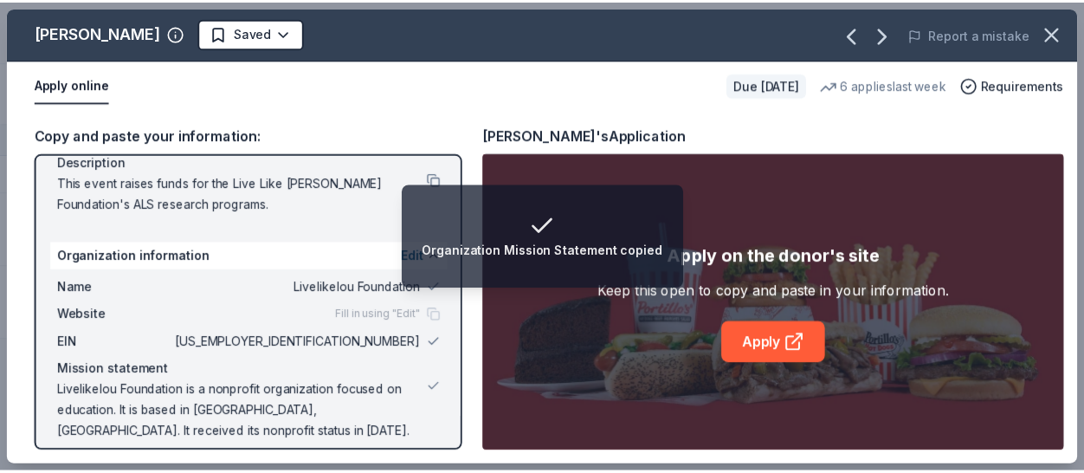
scroll to position [197, 0]
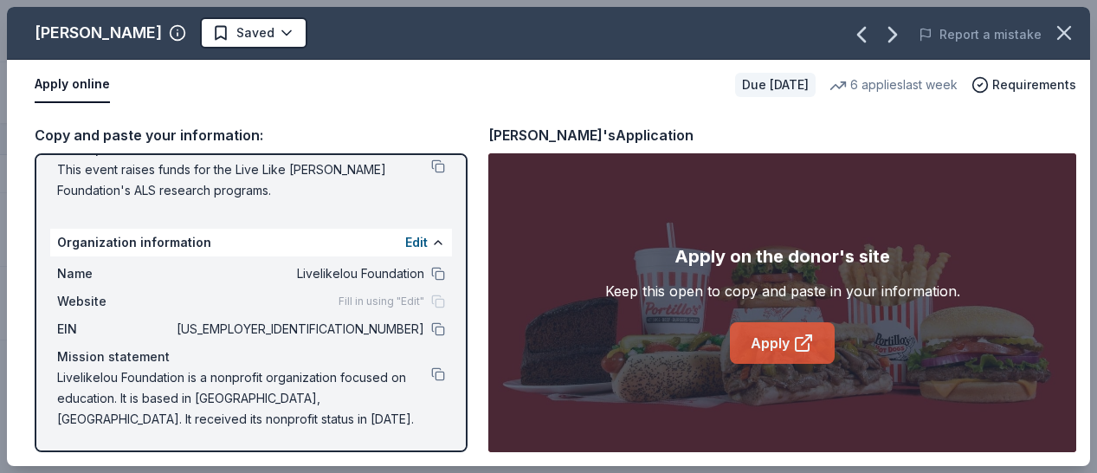
click at [791, 339] on link "Apply" at bounding box center [782, 343] width 105 height 42
click at [1068, 36] on icon "button" at bounding box center [1064, 33] width 12 height 12
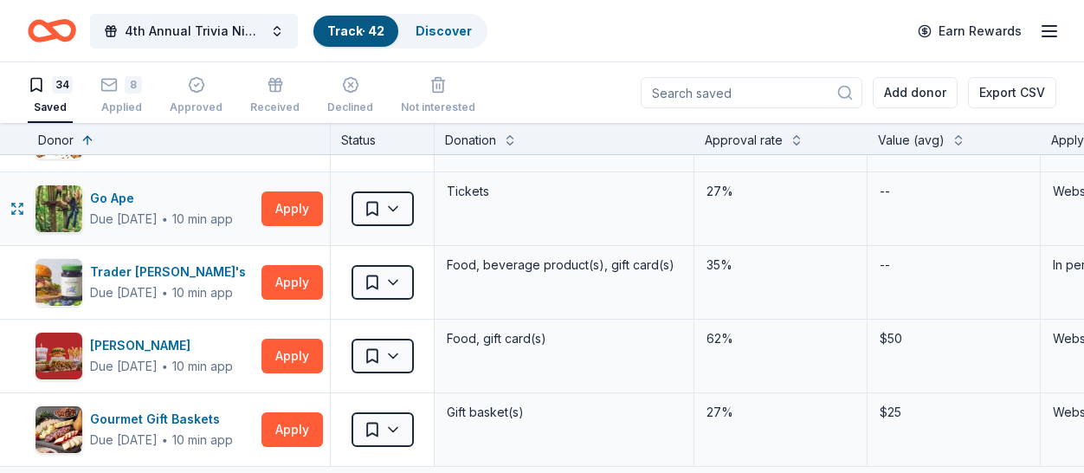
scroll to position [2205, 0]
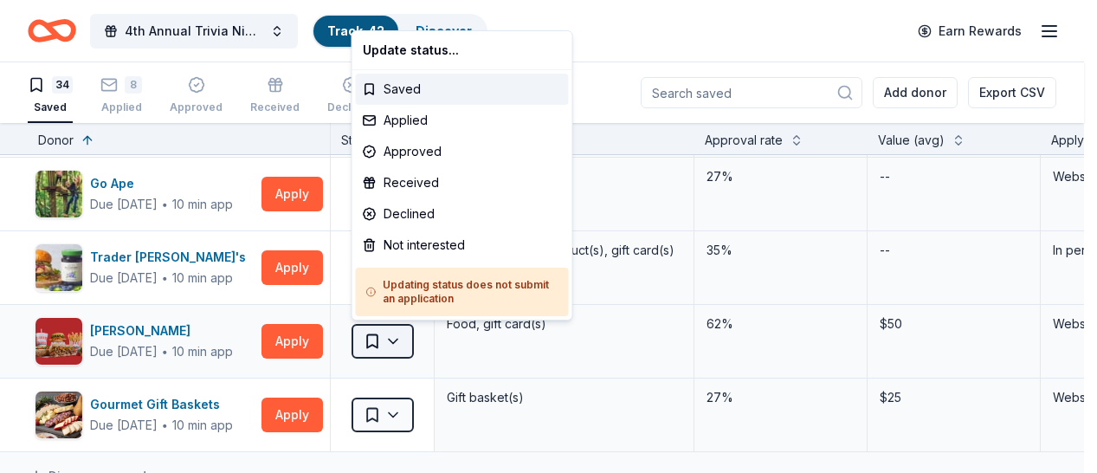
click at [403, 341] on html "4th Annual Trivia Night Track · 42 Discover Earn Rewards 34 Saved 8 Applied App…" at bounding box center [548, 236] width 1097 height 473
click at [397, 121] on div "Applied" at bounding box center [462, 120] width 213 height 31
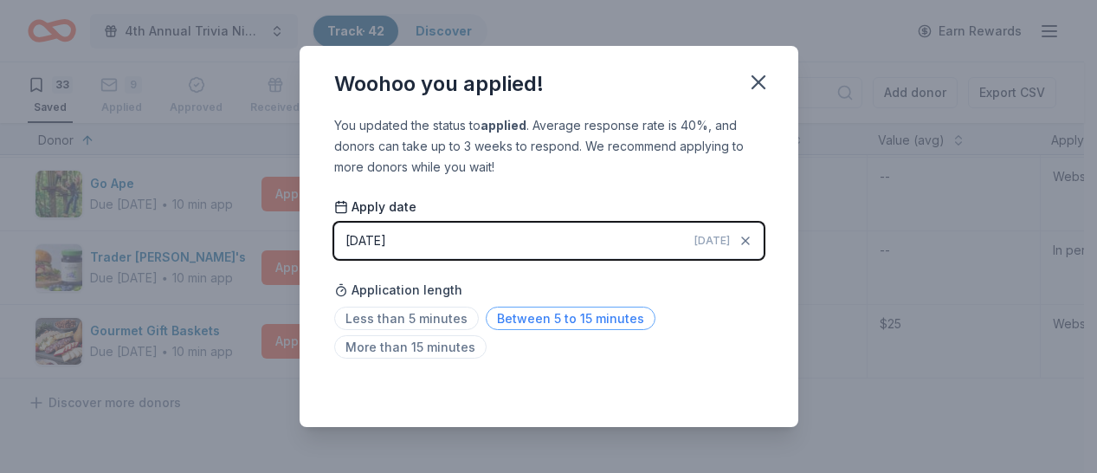
click at [571, 318] on span "Between 5 to 15 minutes" at bounding box center [571, 317] width 170 height 23
click at [431, 319] on span "Less than 5 minutes" at bounding box center [406, 317] width 145 height 23
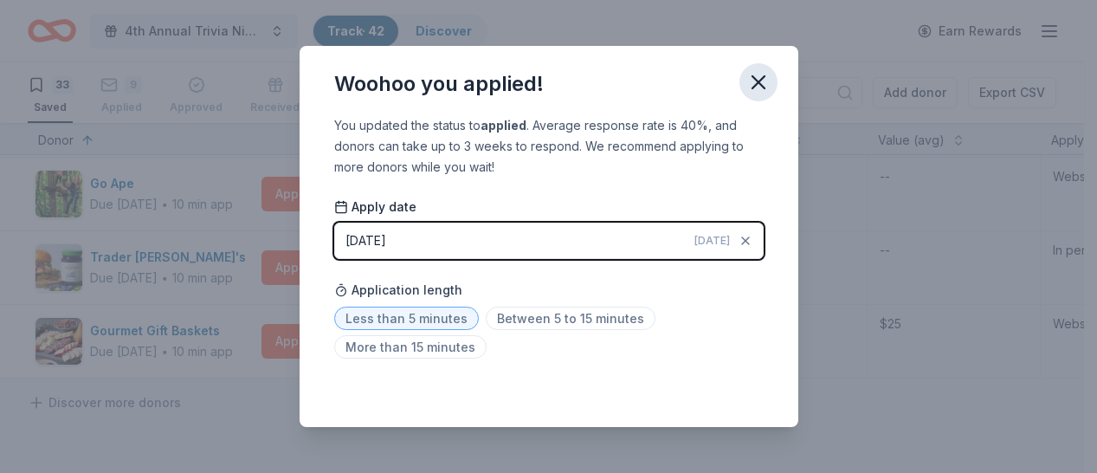
click at [754, 87] on icon "button" at bounding box center [758, 82] width 24 height 24
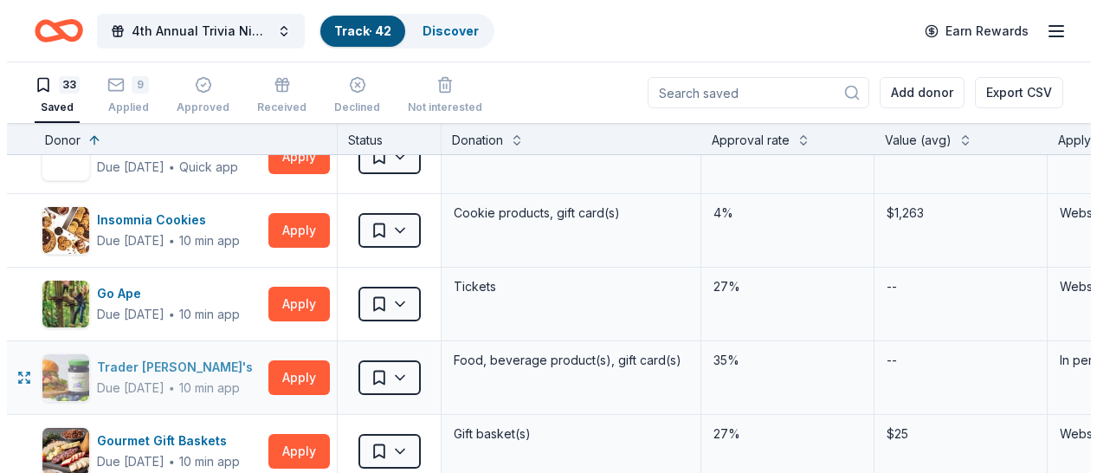
scroll to position [2095, 0]
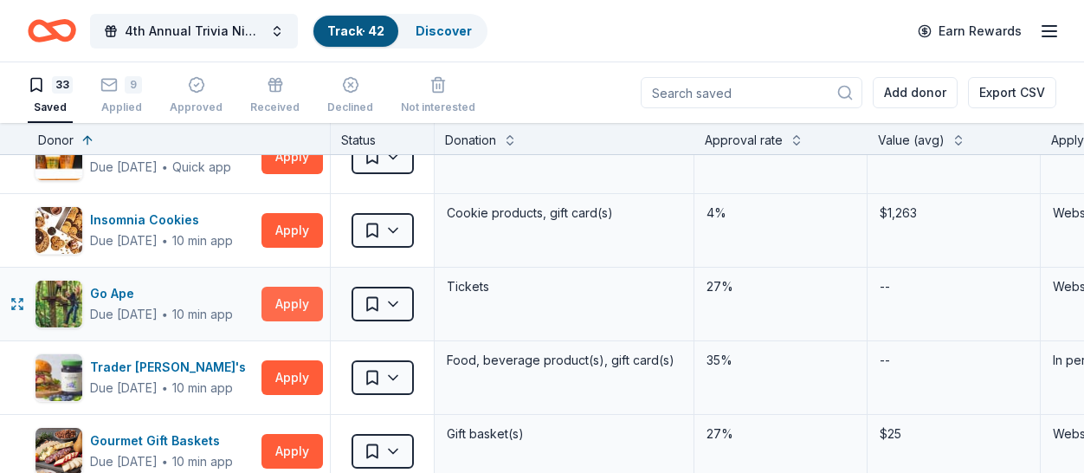
click at [300, 304] on button "Apply" at bounding box center [291, 304] width 61 height 35
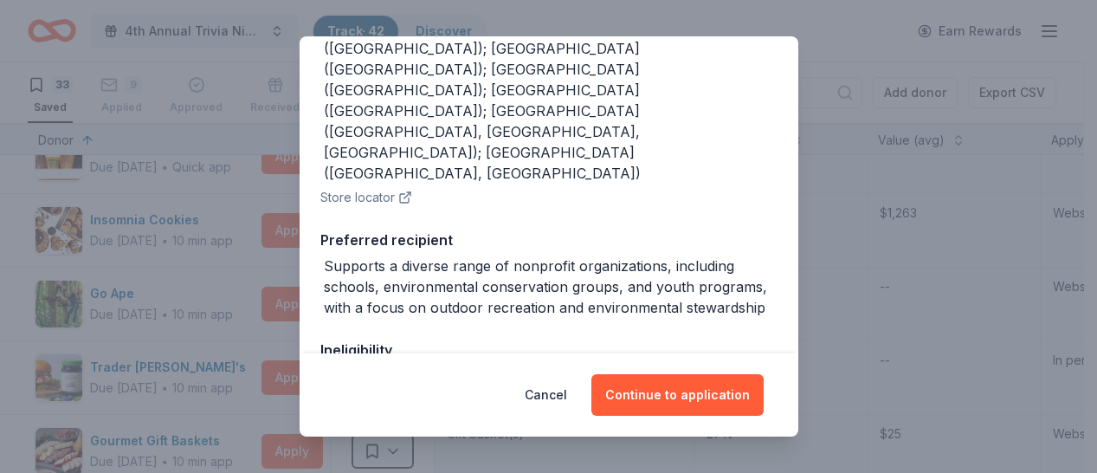
scroll to position [362, 0]
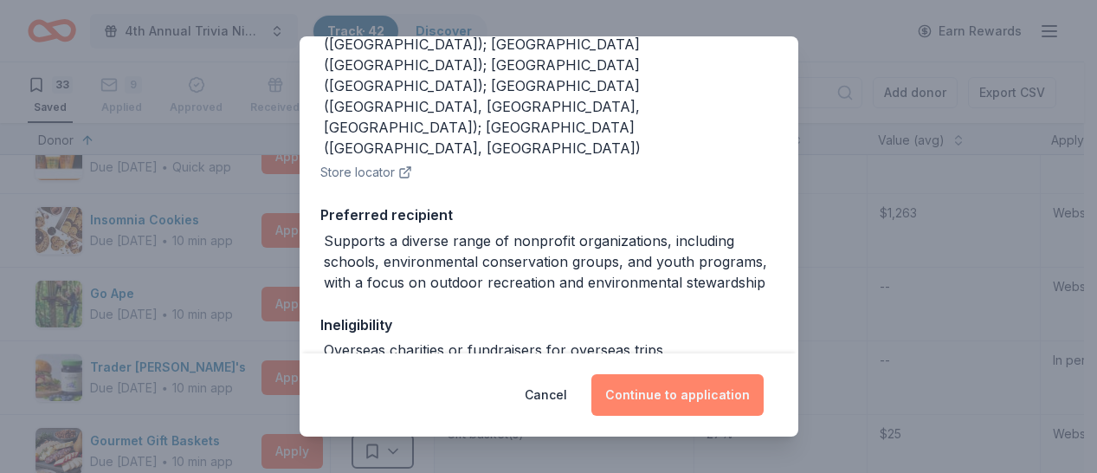
click at [673, 397] on button "Continue to application" at bounding box center [677, 395] width 172 height 42
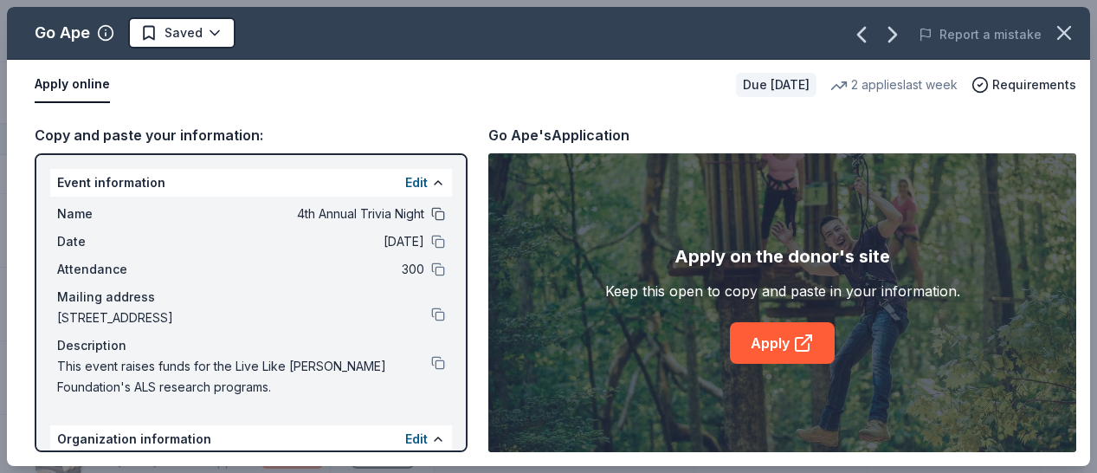
click at [431, 216] on button at bounding box center [438, 214] width 14 height 14
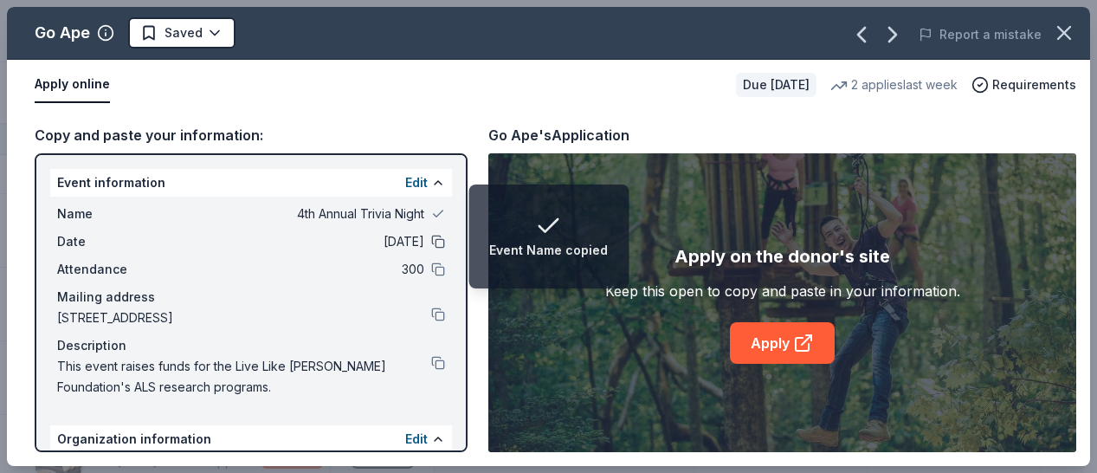
click at [431, 243] on button at bounding box center [438, 242] width 14 height 14
click at [431, 268] on button at bounding box center [438, 269] width 14 height 14
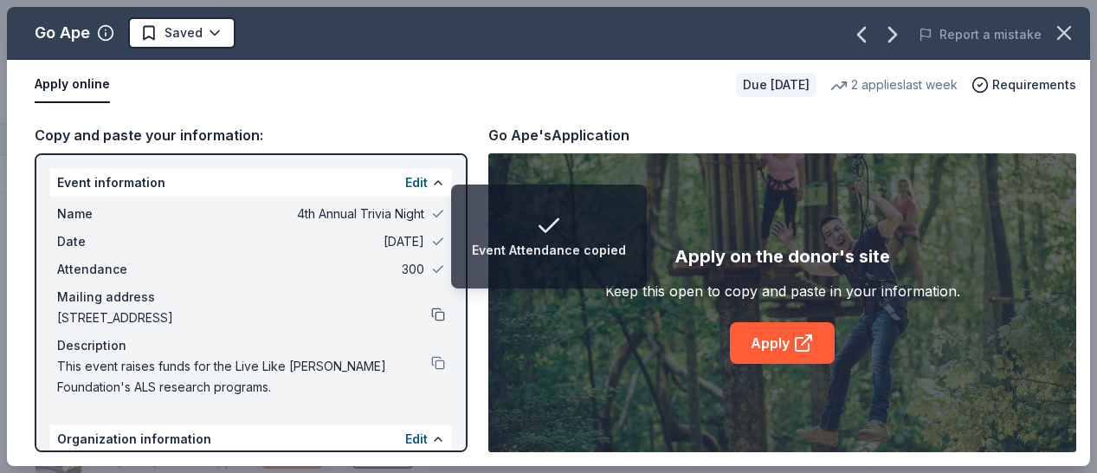
click at [431, 319] on button at bounding box center [438, 314] width 14 height 14
click at [431, 359] on button at bounding box center [438, 363] width 14 height 14
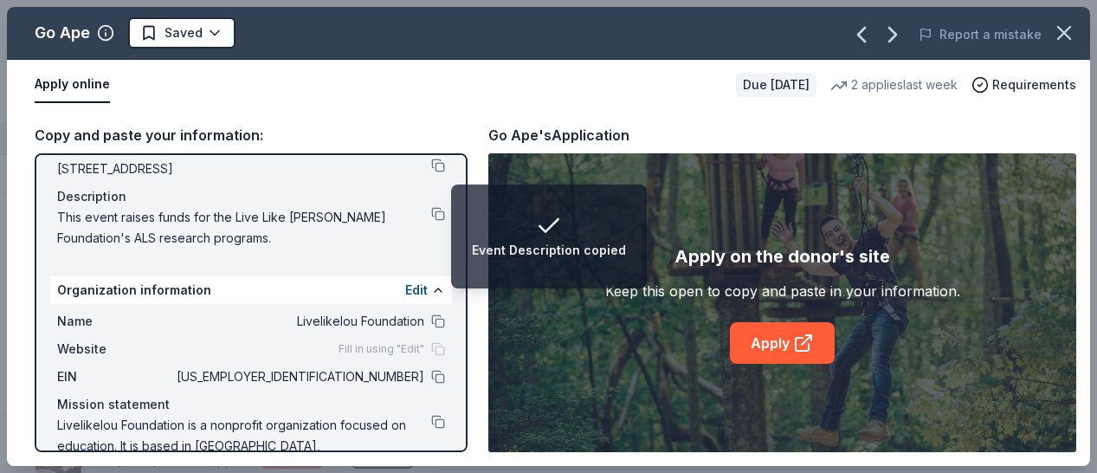
scroll to position [150, 0]
click at [431, 319] on button at bounding box center [438, 320] width 14 height 14
drag, startPoint x: 430, startPoint y: 376, endPoint x: 426, endPoint y: 390, distance: 14.5
click at [431, 376] on button at bounding box center [438, 376] width 14 height 14
click at [431, 417] on button at bounding box center [438, 421] width 14 height 14
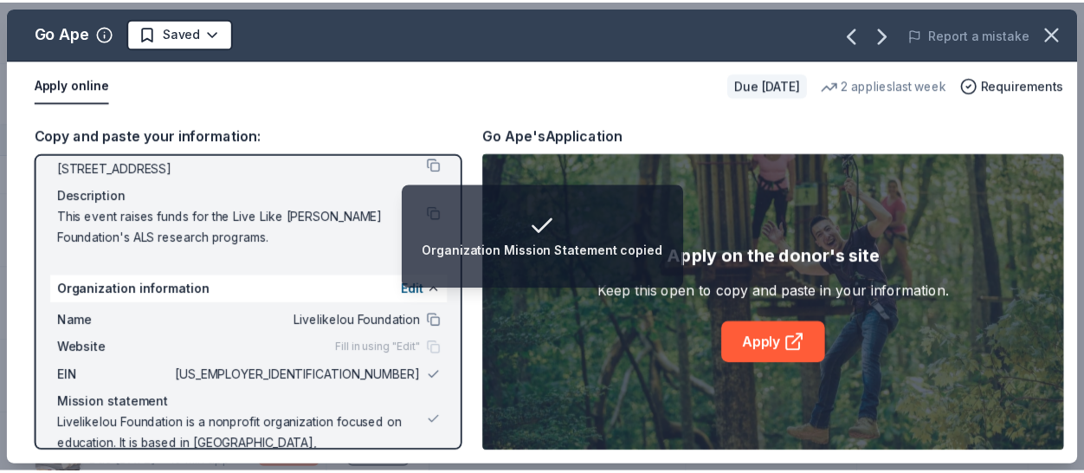
scroll to position [197, 0]
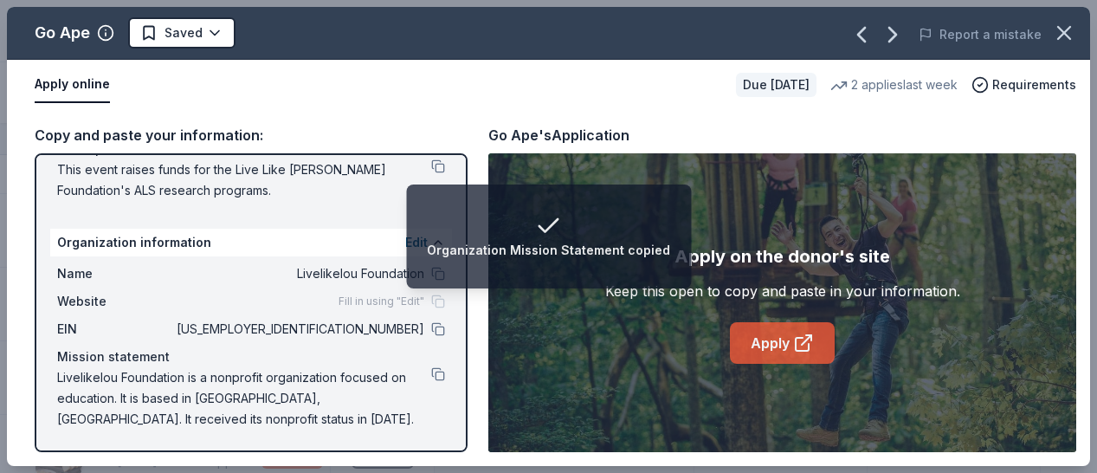
click at [742, 343] on link "Apply" at bounding box center [782, 343] width 105 height 42
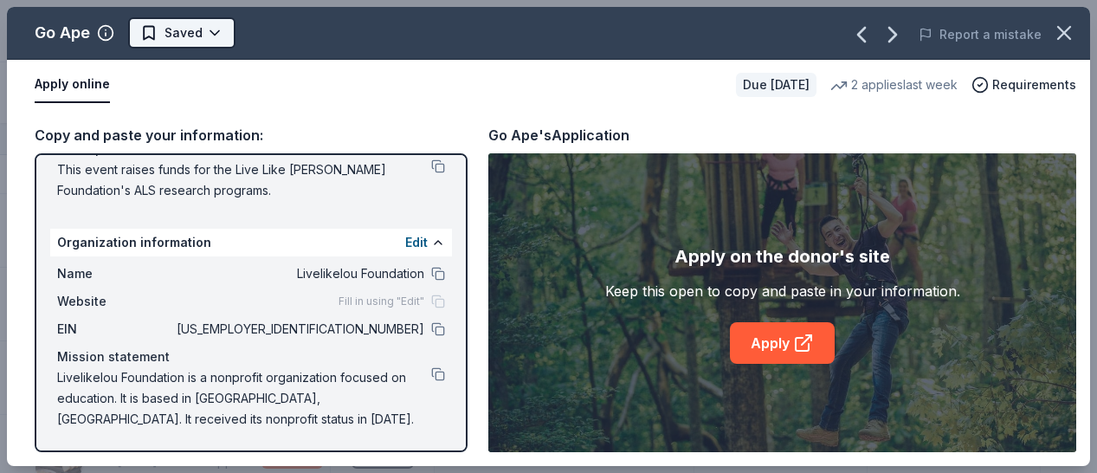
click at [216, 35] on html "4th Annual Trivia Night Track · 42 Discover Earn Rewards 33 Saved 9 Applied App…" at bounding box center [548, 236] width 1097 height 473
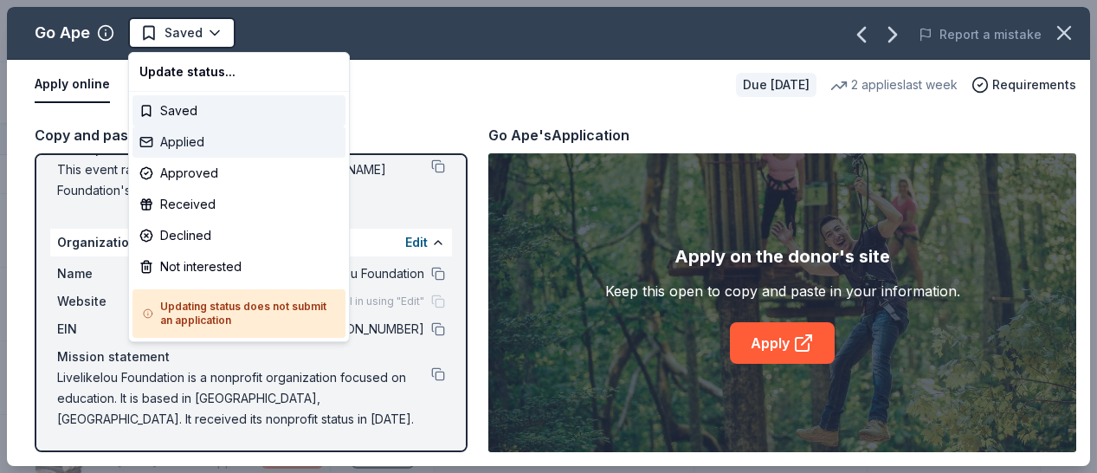
click at [204, 147] on div "Applied" at bounding box center [238, 141] width 213 height 31
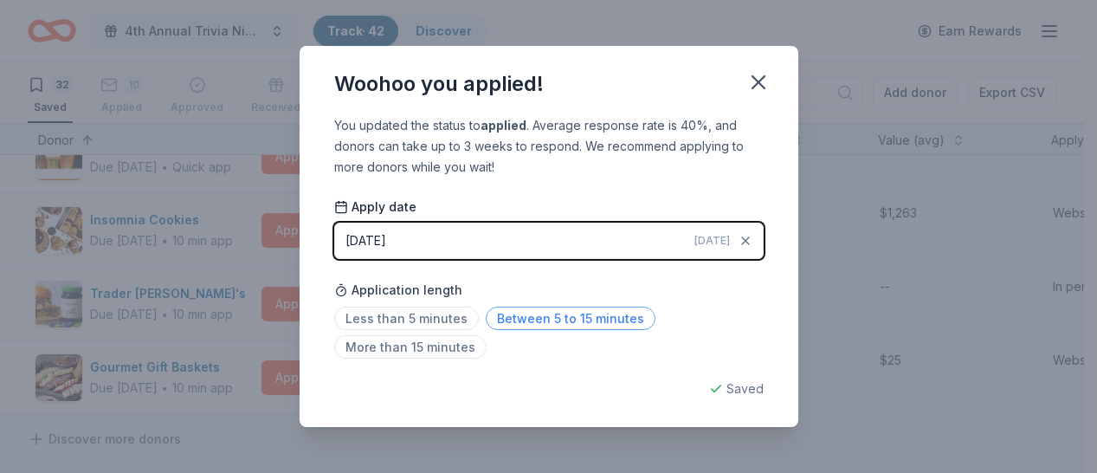
click at [546, 318] on span "Between 5 to 15 minutes" at bounding box center [571, 317] width 170 height 23
click at [756, 93] on icon "button" at bounding box center [758, 82] width 24 height 24
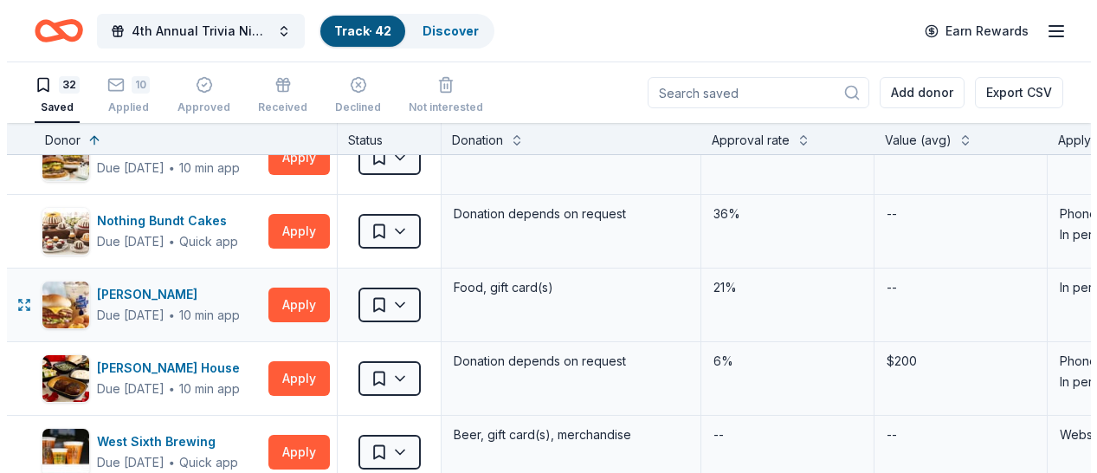
scroll to position [1787, 0]
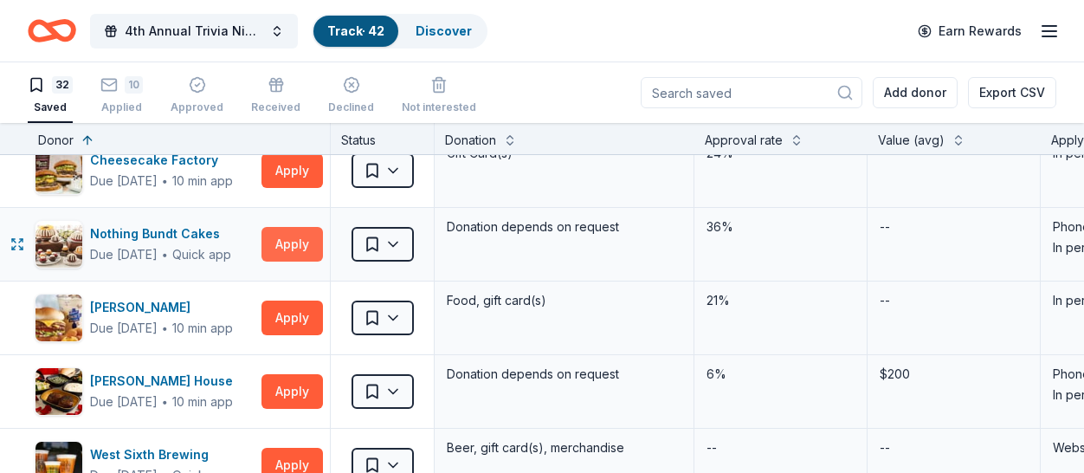
click at [305, 247] on button "Apply" at bounding box center [291, 244] width 61 height 35
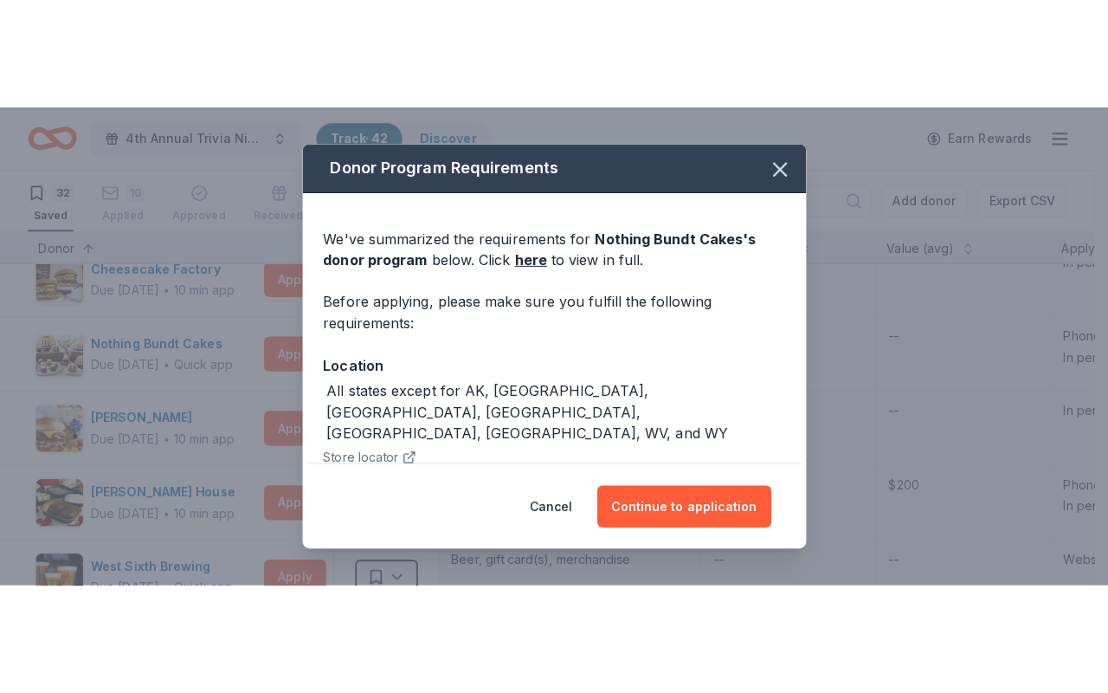
scroll to position [0, 0]
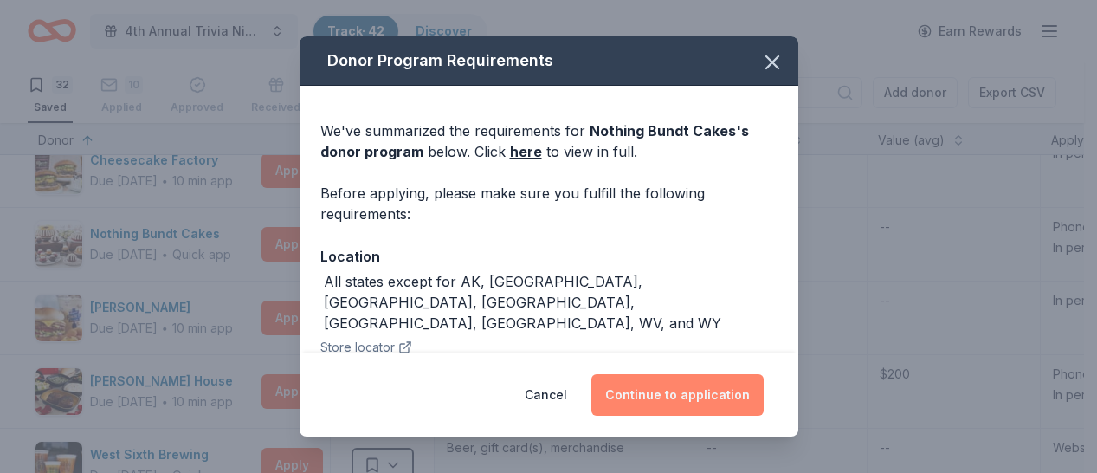
click at [674, 400] on button "Continue to application" at bounding box center [677, 395] width 172 height 42
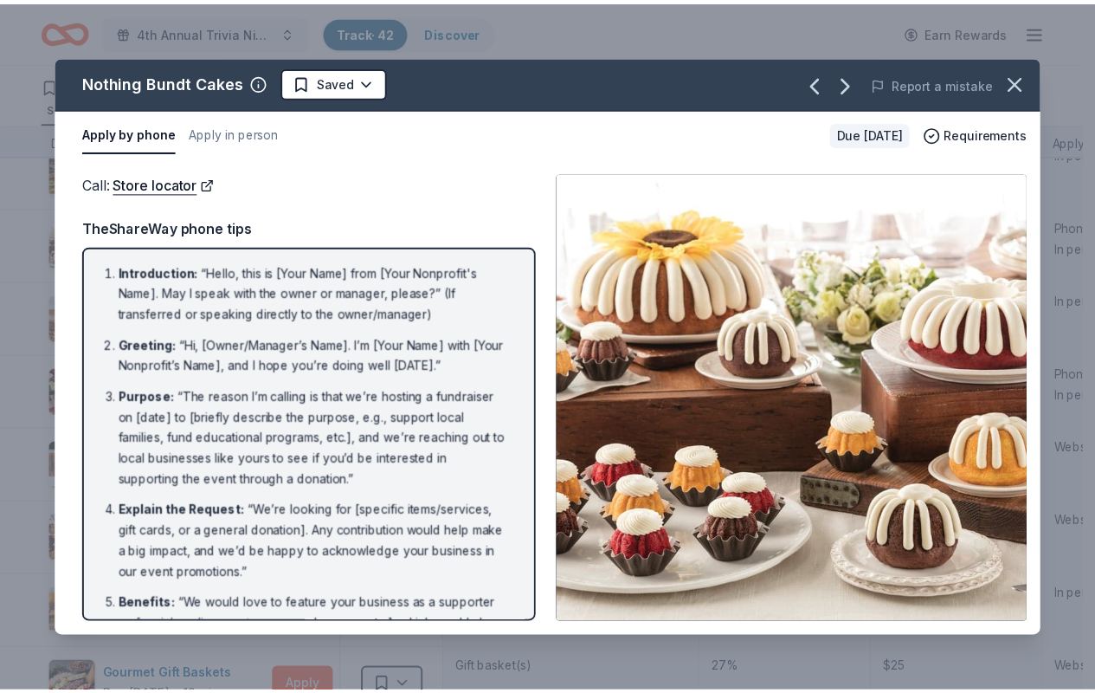
scroll to position [357, 0]
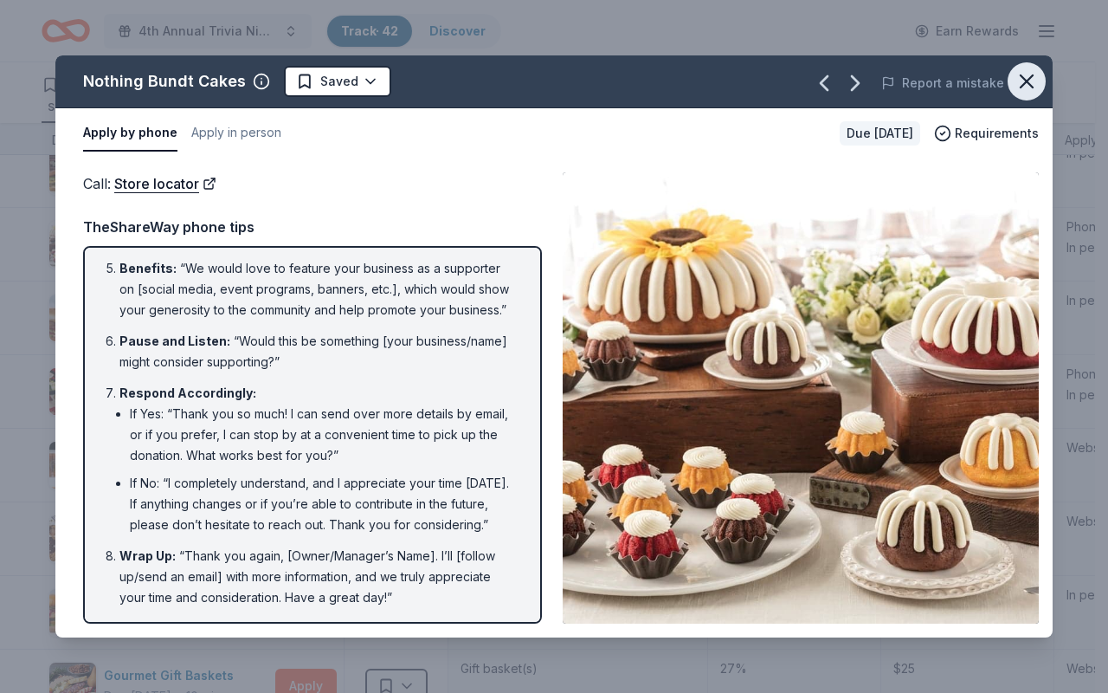
click at [1028, 80] on icon "button" at bounding box center [1027, 81] width 12 height 12
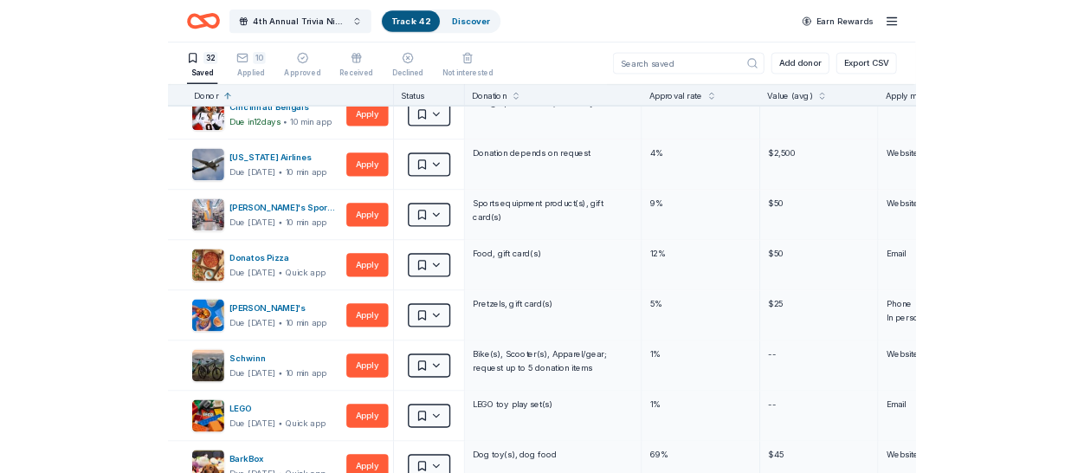
scroll to position [0, 0]
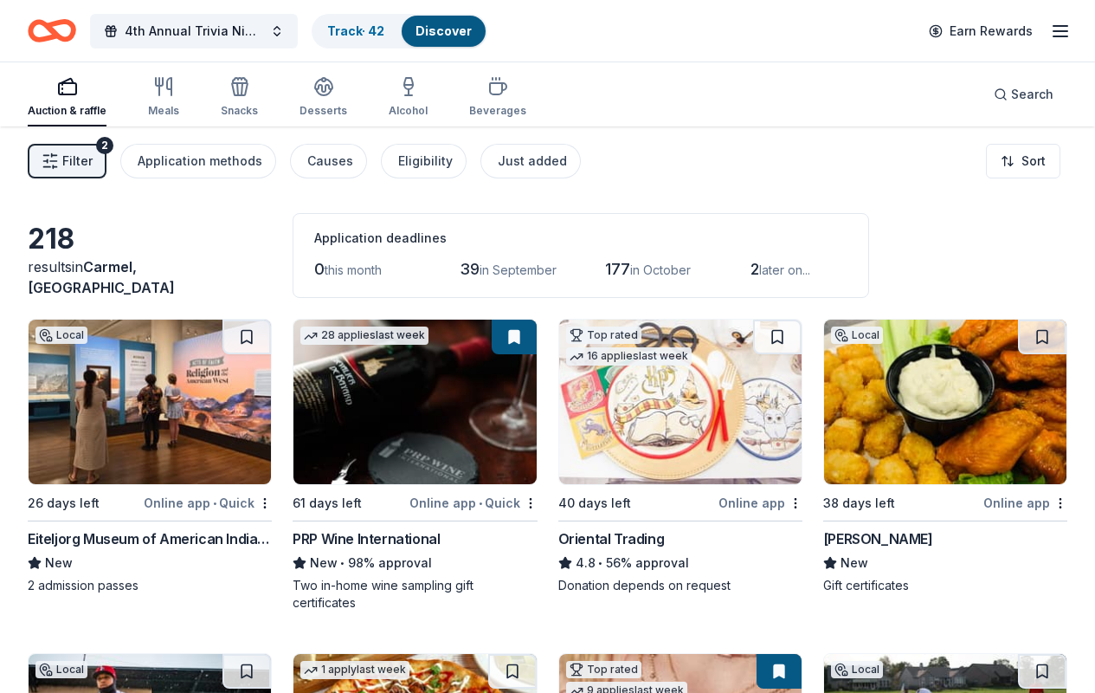
click at [150, 425] on img at bounding box center [150, 401] width 242 height 164
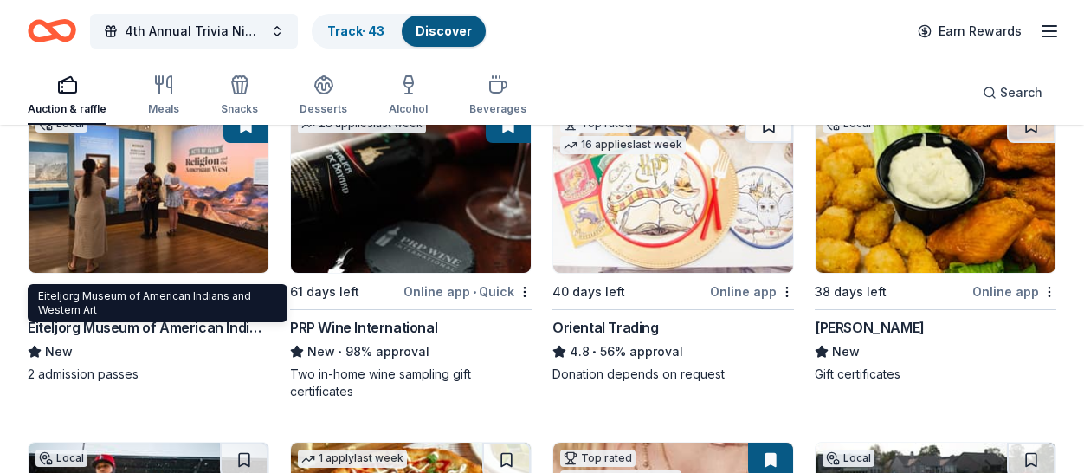
scroll to position [174, 0]
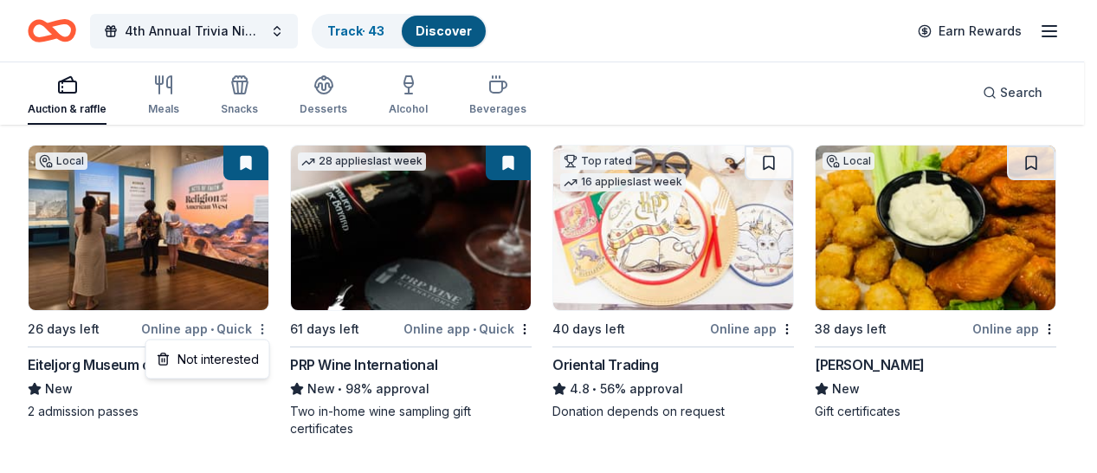
click at [261, 299] on html "4th Annual Trivia Night Track · 43 Discover Earn Rewards Auction & raffle Meals…" at bounding box center [548, 62] width 1097 height 473
click at [248, 171] on html "4th Annual Trivia Night Track · 43 Discover Earn Rewards Auction & raffle Meals…" at bounding box center [548, 62] width 1097 height 473
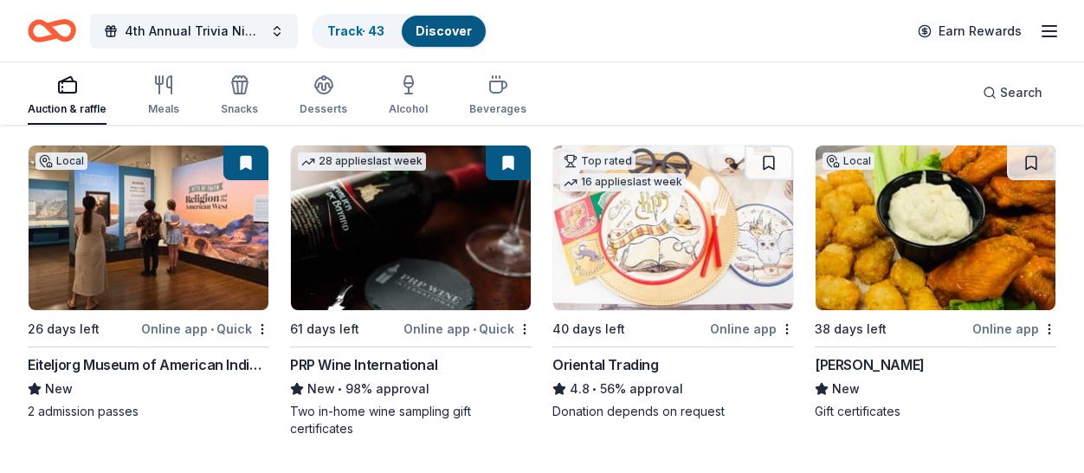
click at [248, 171] on button at bounding box center [245, 162] width 45 height 35
click at [346, 40] on div "Track · 43" at bounding box center [355, 31] width 85 height 31
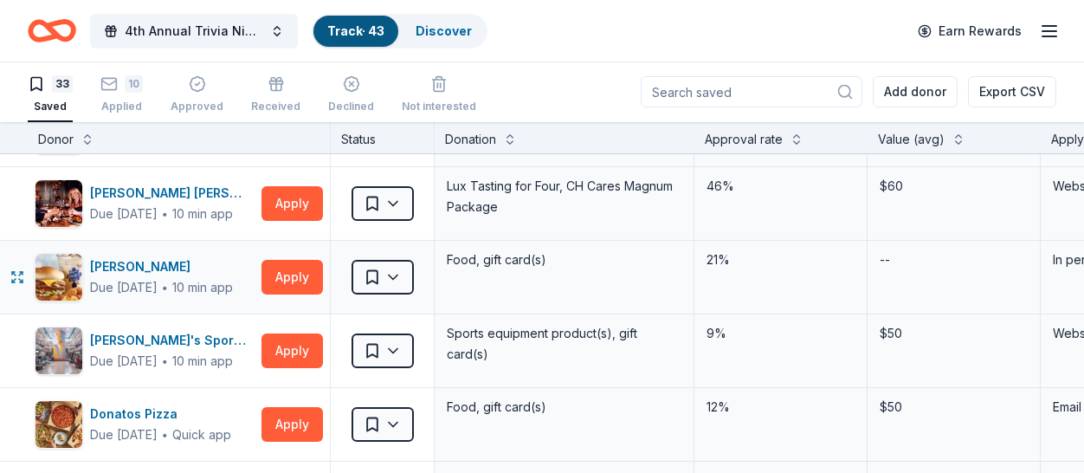
scroll to position [804, 0]
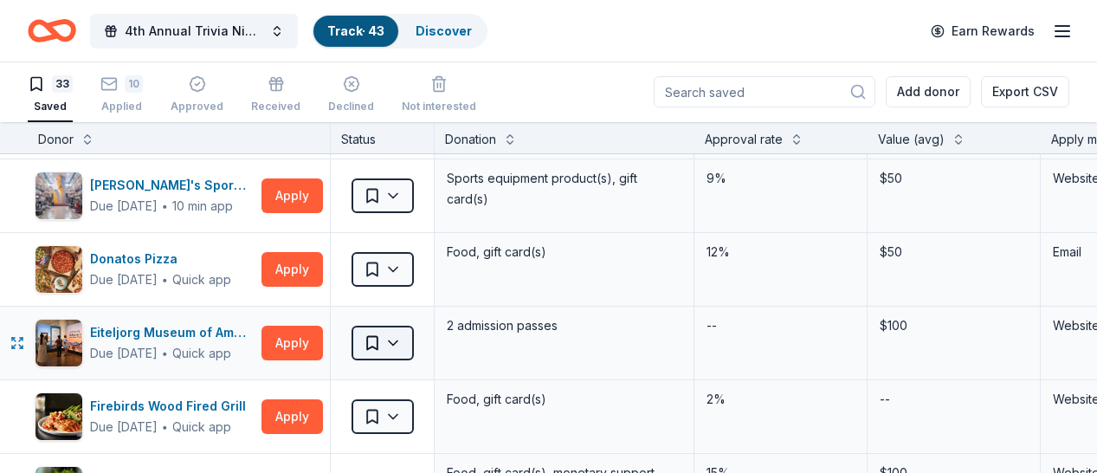
click at [387, 351] on html "4th Annual Trivia Night Track · 43 Discover Earn Rewards 33 Saved 10 Applied Ap…" at bounding box center [548, 235] width 1097 height 473
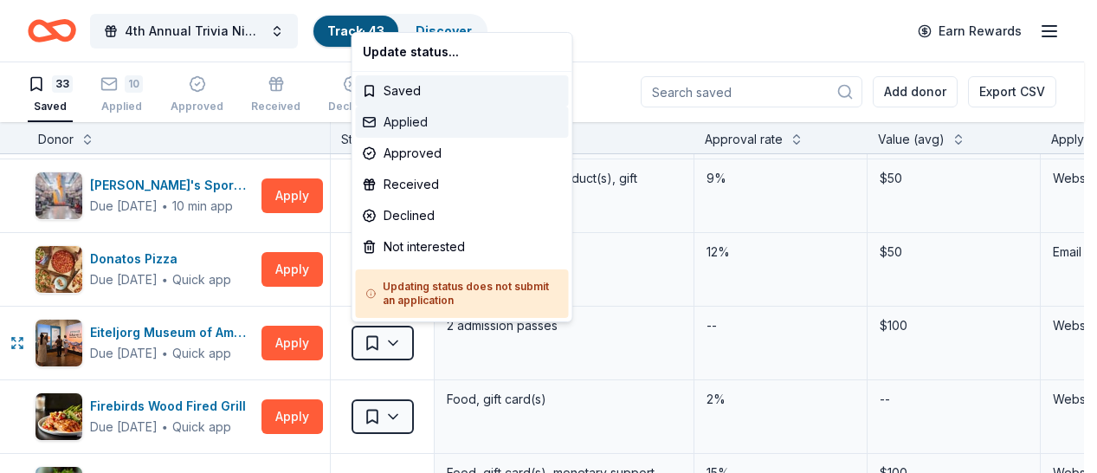
click at [410, 120] on div "Applied" at bounding box center [462, 121] width 213 height 31
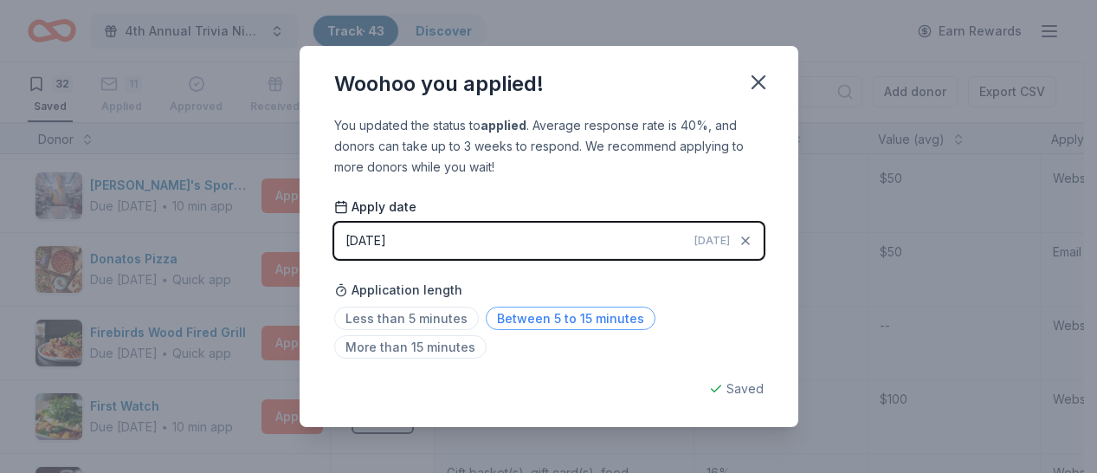
click at [507, 317] on span "Between 5 to 15 minutes" at bounding box center [571, 317] width 170 height 23
click at [425, 323] on span "Less than 5 minutes" at bounding box center [406, 317] width 145 height 23
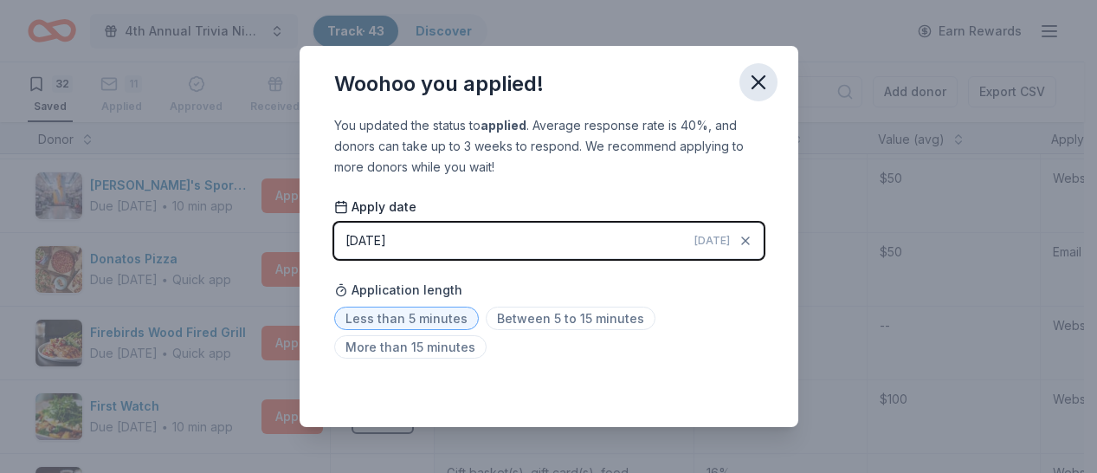
click at [759, 93] on icon "button" at bounding box center [758, 82] width 24 height 24
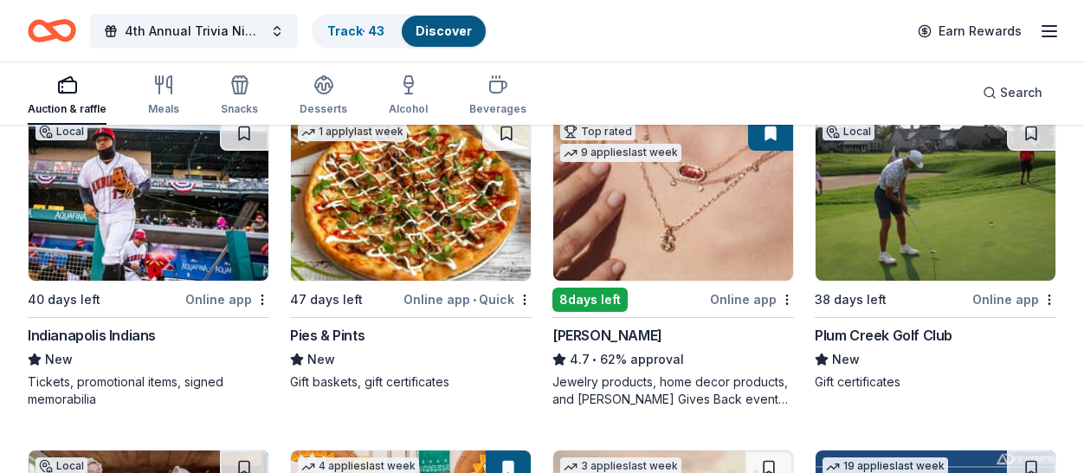
scroll to position [554, 0]
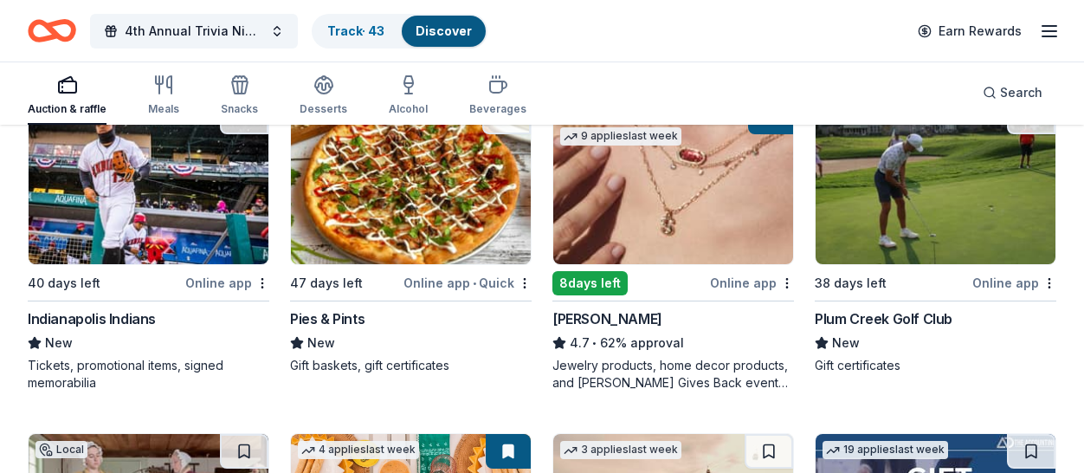
click at [177, 194] on img at bounding box center [149, 182] width 240 height 164
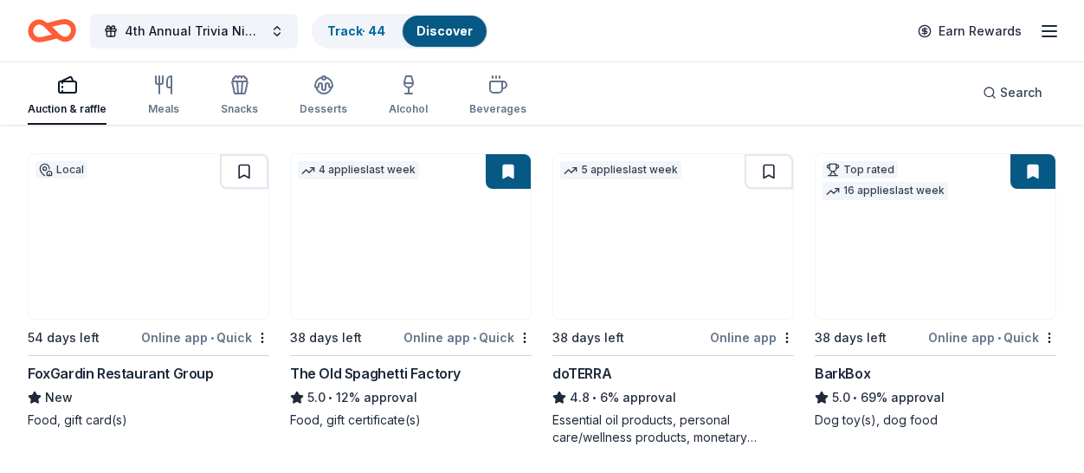
scroll to position [1168, 0]
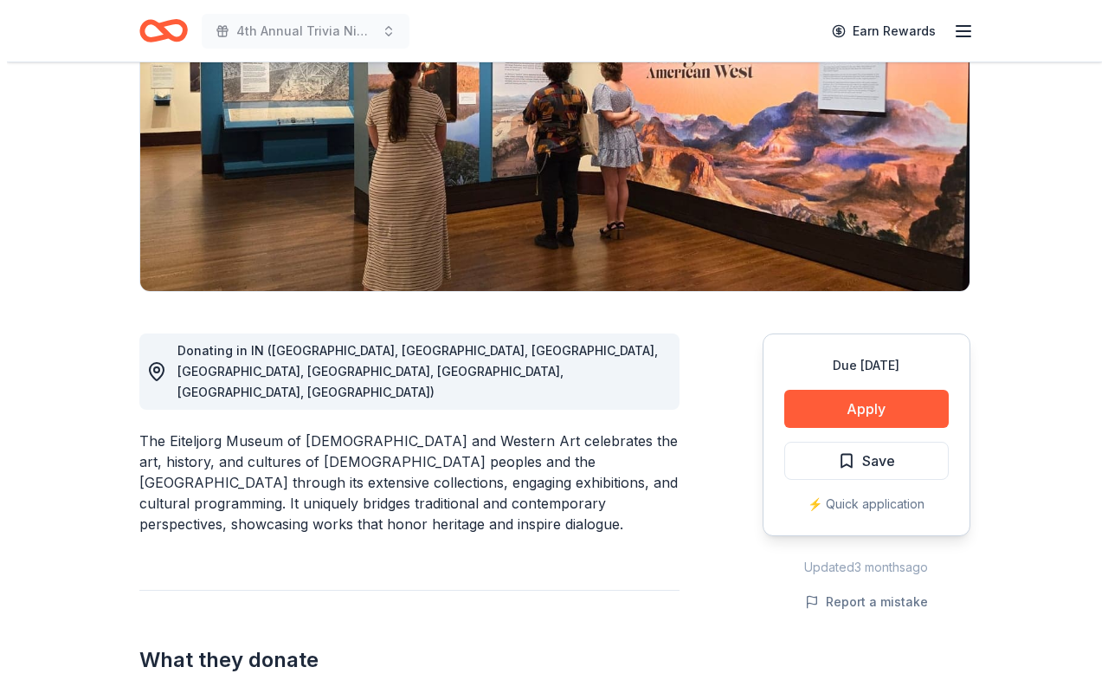
scroll to position [390, 0]
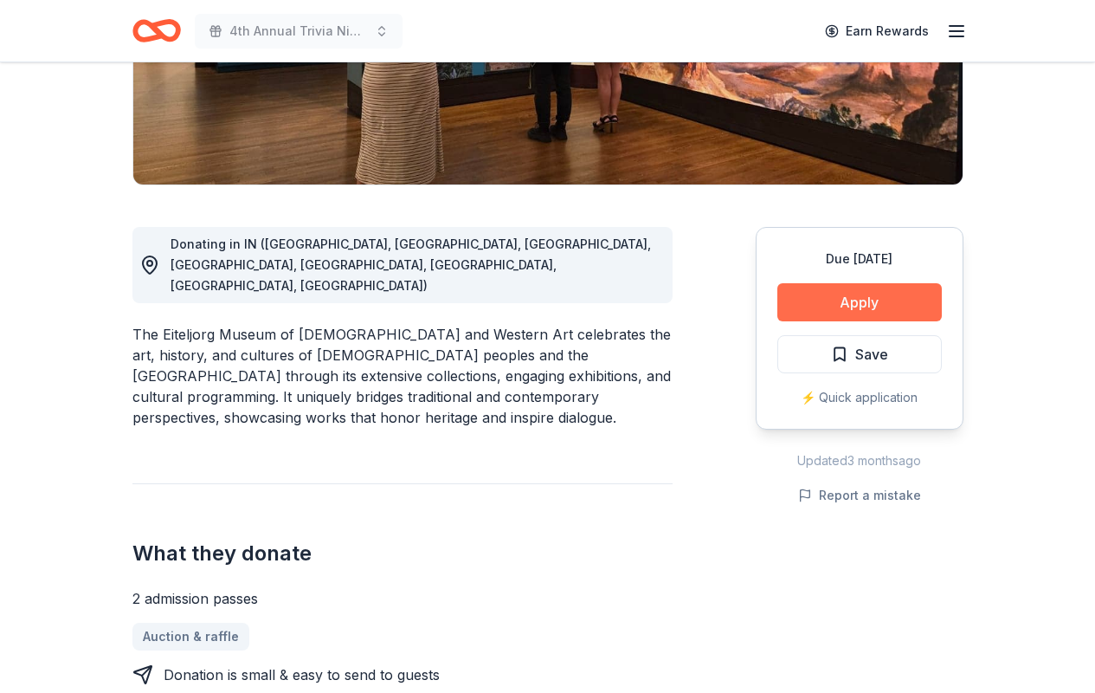
click at [822, 304] on button "Apply" at bounding box center [859, 302] width 164 height 38
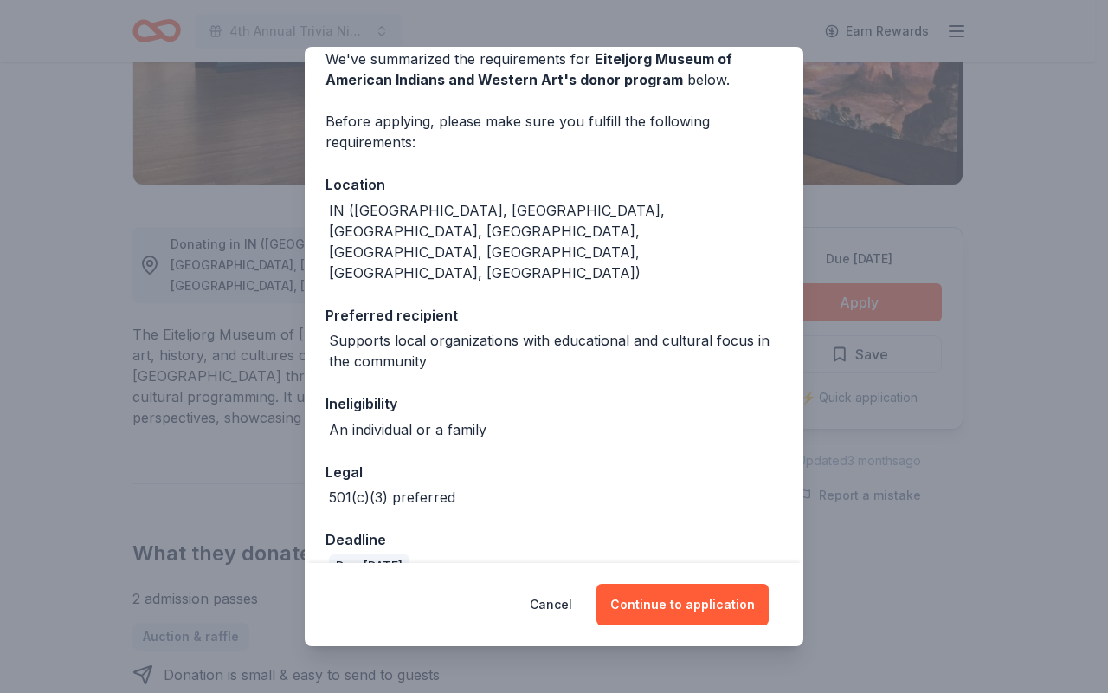
scroll to position [166, 0]
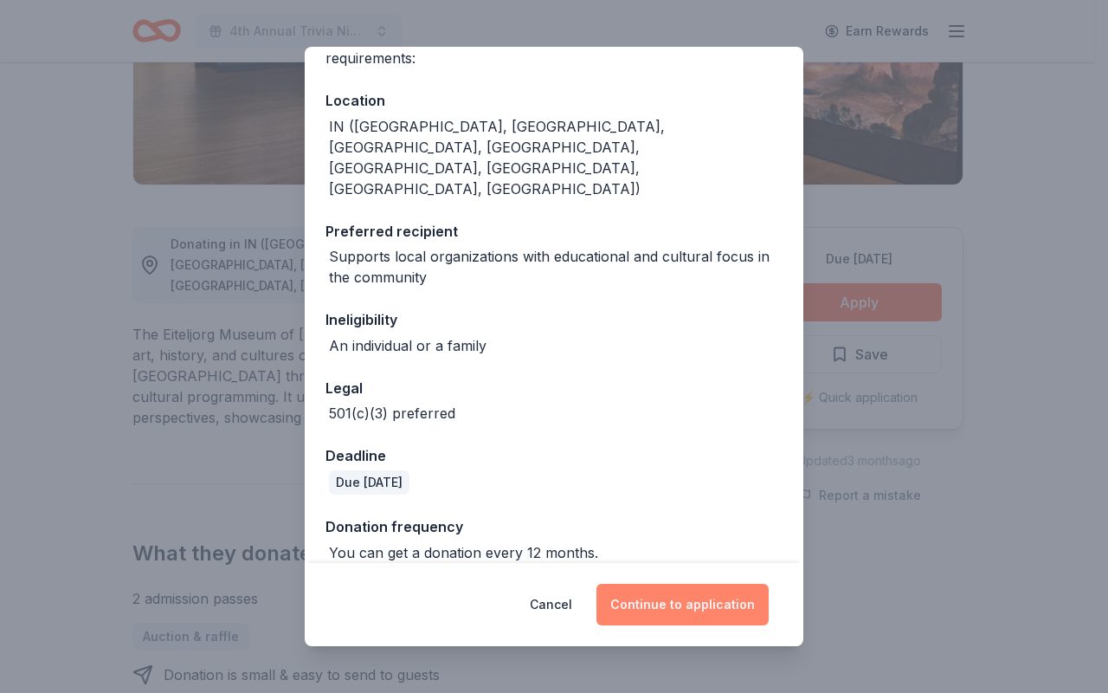
click at [680, 599] on button "Continue to application" at bounding box center [683, 605] width 172 height 42
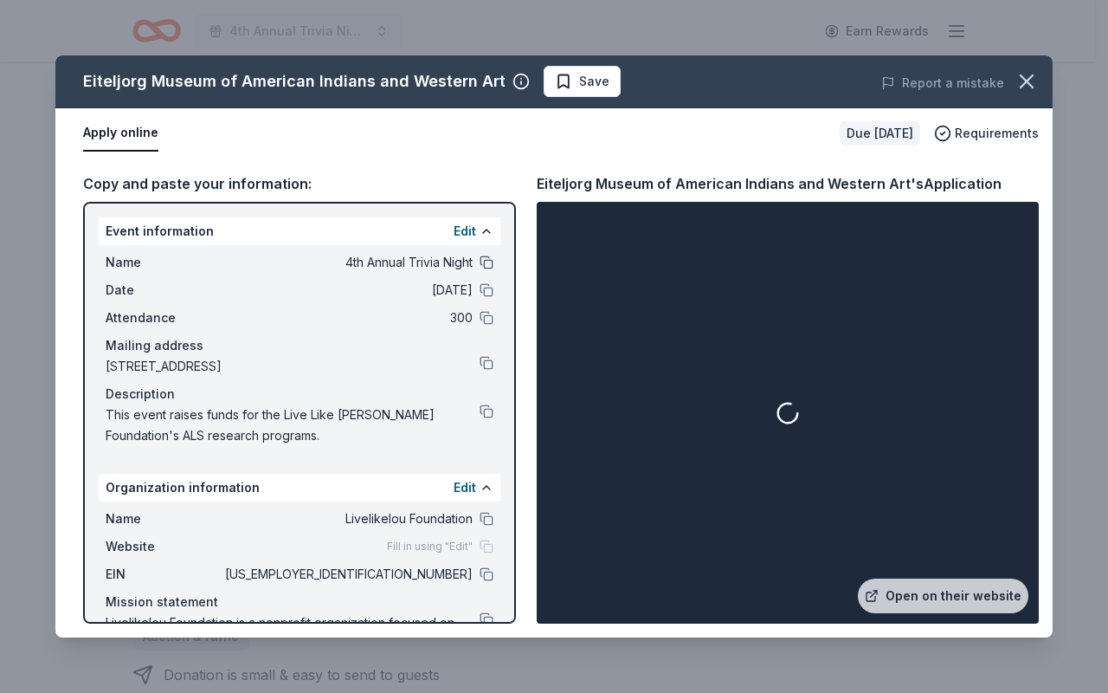
click at [480, 263] on button at bounding box center [487, 262] width 14 height 14
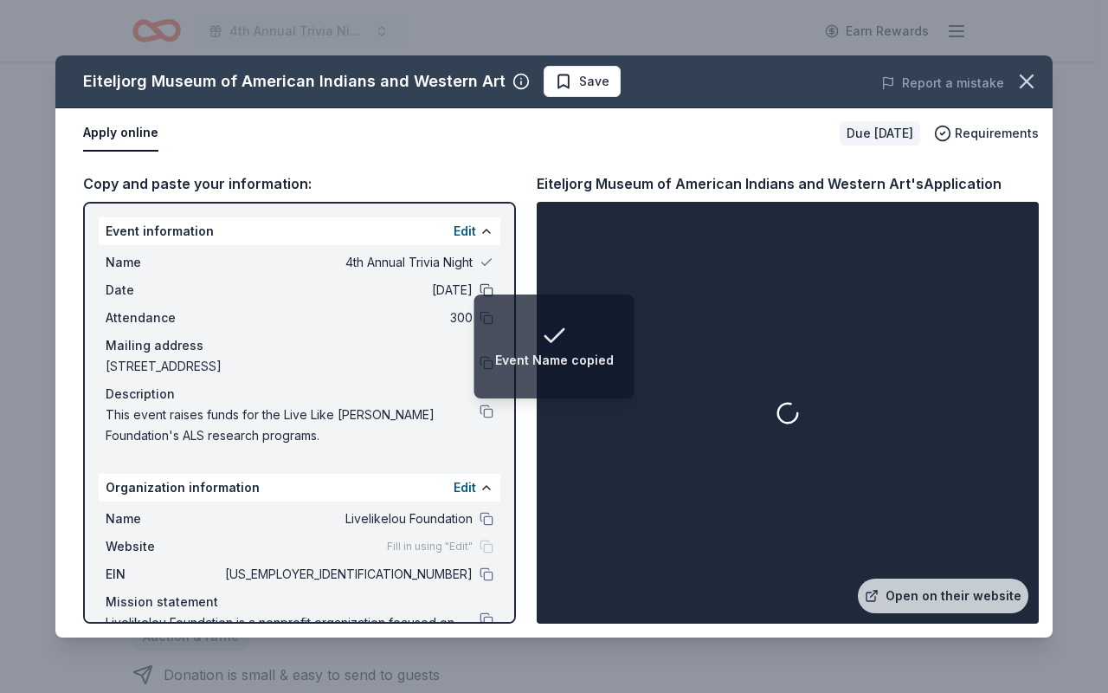
click at [480, 289] on button at bounding box center [487, 290] width 14 height 14
click at [480, 318] on button at bounding box center [487, 318] width 14 height 14
click at [480, 415] on button at bounding box center [487, 411] width 14 height 14
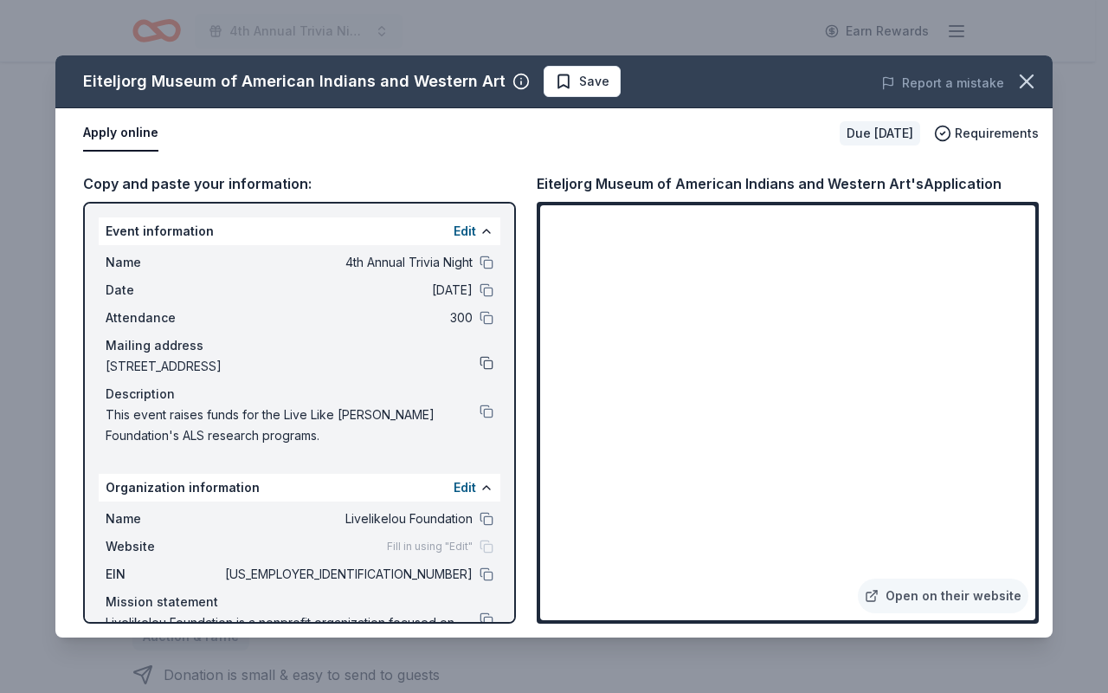
click at [480, 363] on button at bounding box center [487, 363] width 14 height 14
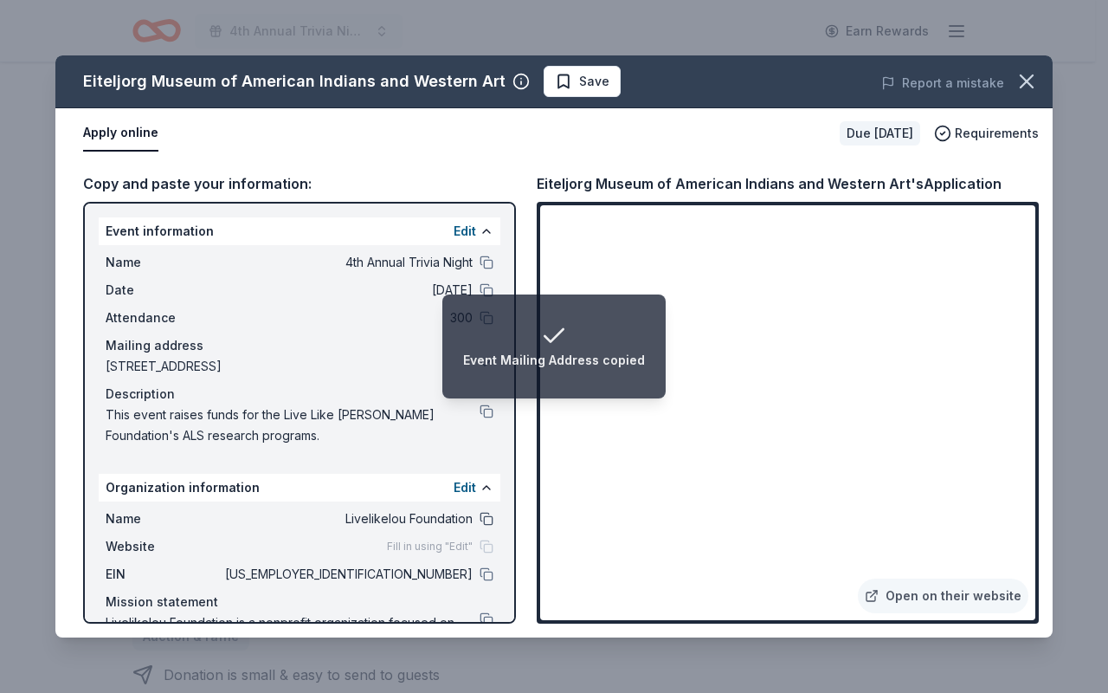
click at [480, 520] on button at bounding box center [487, 519] width 14 height 14
click at [480, 575] on button at bounding box center [487, 574] width 14 height 14
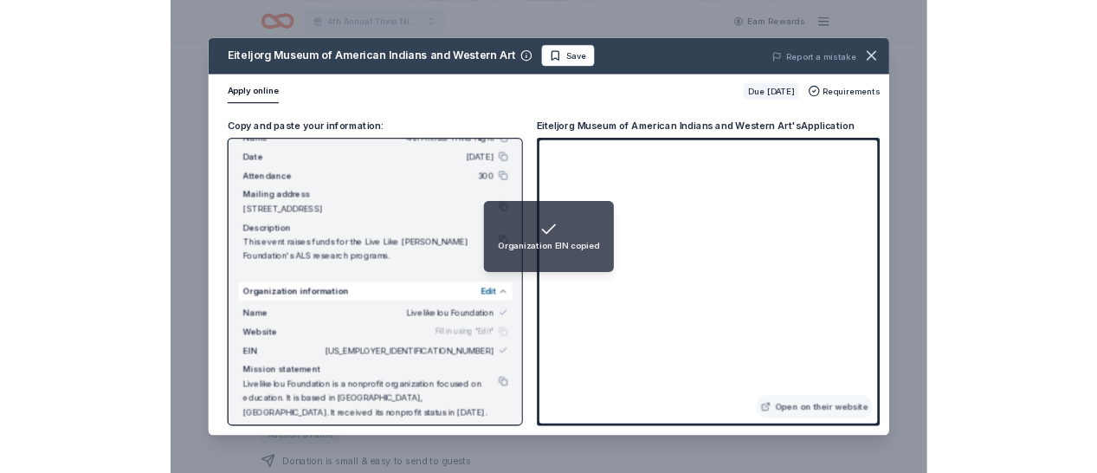
scroll to position [74, 0]
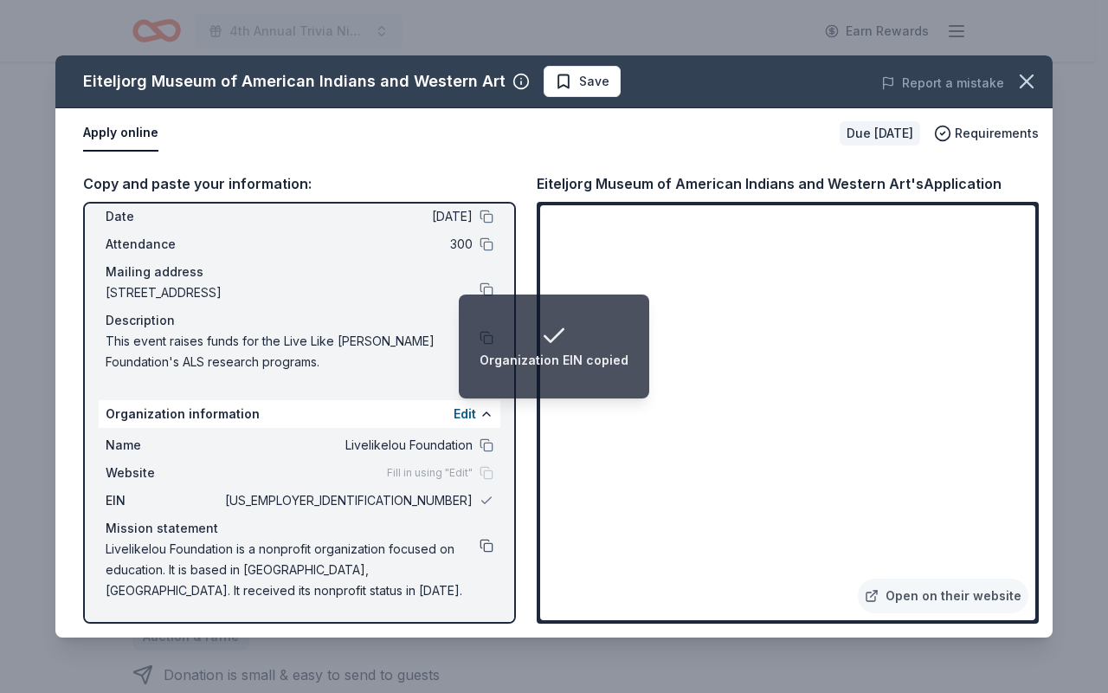
click at [480, 546] on button at bounding box center [487, 546] width 14 height 14
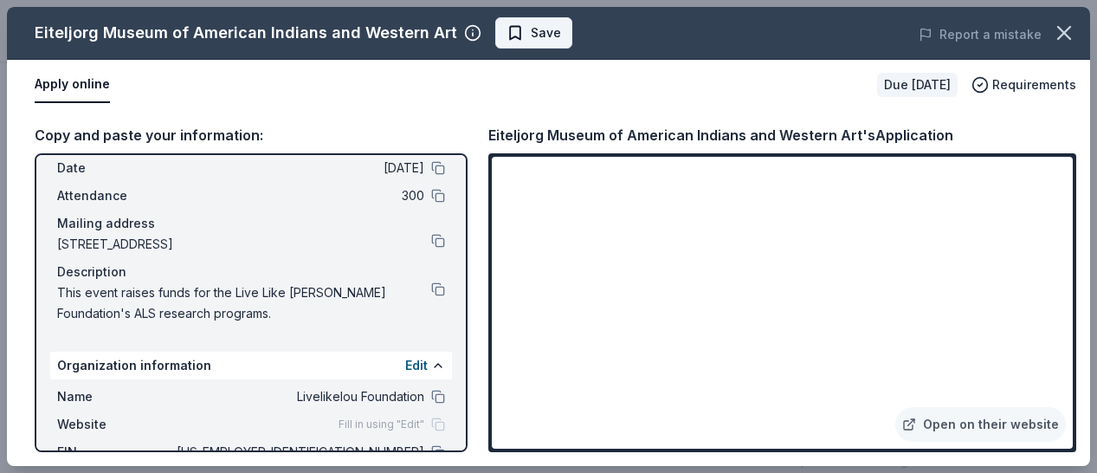
click at [542, 38] on span "Save" at bounding box center [546, 33] width 30 height 21
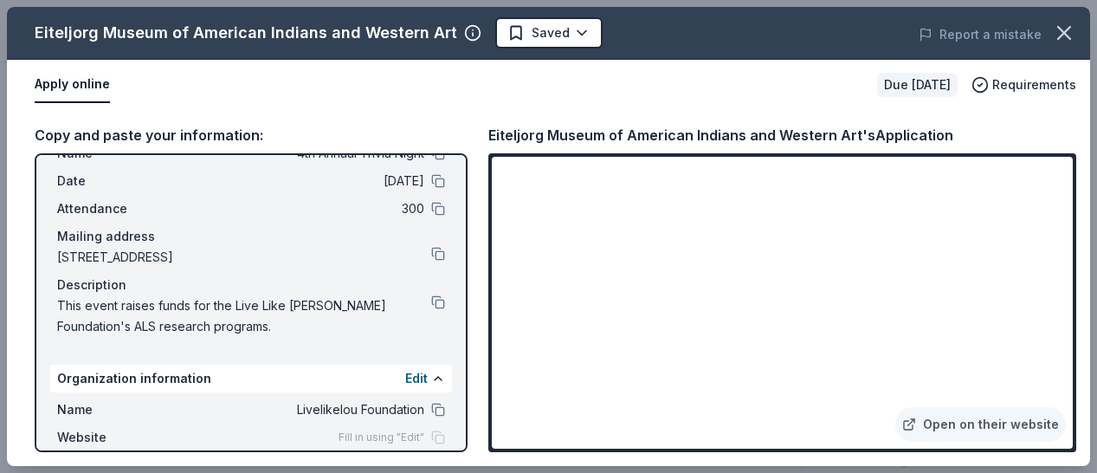
scroll to position [0, 0]
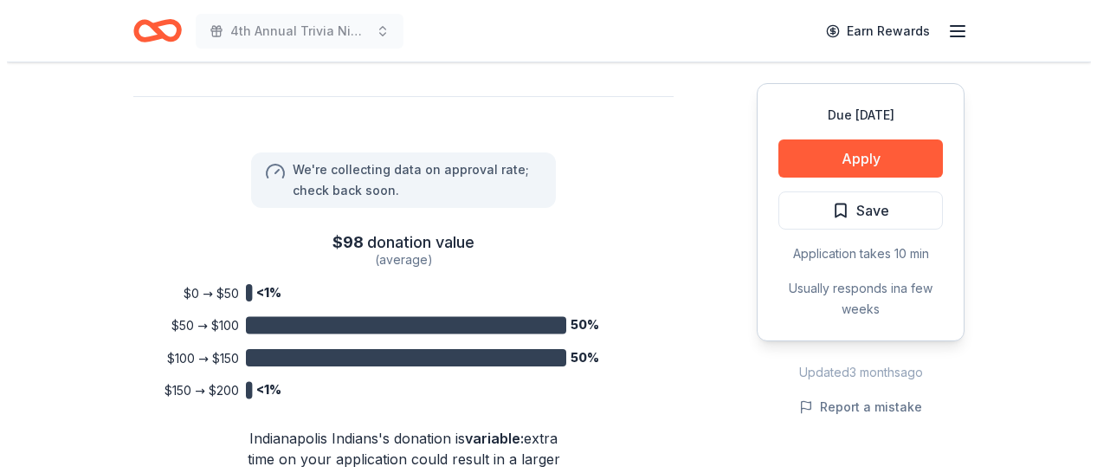
scroll to position [1069, 0]
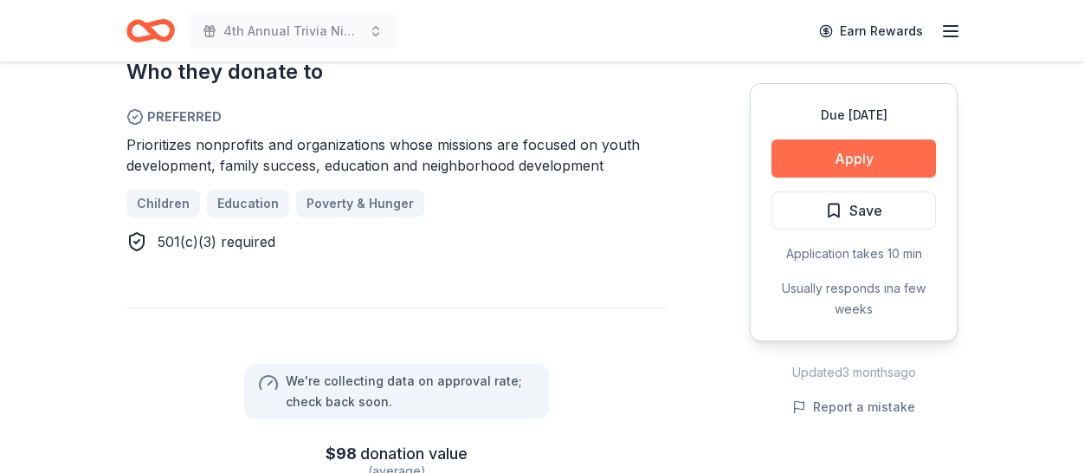
click at [846, 160] on button "Apply" at bounding box center [853, 158] width 164 height 38
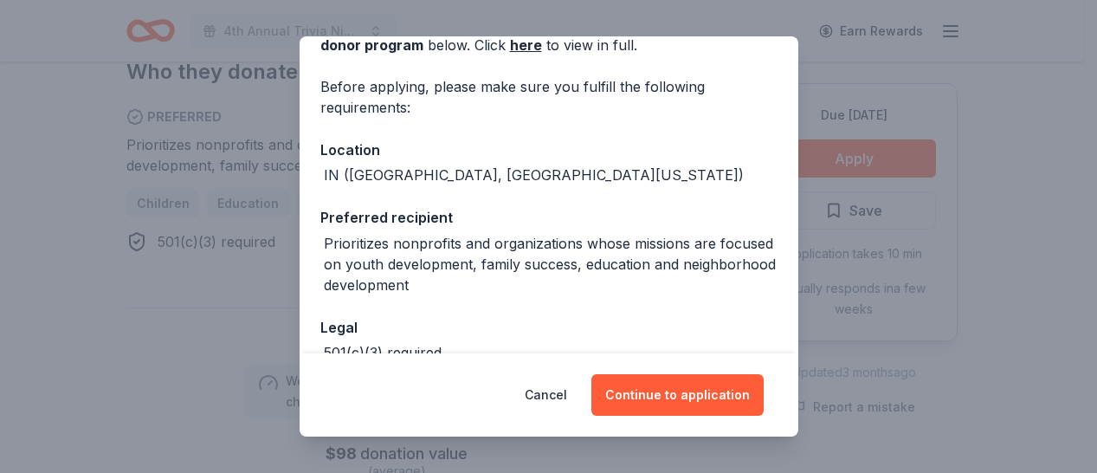
scroll to position [208, 0]
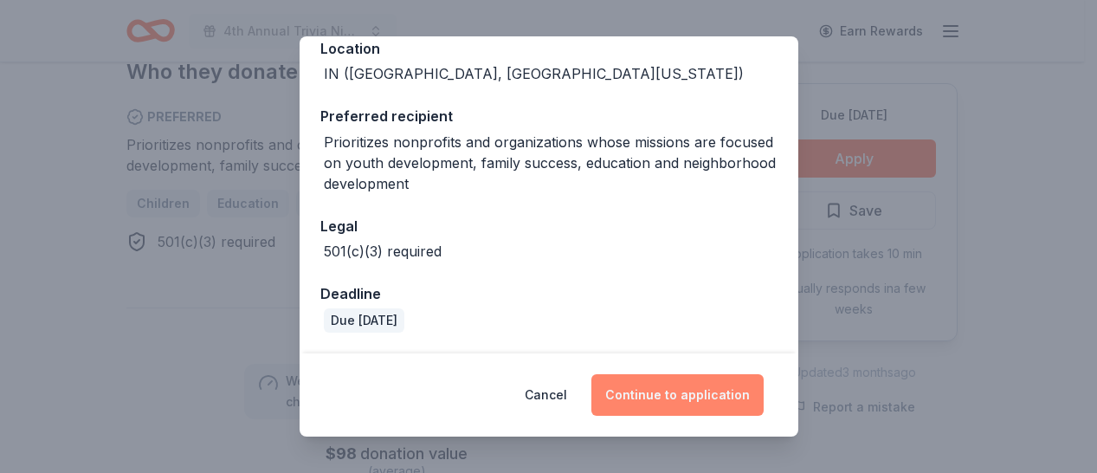
click at [683, 396] on button "Continue to application" at bounding box center [677, 395] width 172 height 42
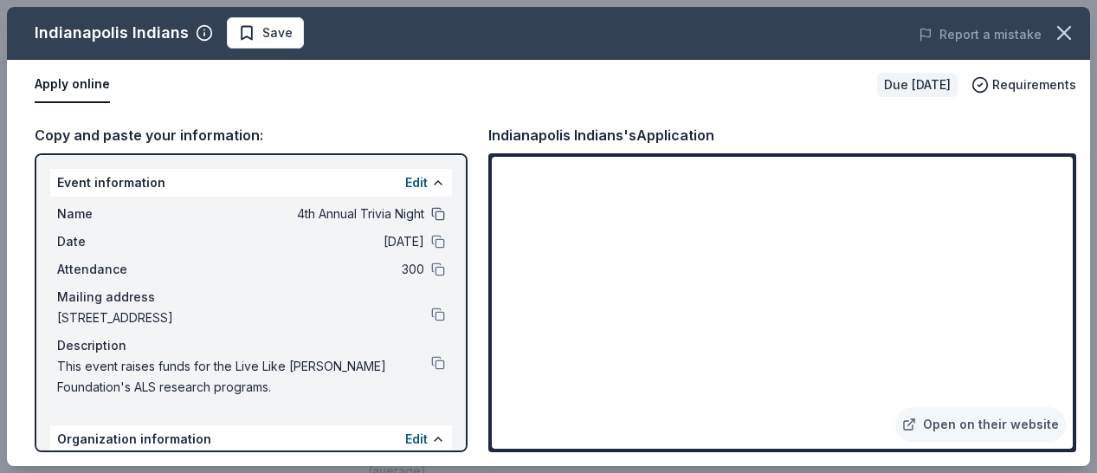
click at [431, 214] on button at bounding box center [438, 214] width 14 height 14
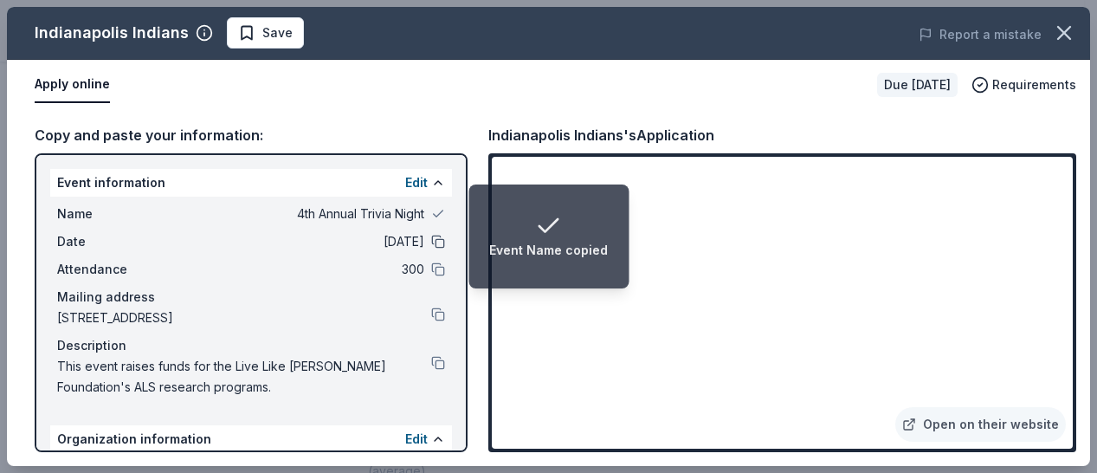
click at [431, 237] on button at bounding box center [438, 242] width 14 height 14
drag, startPoint x: 426, startPoint y: 270, endPoint x: 433, endPoint y: 316, distance: 46.4
click at [431, 270] on button at bounding box center [438, 269] width 14 height 14
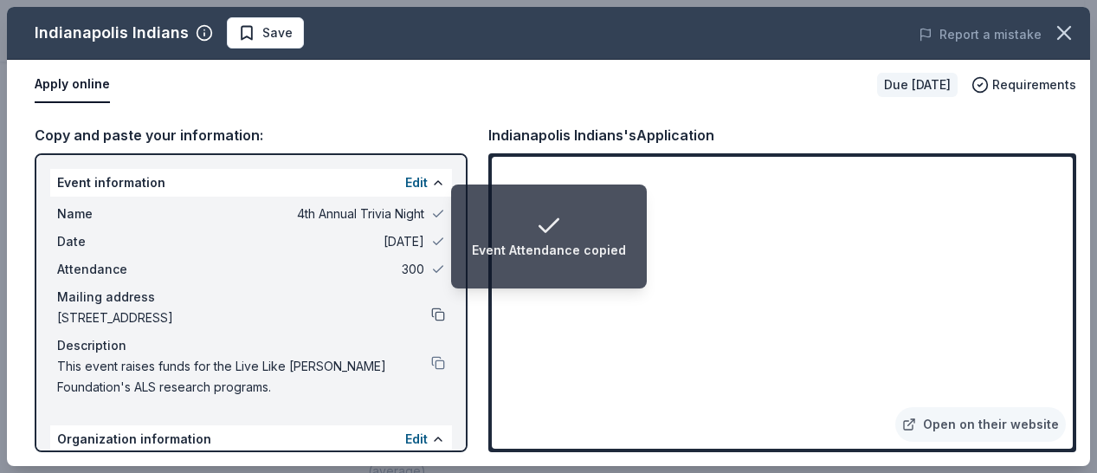
click at [431, 315] on button at bounding box center [438, 314] width 14 height 14
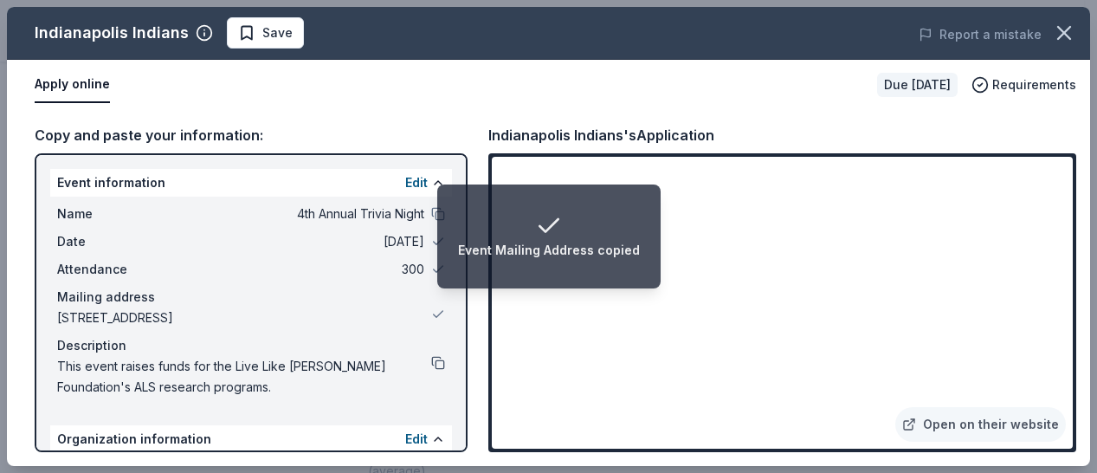
click at [431, 364] on button at bounding box center [438, 363] width 14 height 14
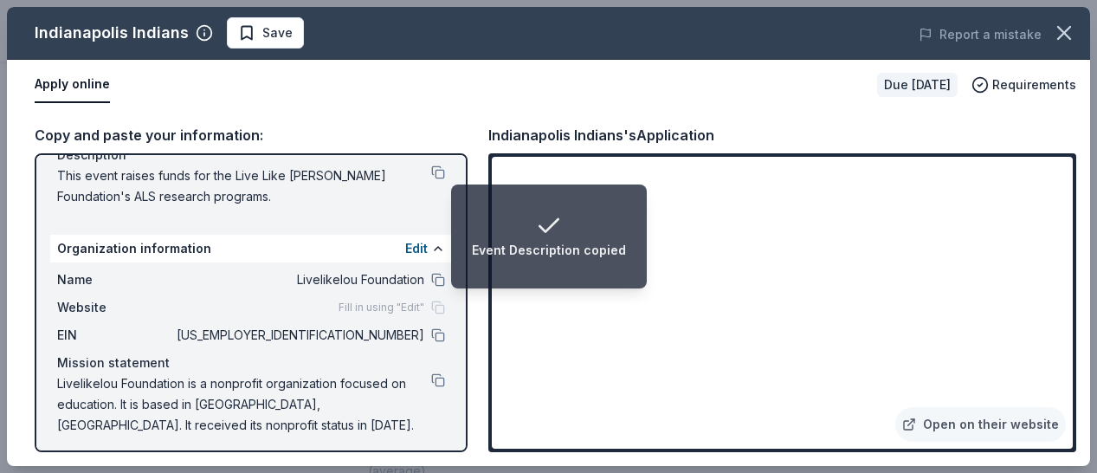
scroll to position [180, 0]
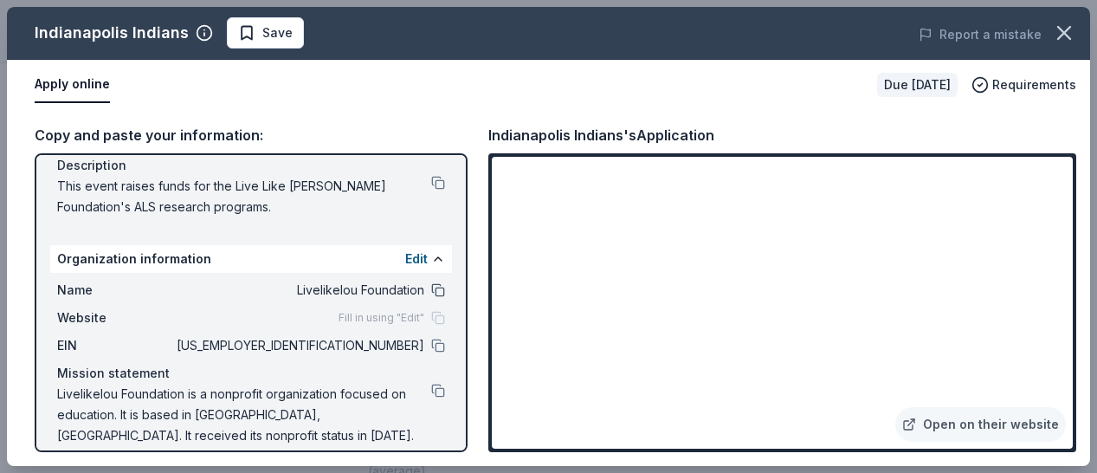
click at [431, 293] on button at bounding box center [438, 290] width 14 height 14
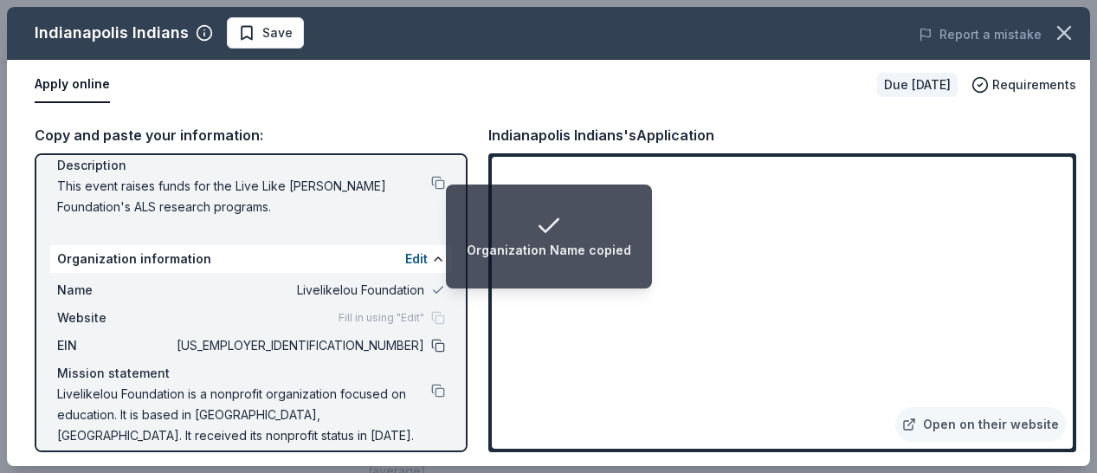
click at [431, 346] on button at bounding box center [438, 346] width 14 height 14
click at [431, 396] on button at bounding box center [438, 391] width 14 height 14
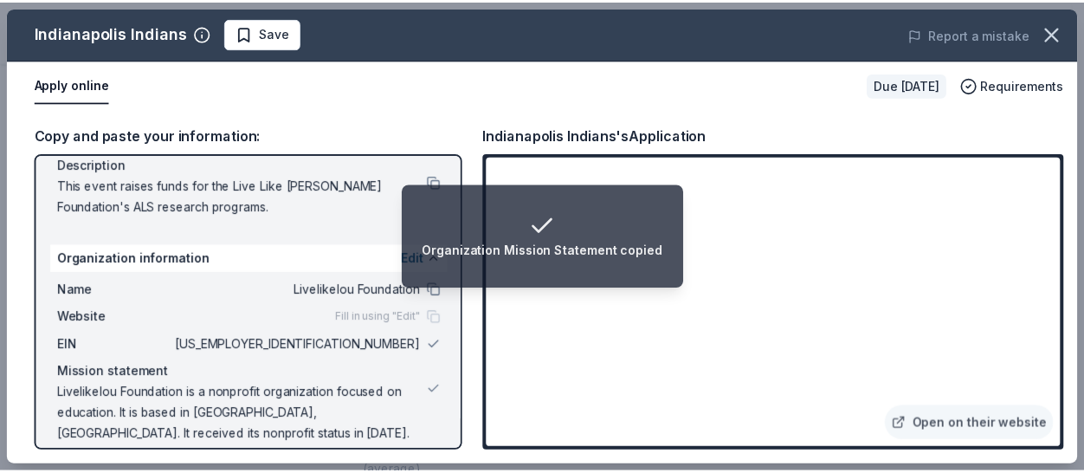
scroll to position [197, 0]
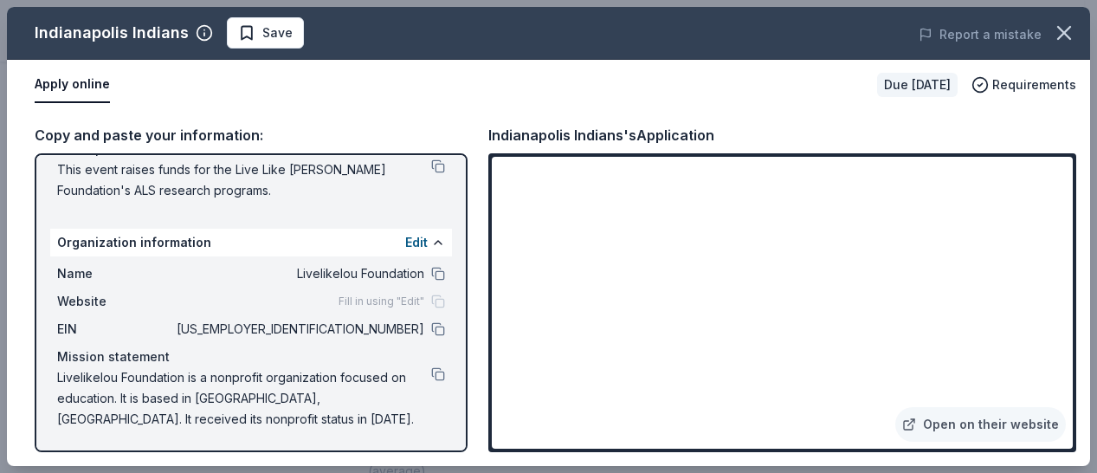
click at [289, 40] on button "Save" at bounding box center [265, 32] width 77 height 31
click at [1068, 36] on icon "button" at bounding box center [1064, 33] width 12 height 12
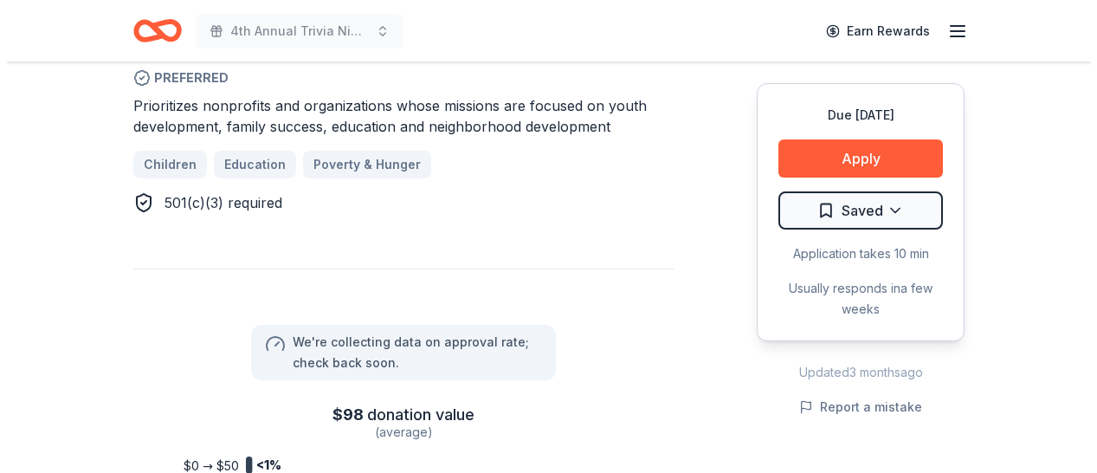
scroll to position [787, 0]
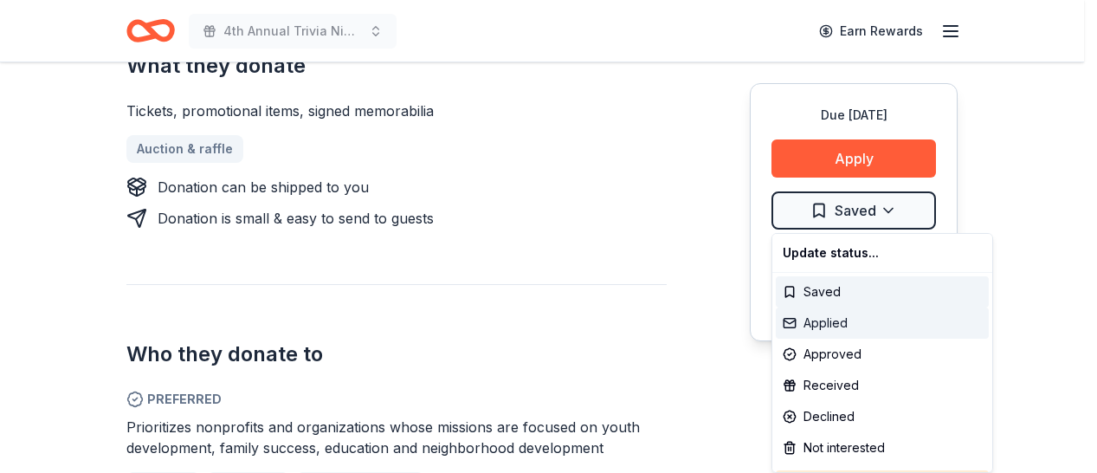
click at [845, 325] on div "Applied" at bounding box center [882, 322] width 213 height 31
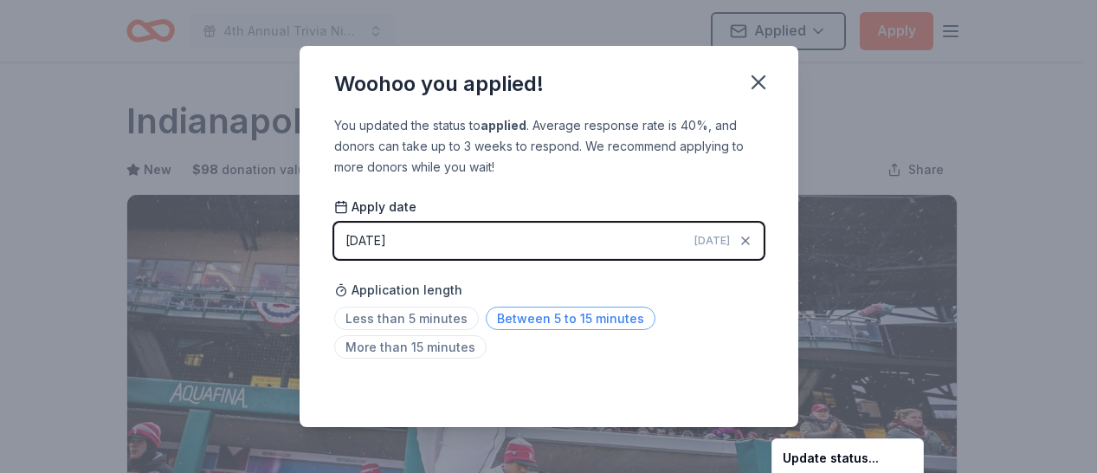
click at [528, 320] on html "4th Annual Trivia Night Applied Apply Due in 40 days Share Indianapolis Indians…" at bounding box center [548, 236] width 1097 height 473
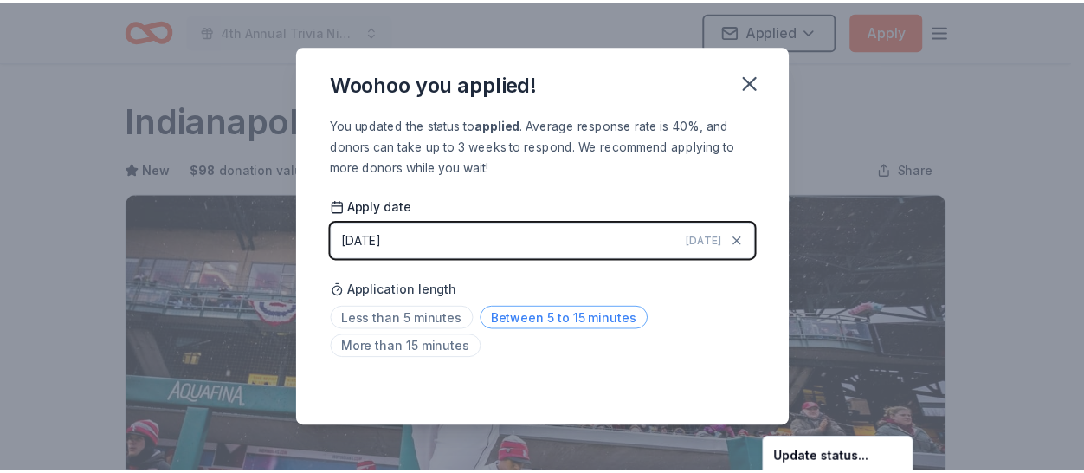
scroll to position [459, 0]
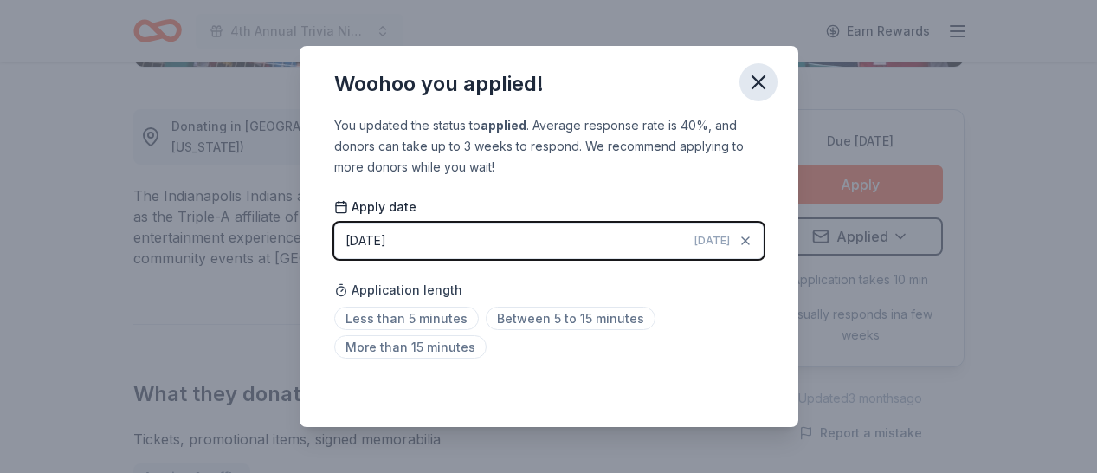
click at [762, 81] on icon "button" at bounding box center [758, 82] width 24 height 24
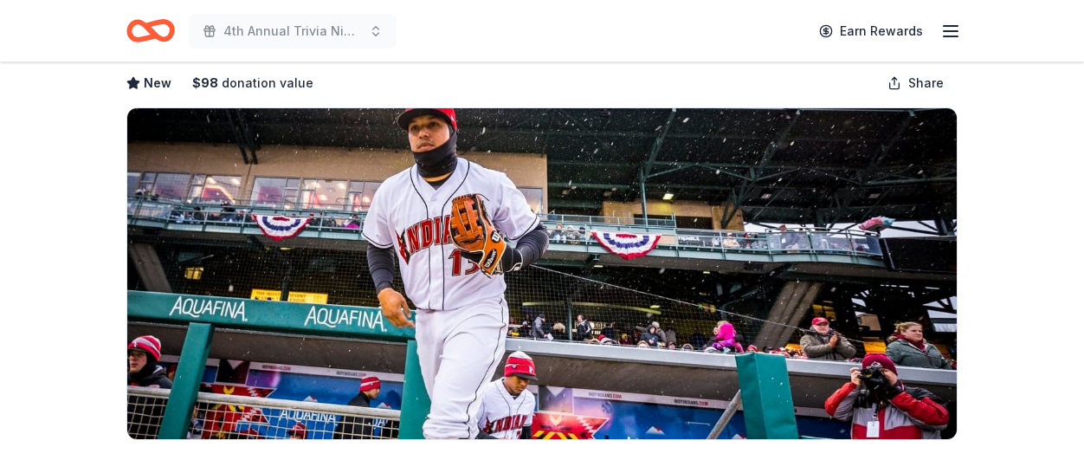
scroll to position [0, 0]
